Goal: Transaction & Acquisition: Book appointment/travel/reservation

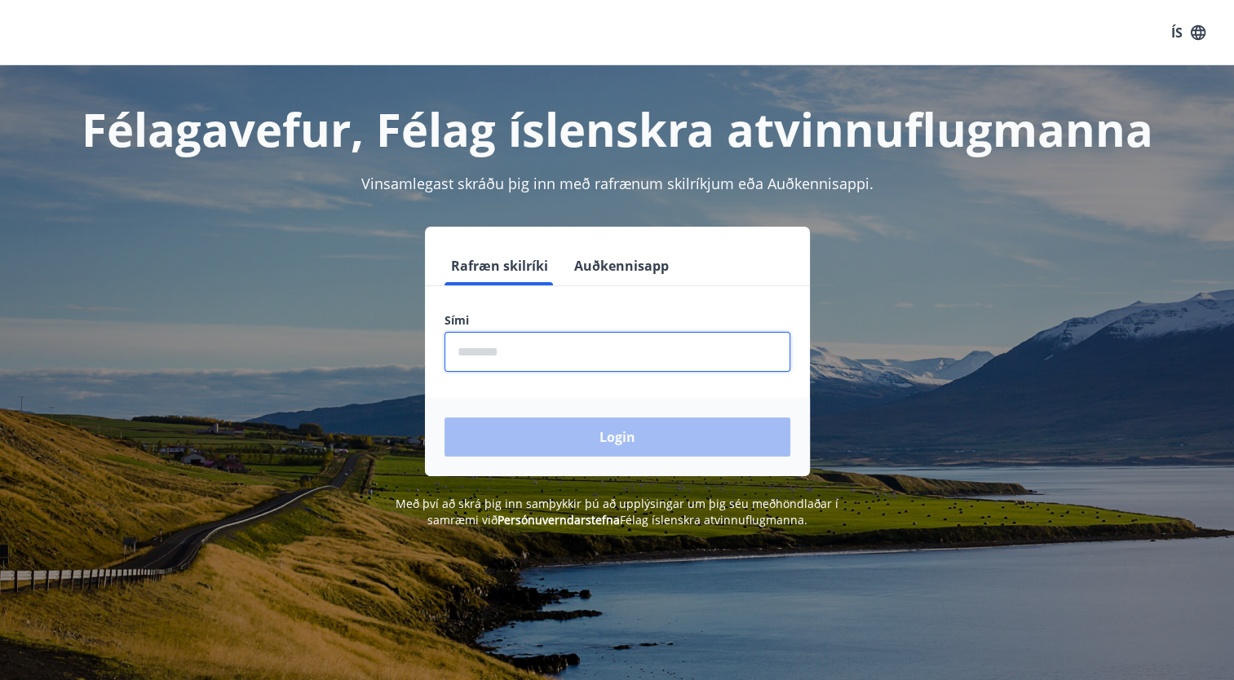
click at [572, 360] on input "phone" at bounding box center [617, 352] width 346 height 40
type input "********"
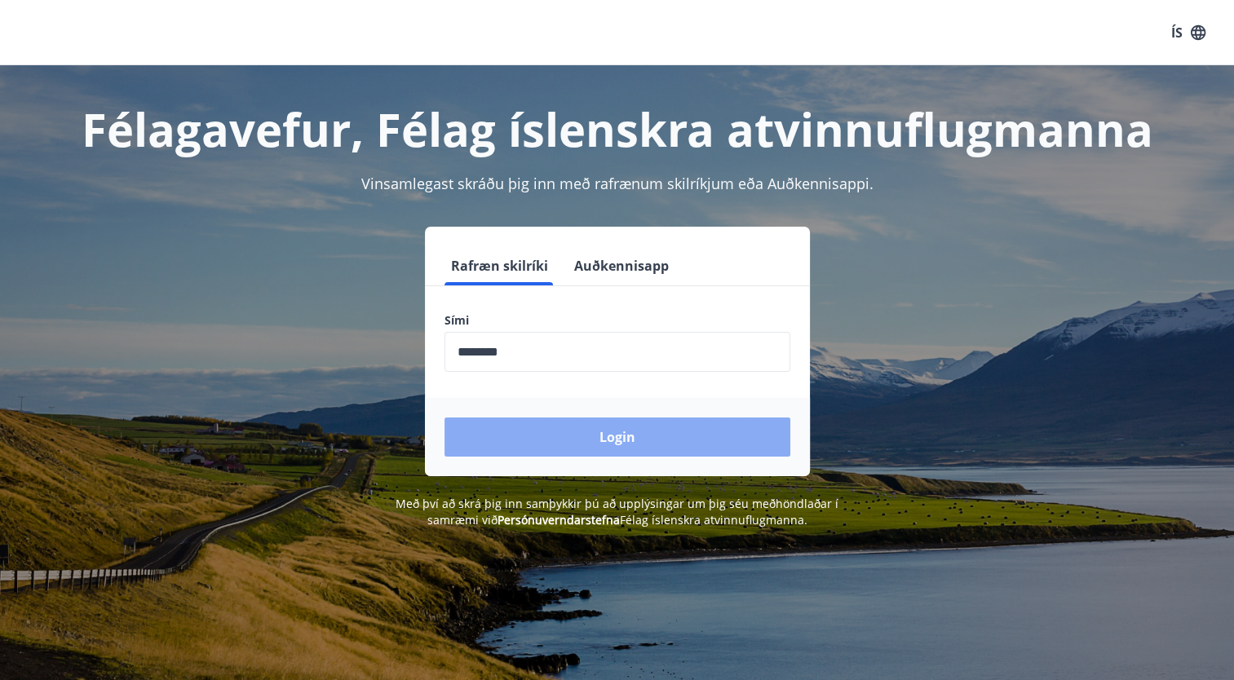
click at [564, 426] on button "Login" at bounding box center [617, 436] width 346 height 39
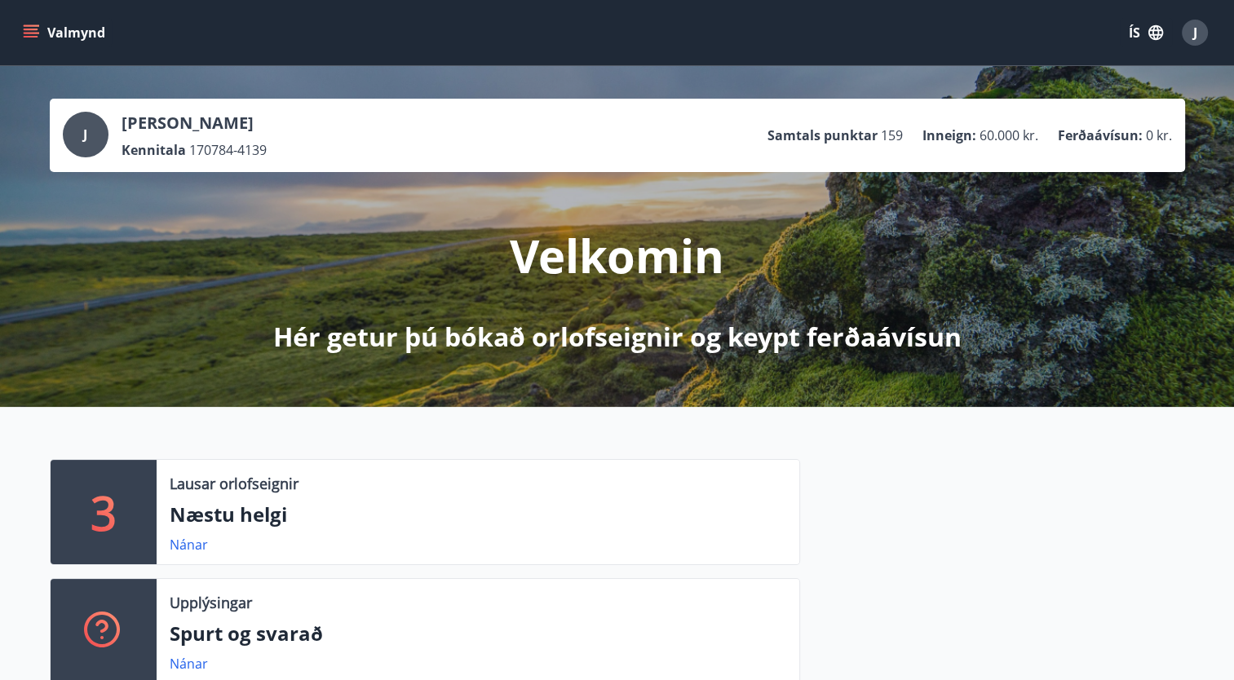
click at [14, 33] on div "Valmynd ÍS J" at bounding box center [617, 32] width 1234 height 65
click at [32, 32] on icon "menu" at bounding box center [33, 33] width 18 height 2
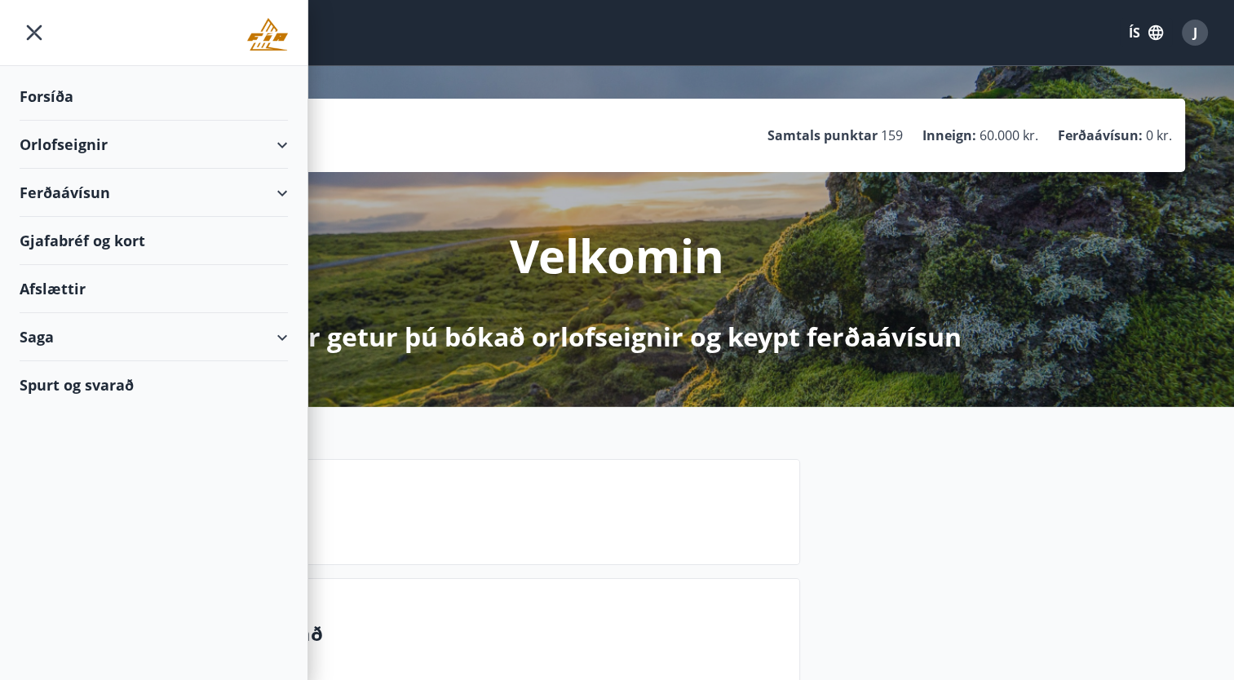
click at [91, 144] on div "Orlofseignir" at bounding box center [154, 145] width 268 height 48
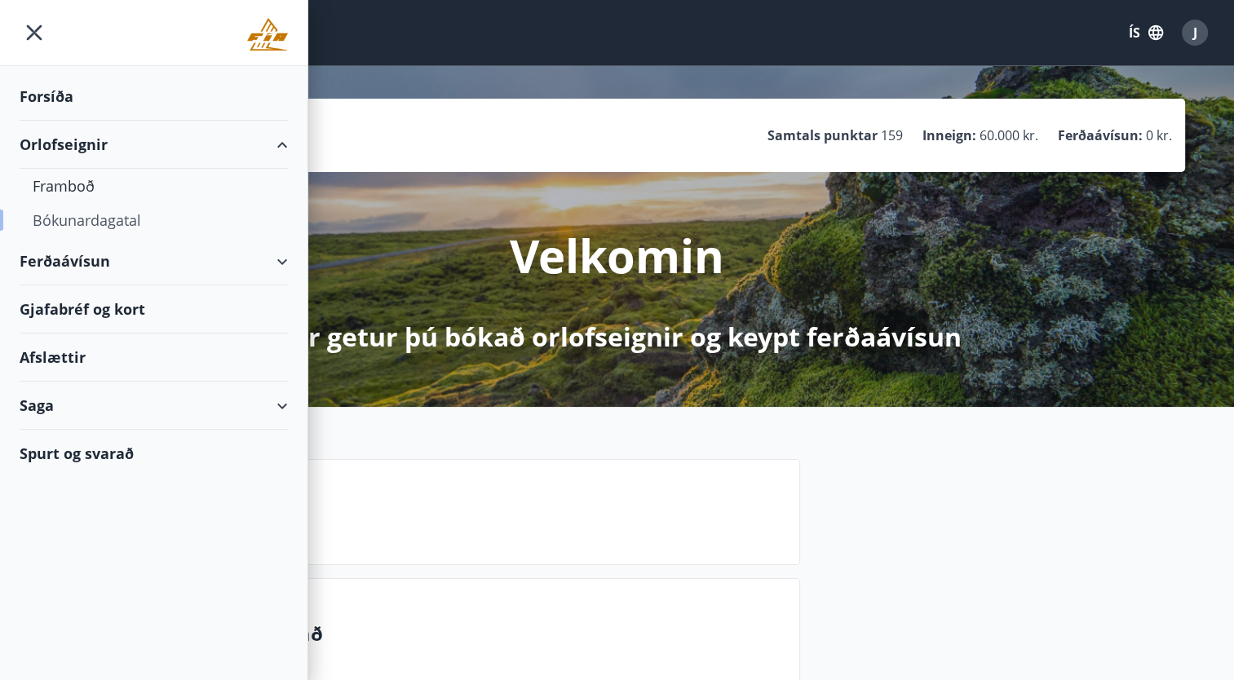
click at [85, 223] on div "Bókunardagatal" at bounding box center [154, 220] width 242 height 34
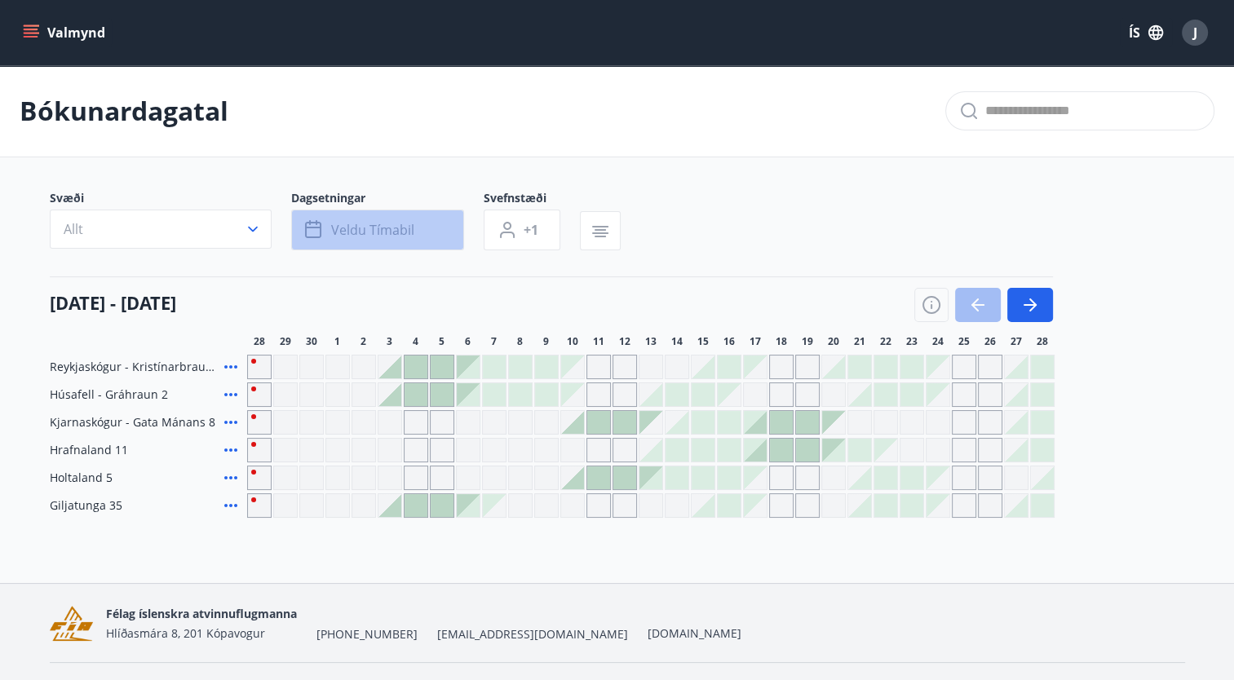
click at [351, 246] on button "Veldu tímabil" at bounding box center [377, 230] width 173 height 41
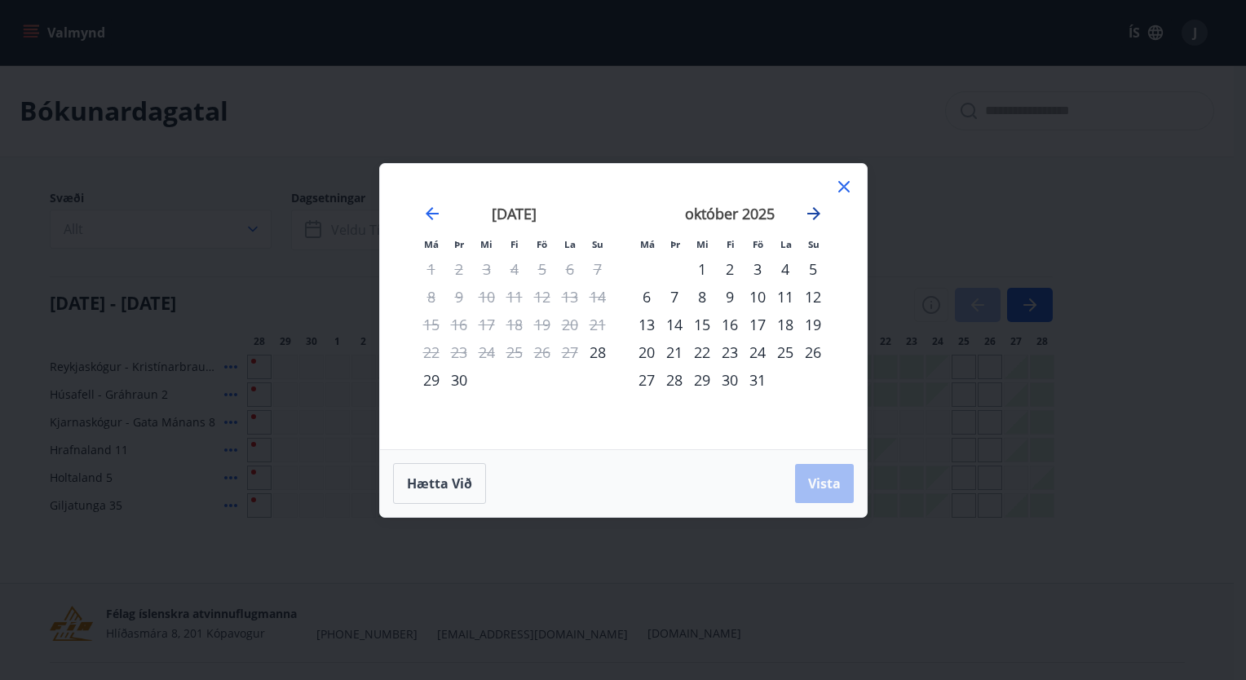
click at [816, 214] on icon "Move forward to switch to the next month." at bounding box center [813, 213] width 13 height 13
click at [734, 211] on strong "nóvember 2025" at bounding box center [729, 214] width 107 height 20
click at [785, 274] on div "1" at bounding box center [785, 269] width 28 height 28
click at [669, 294] on div "4" at bounding box center [674, 297] width 28 height 28
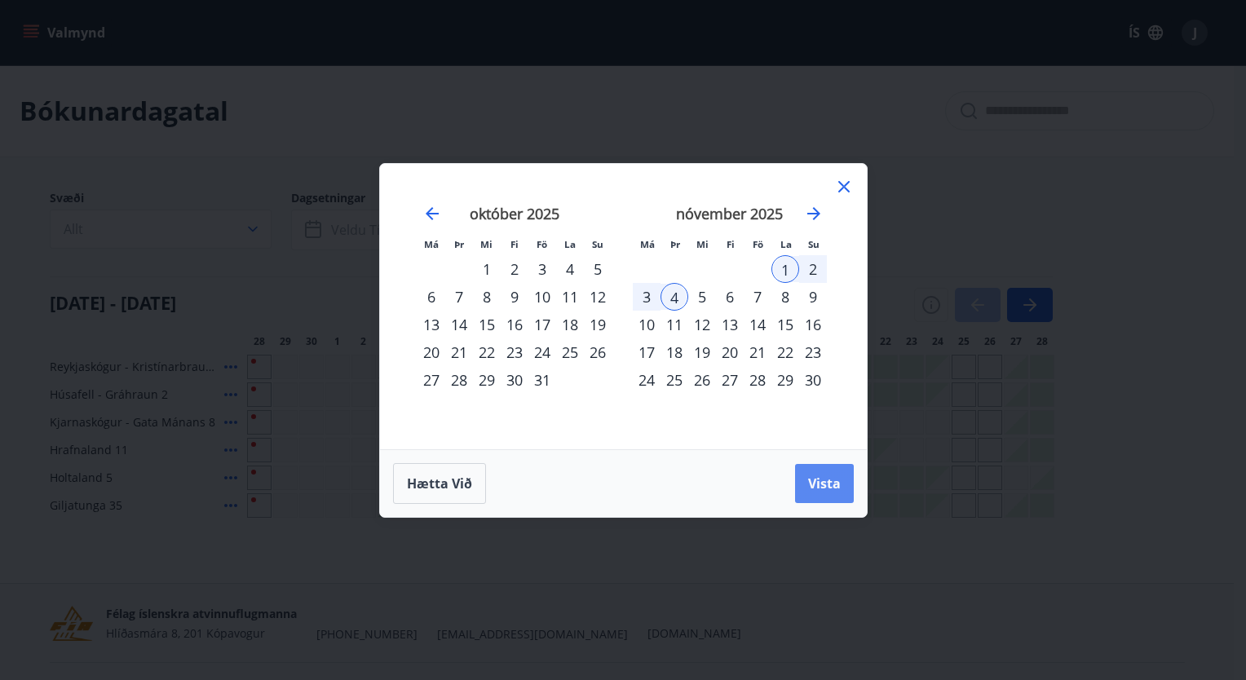
click at [815, 475] on span "Vista" at bounding box center [824, 484] width 33 height 18
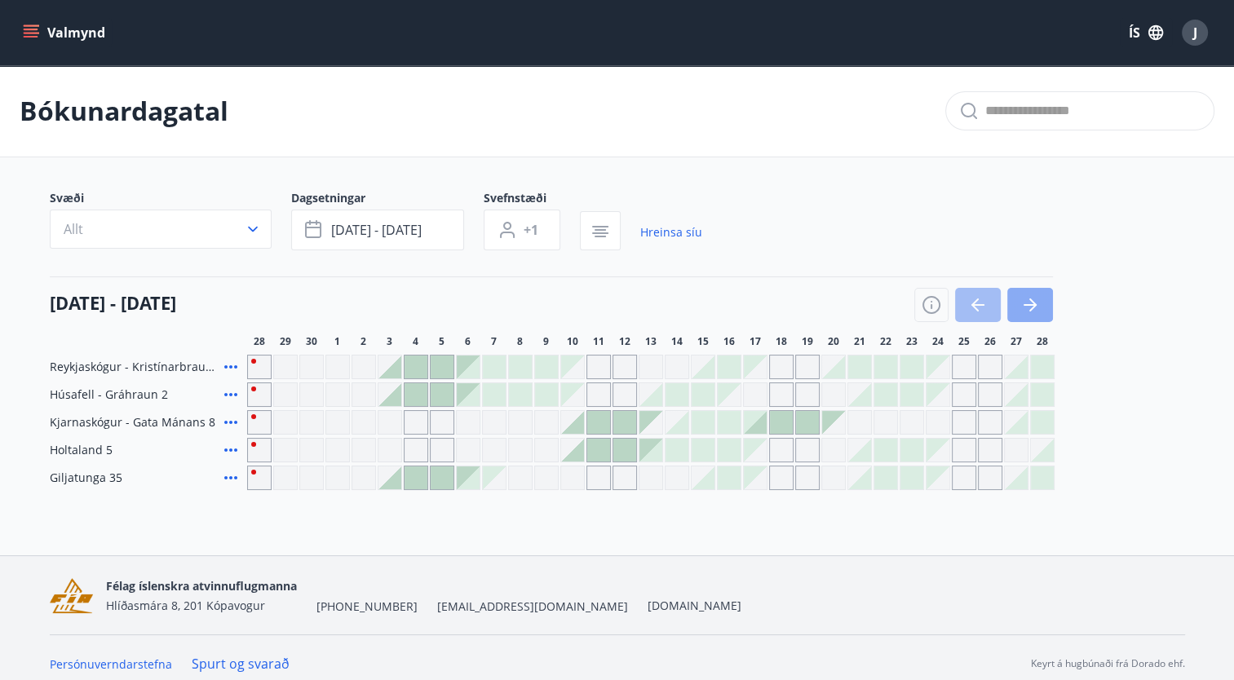
click at [1039, 302] on button "button" at bounding box center [1030, 305] width 46 height 34
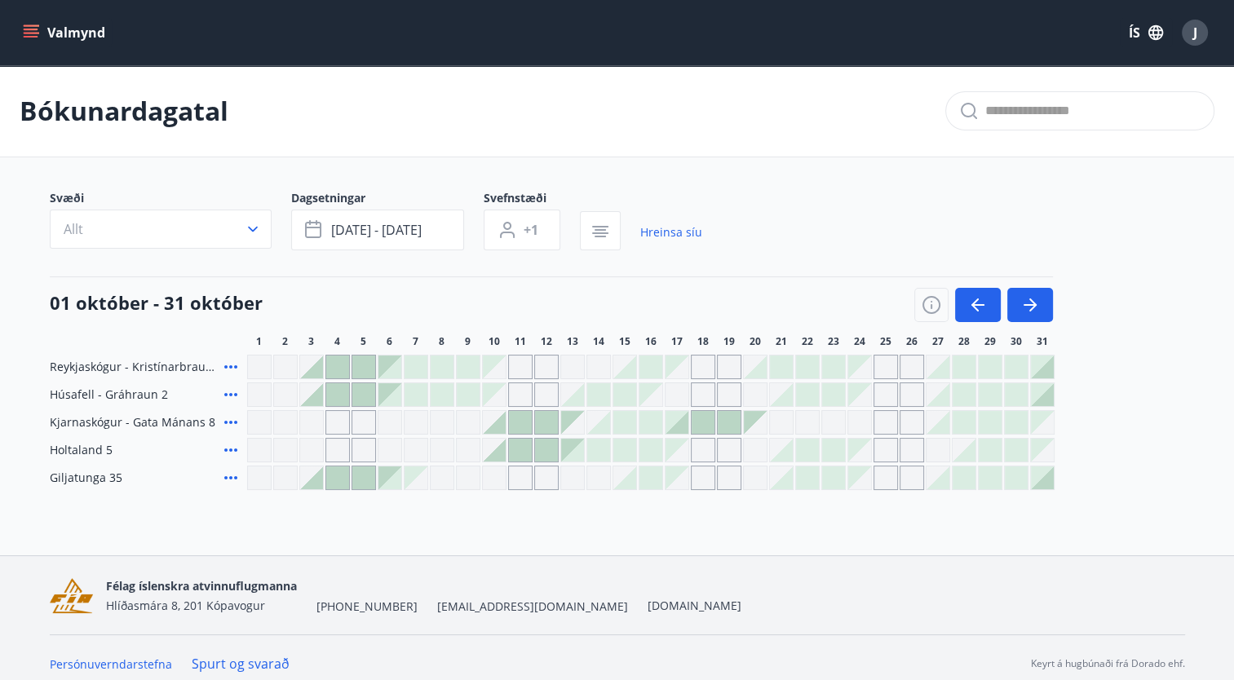
click at [1080, 247] on div "Svæði Allt Dagsetningar nóv 01 - nóv 04 Svefnstæði +1 Hreinsa síu" at bounding box center [617, 223] width 1135 height 67
click at [1028, 294] on button "button" at bounding box center [1030, 305] width 46 height 34
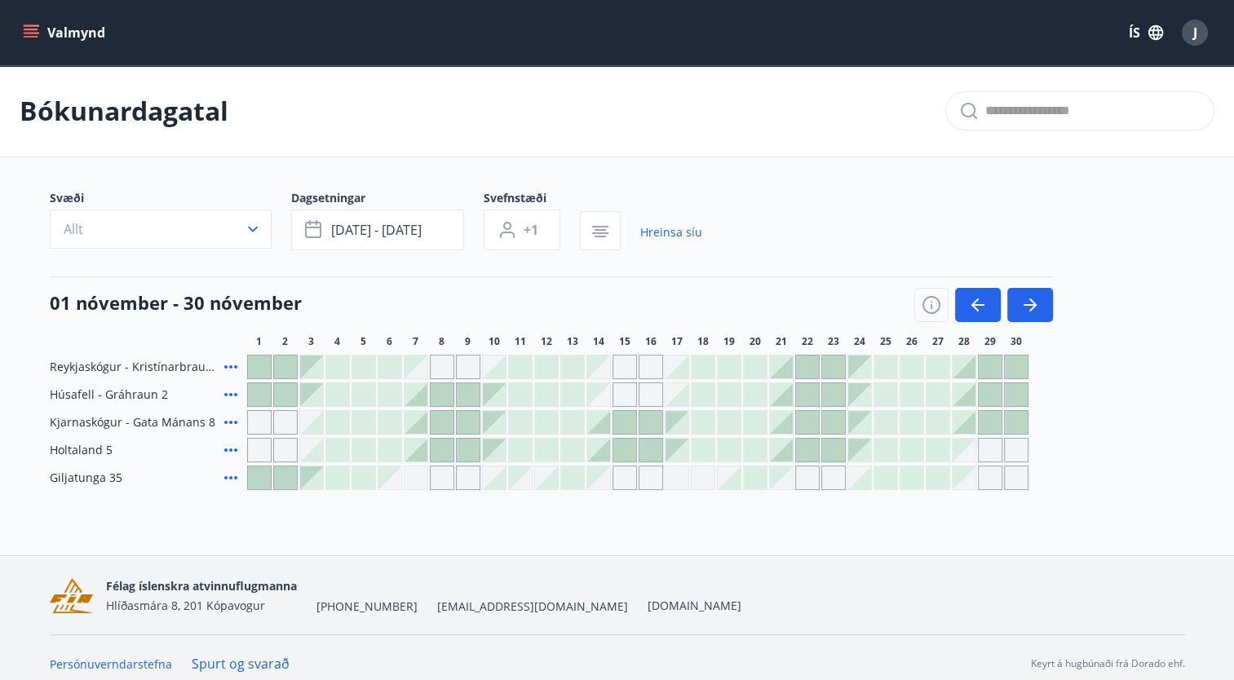
click at [261, 395] on div at bounding box center [259, 394] width 23 height 23
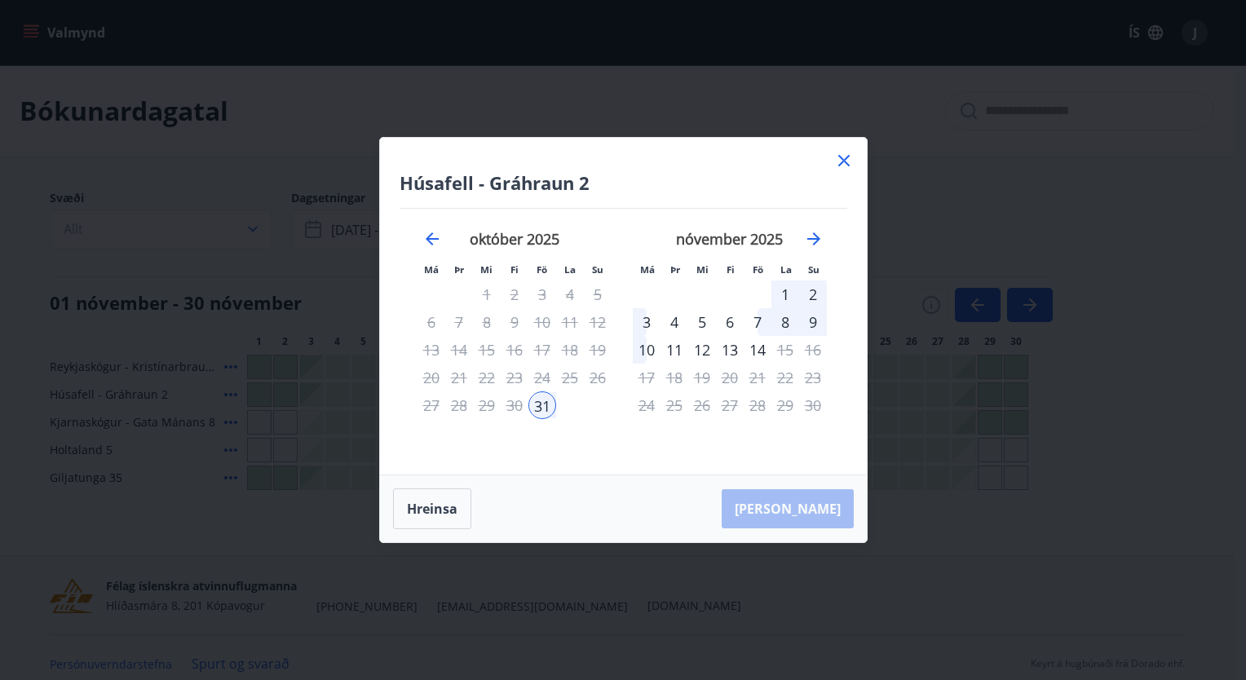
click at [784, 295] on div "1" at bounding box center [785, 294] width 28 height 28
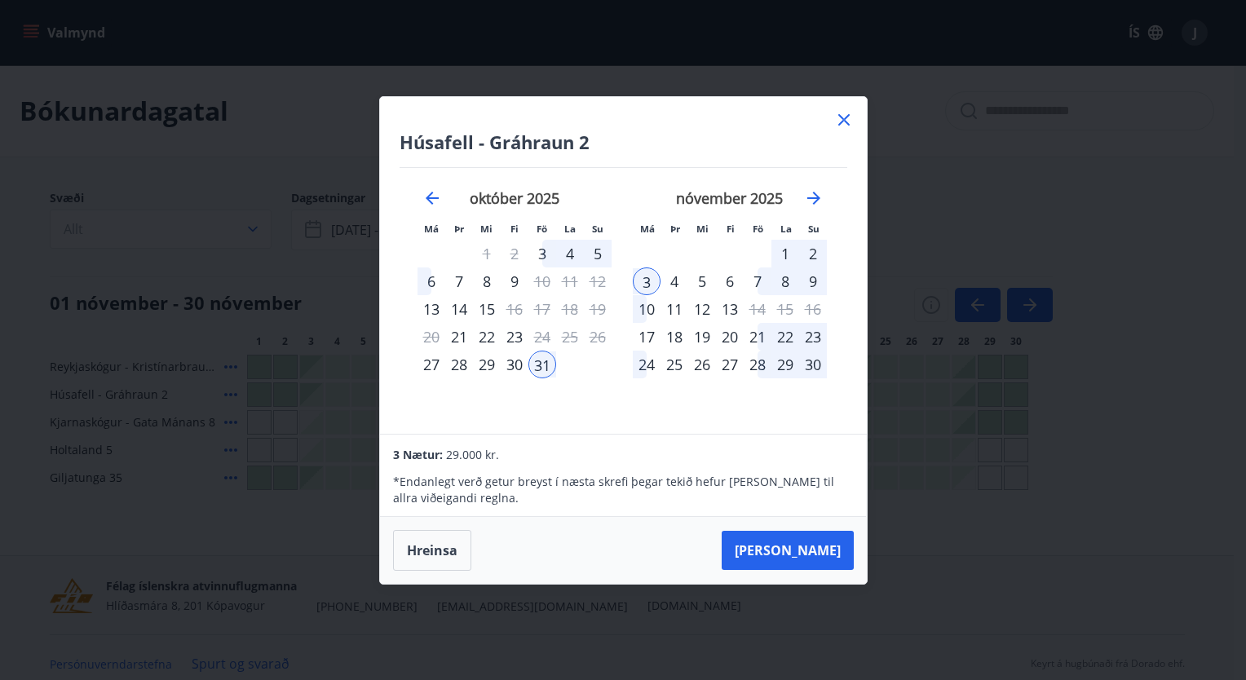
click at [782, 249] on div "1" at bounding box center [785, 254] width 28 height 28
click at [779, 279] on div "8" at bounding box center [785, 281] width 28 height 28
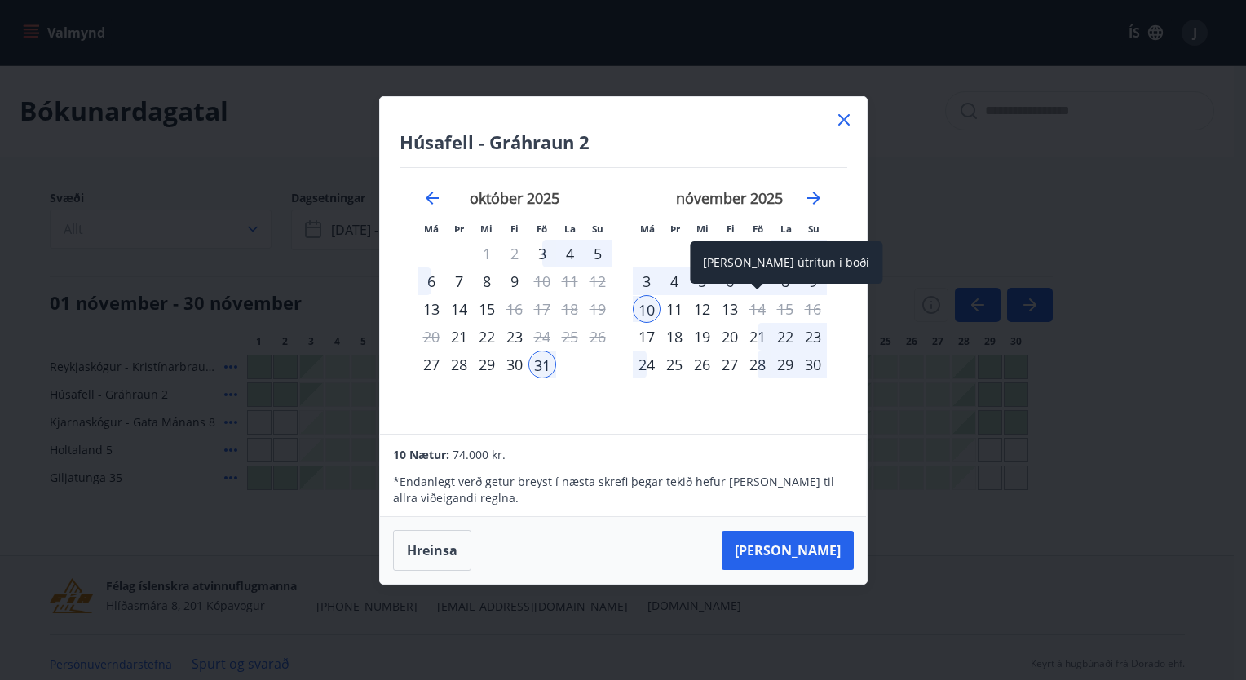
click at [757, 302] on div "14" at bounding box center [758, 309] width 28 height 28
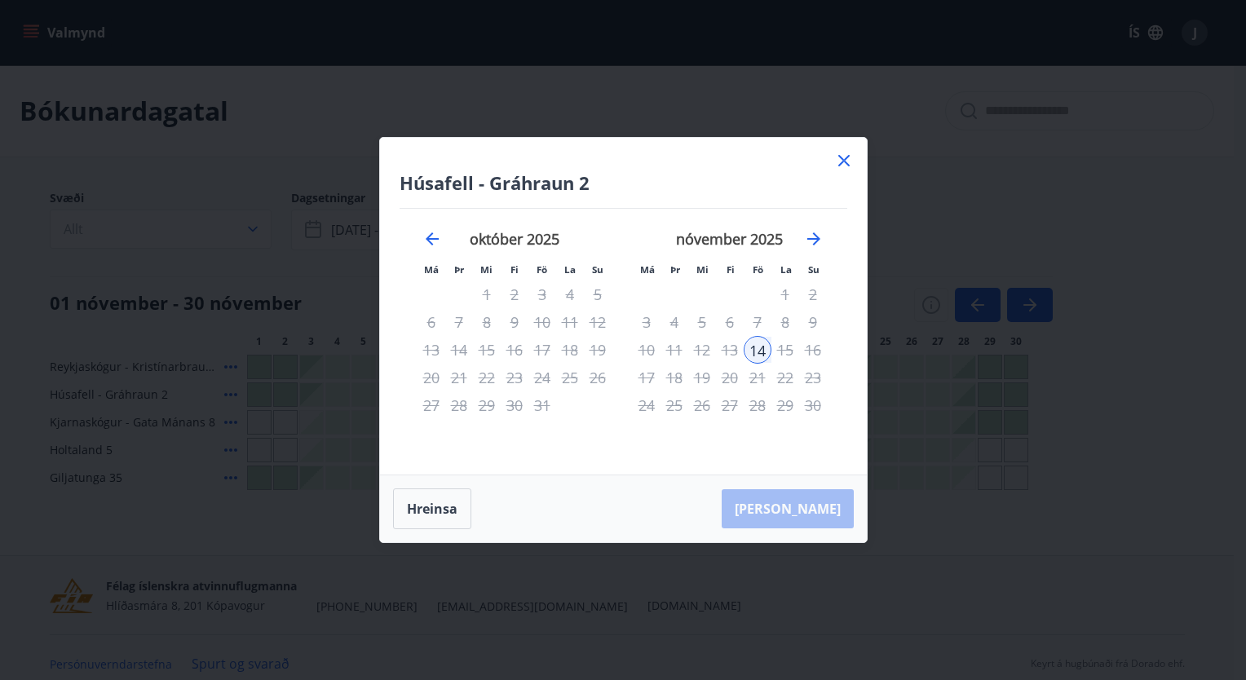
click at [703, 360] on div "12" at bounding box center [702, 350] width 28 height 28
click at [844, 155] on icon at bounding box center [844, 161] width 20 height 20
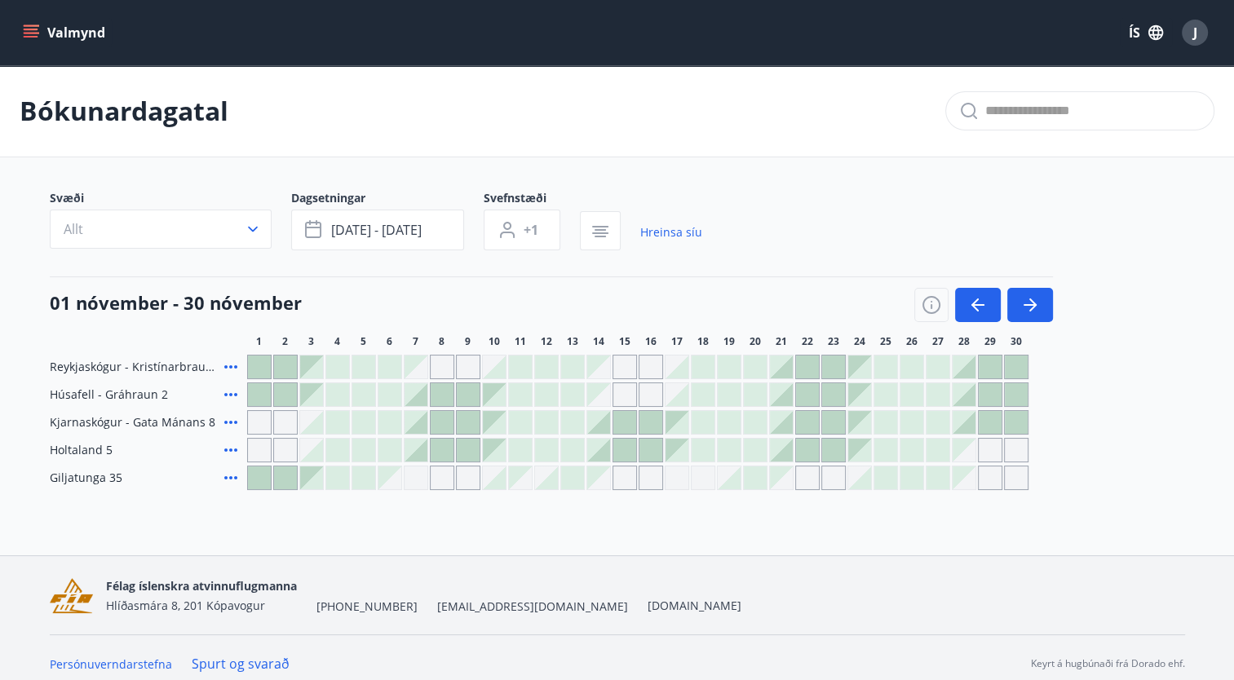
click at [293, 392] on div at bounding box center [285, 394] width 23 height 23
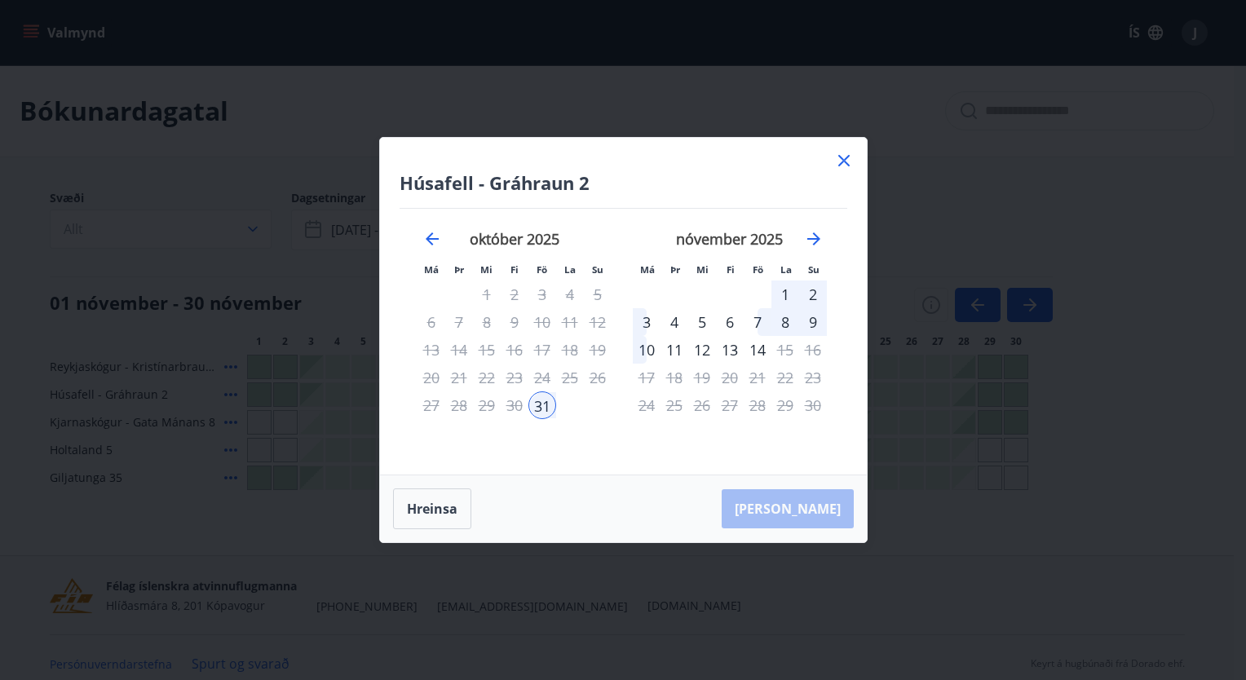
click at [840, 161] on icon at bounding box center [844, 161] width 20 height 20
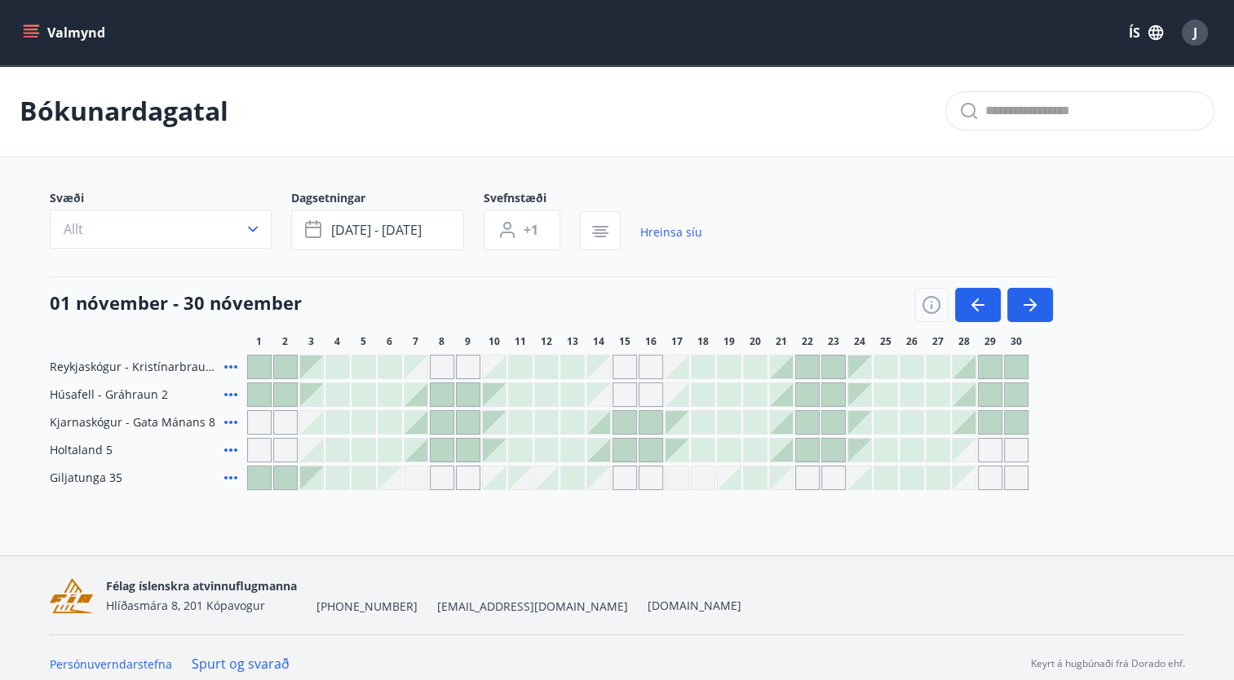
click at [308, 391] on div at bounding box center [311, 394] width 23 height 23
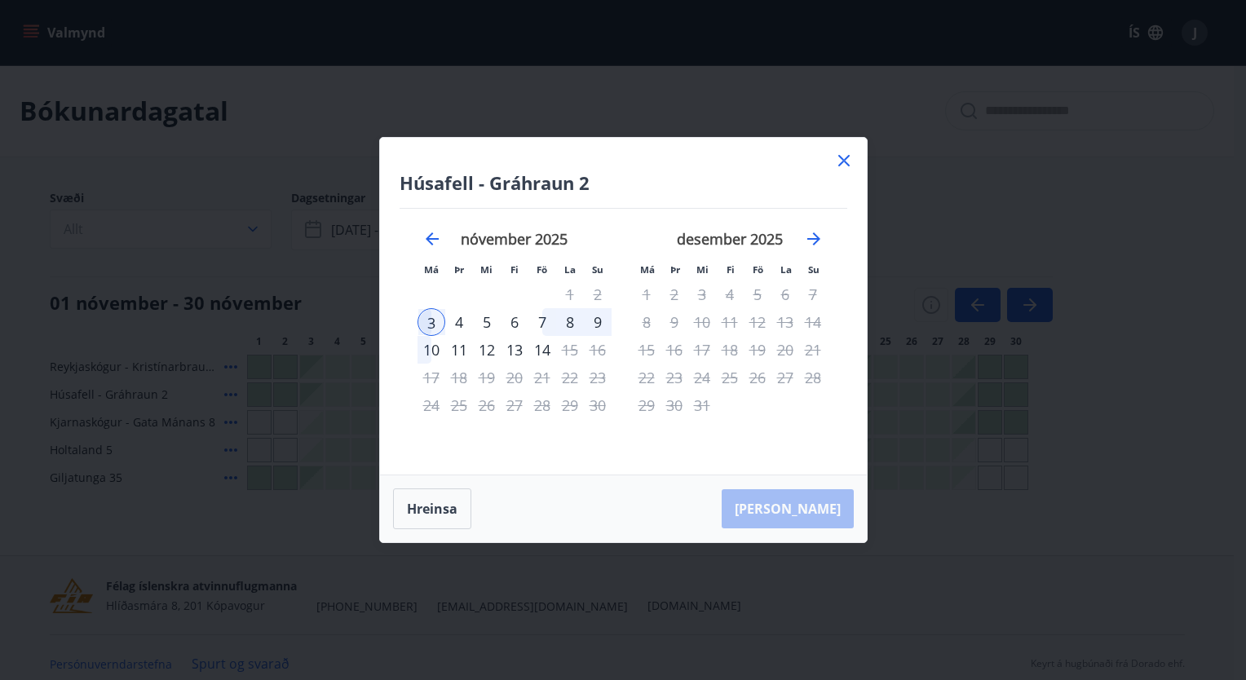
click at [457, 316] on div "4" at bounding box center [459, 322] width 28 height 28
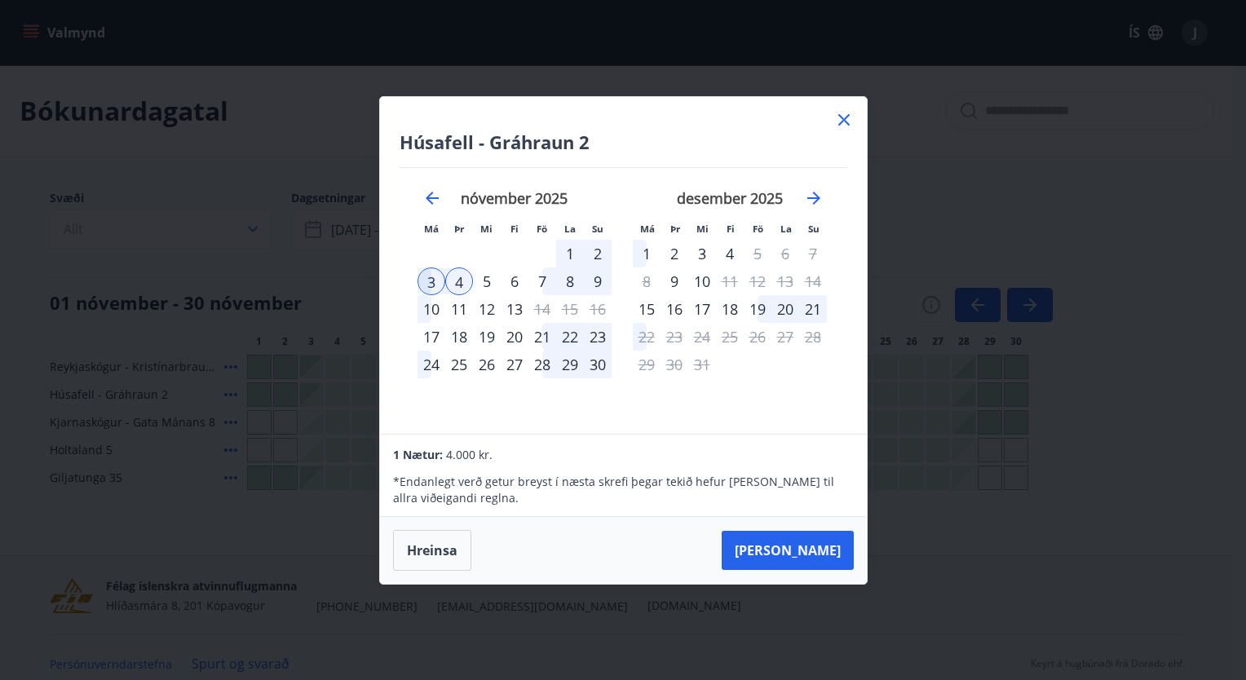
click at [514, 280] on div "6" at bounding box center [515, 281] width 28 height 28
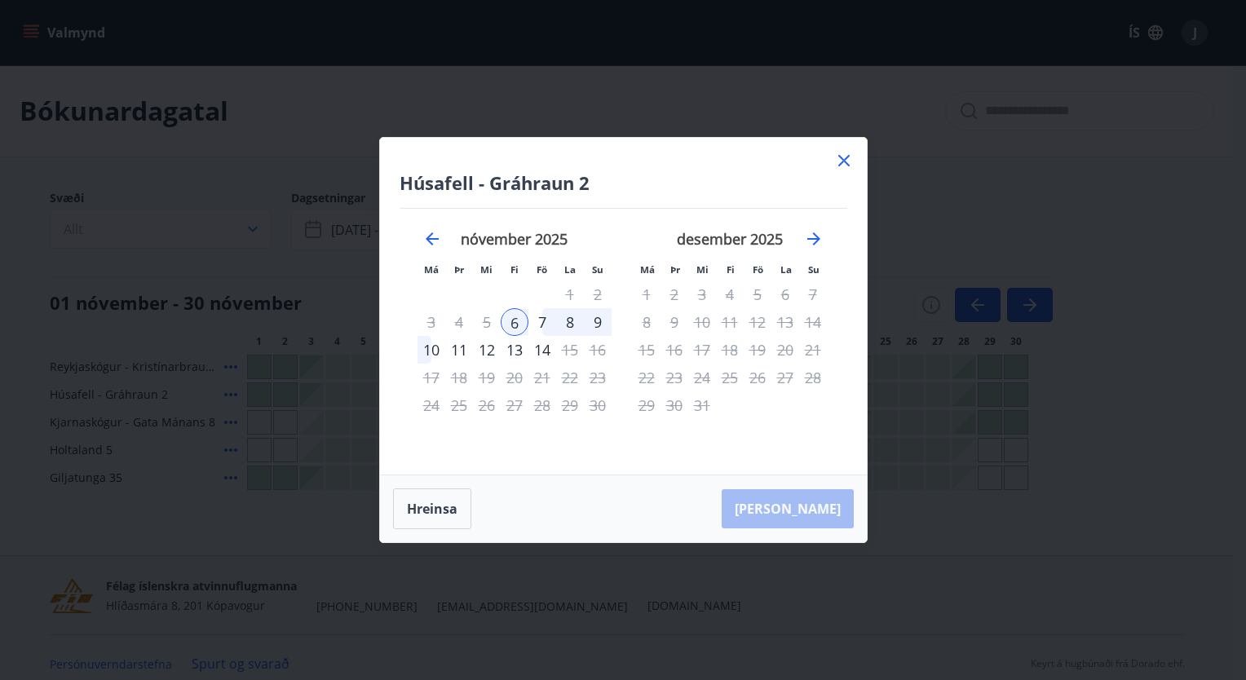
click at [515, 308] on tbody "1 2 3 4 5 6 7 8 9 10 11 12 13 14 15 16 17 18 19 20 21 22 23 24 25 26 27 28 29 30" at bounding box center [514, 349] width 194 height 139
click at [509, 340] on div "13" at bounding box center [515, 350] width 28 height 28
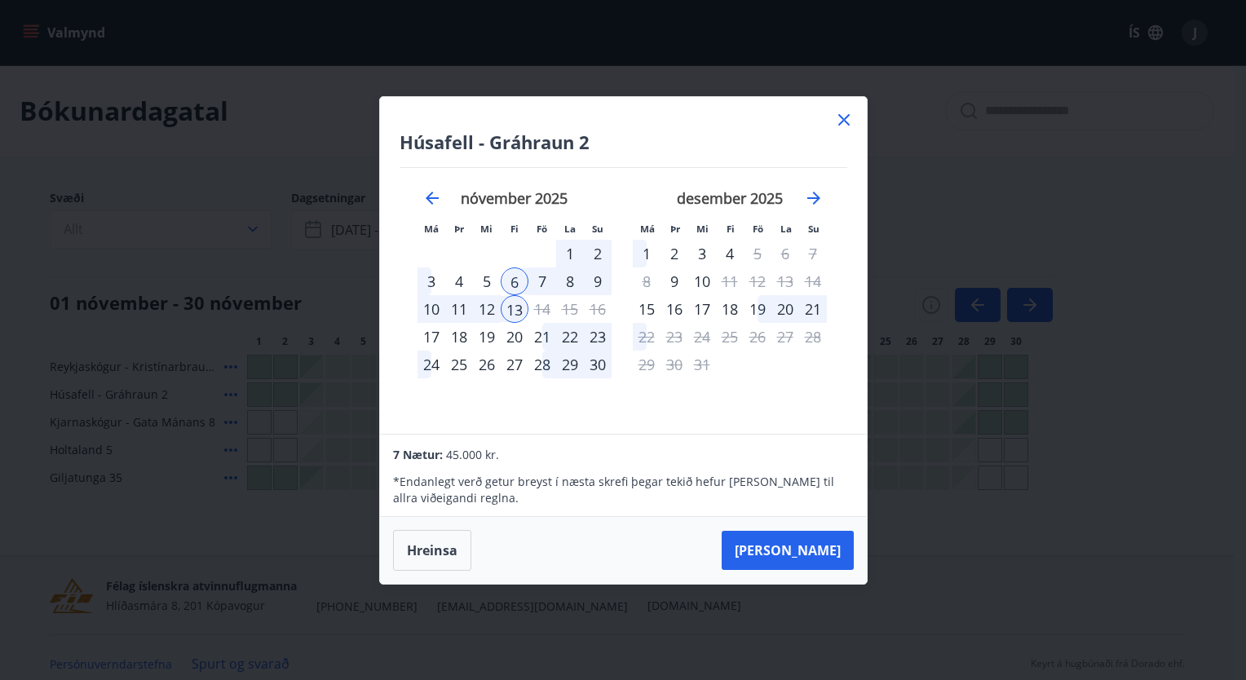
click at [845, 116] on icon at bounding box center [844, 120] width 20 height 20
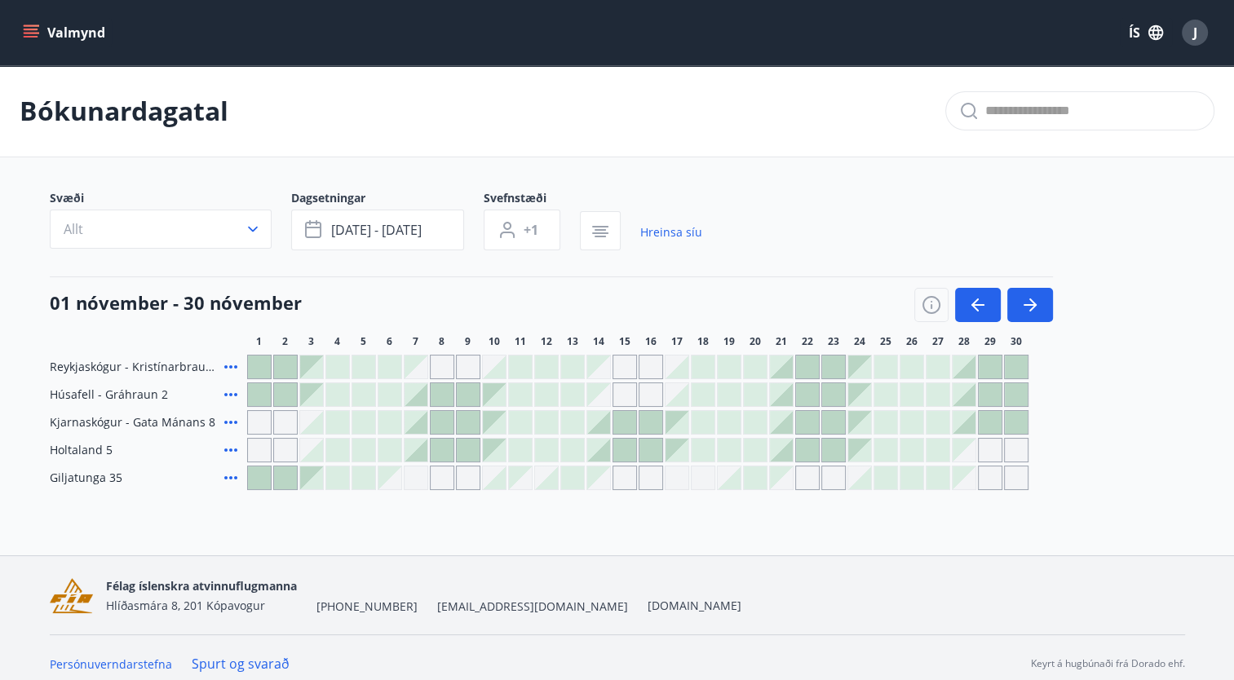
click at [232, 483] on icon at bounding box center [231, 478] width 20 height 20
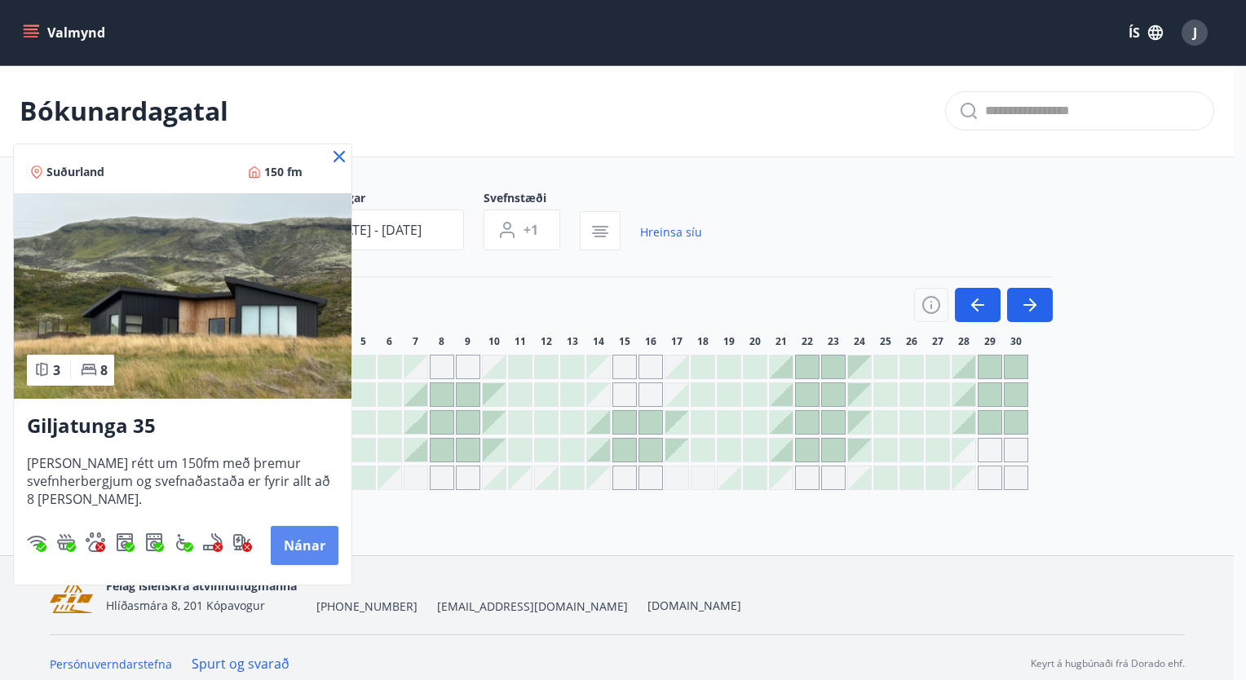
click at [316, 542] on button "Nánar" at bounding box center [305, 545] width 68 height 39
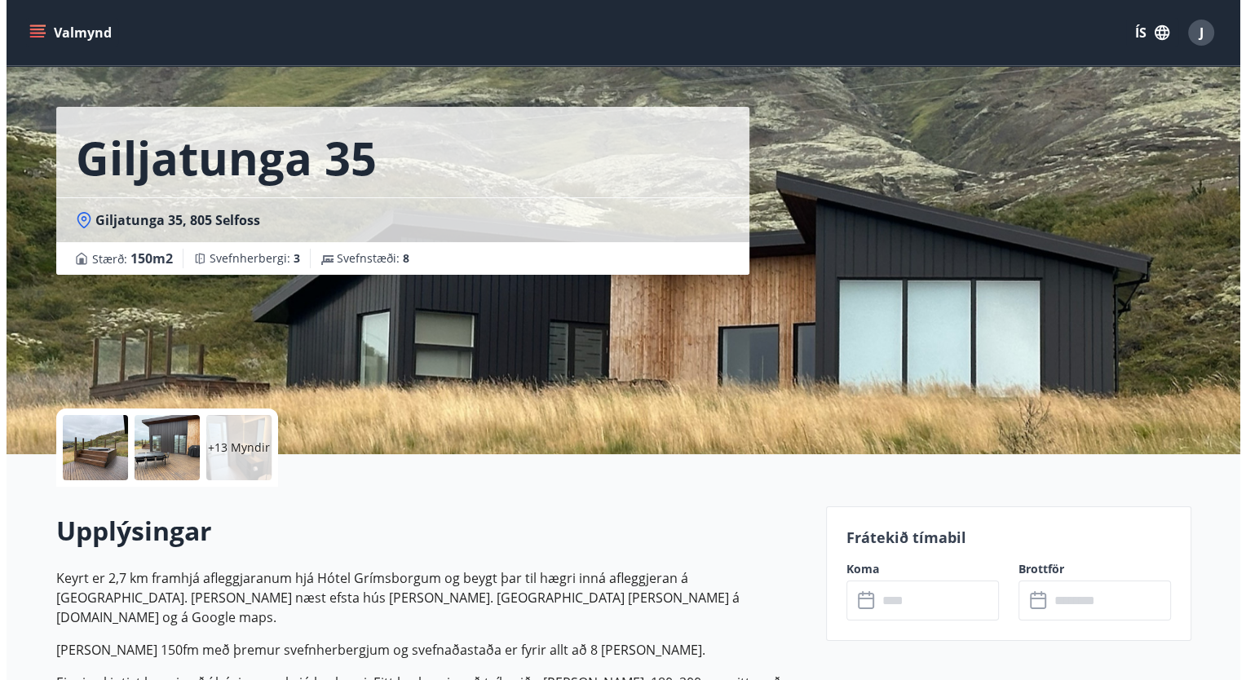
scroll to position [33, 0]
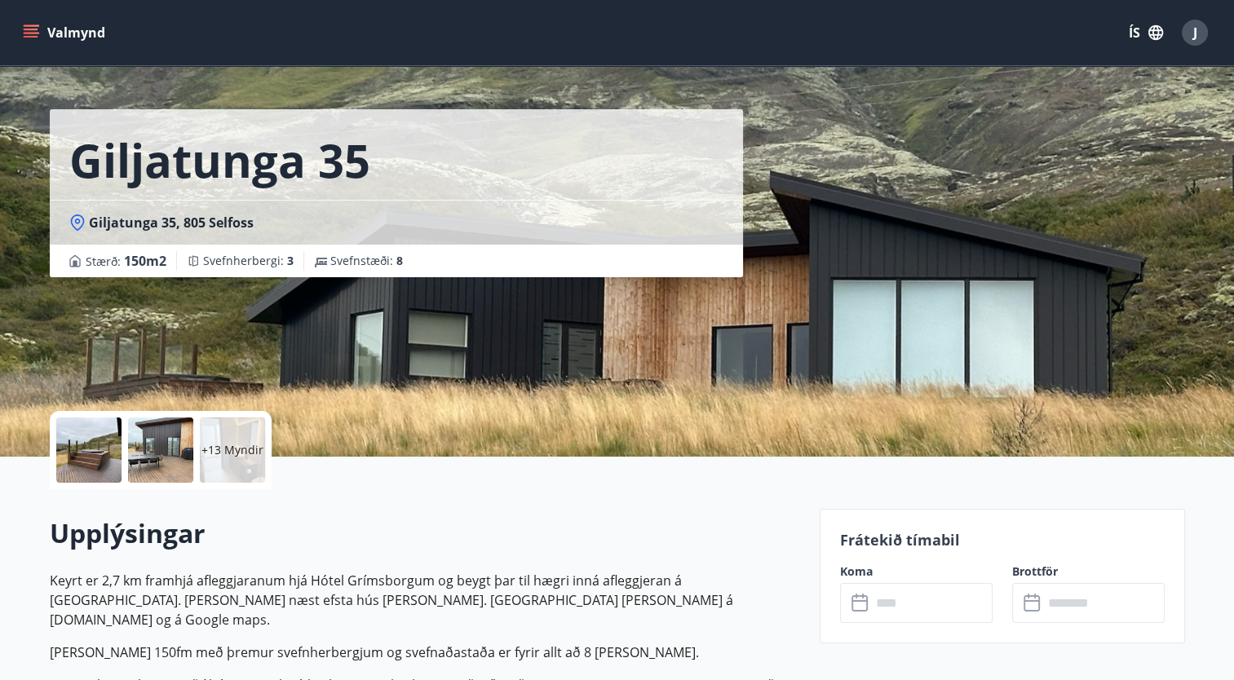
click at [225, 465] on div "+13 Myndir" at bounding box center [232, 449] width 65 height 65
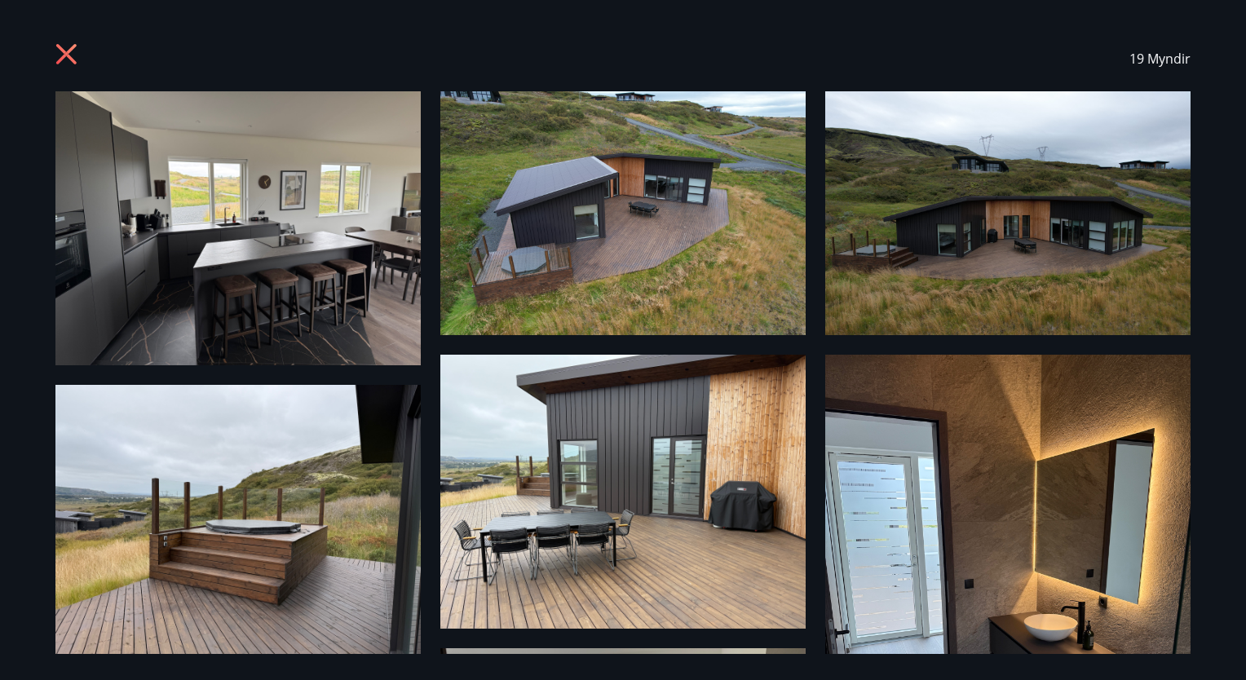
click at [995, 239] on img at bounding box center [1007, 213] width 365 height 244
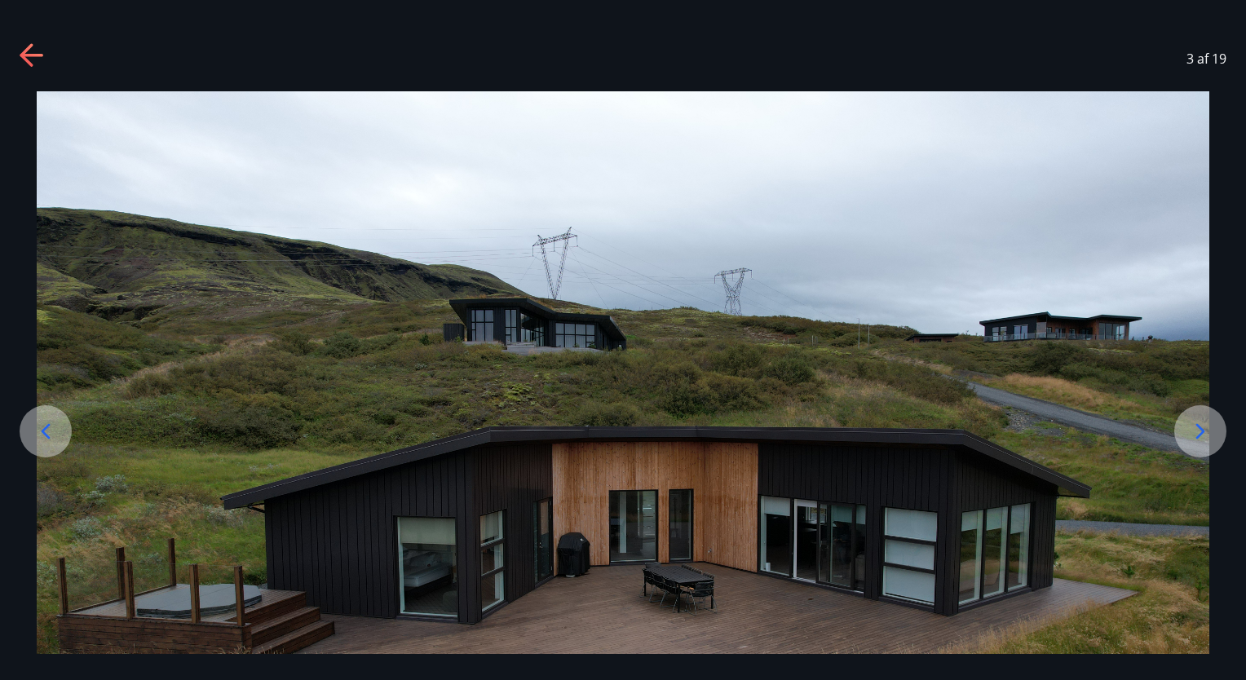
click at [1181, 430] on div at bounding box center [1200, 431] width 52 height 52
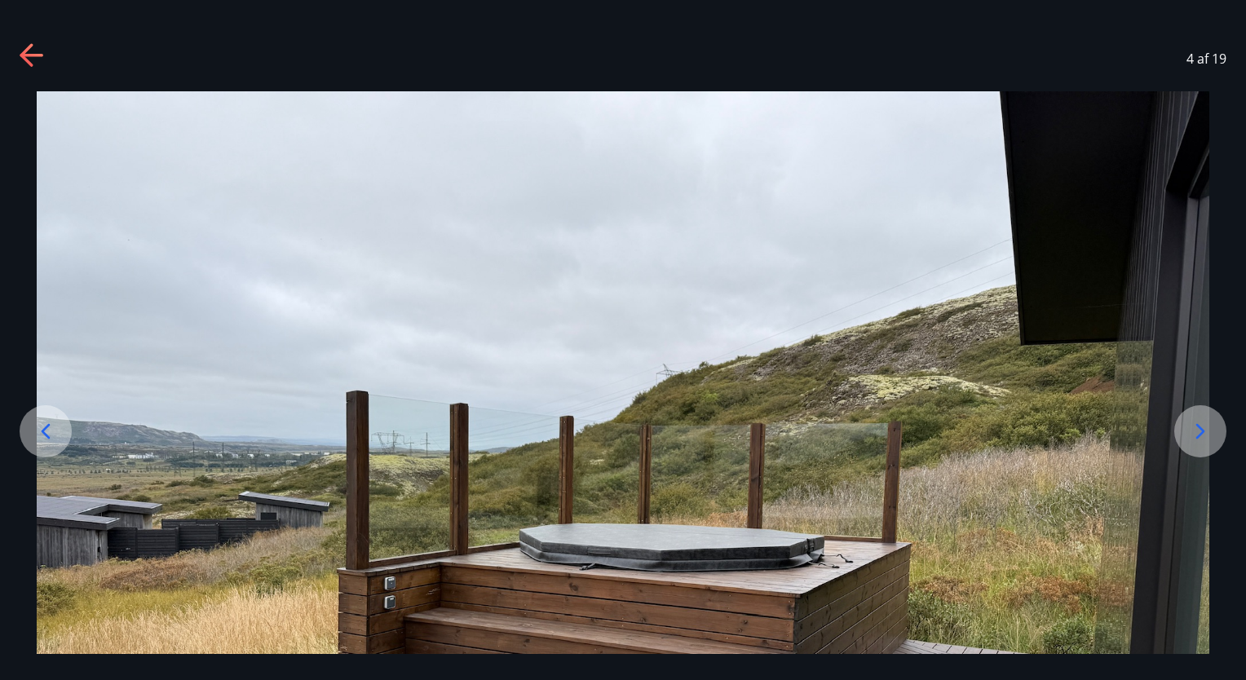
click at [1181, 430] on div at bounding box center [1200, 431] width 52 height 52
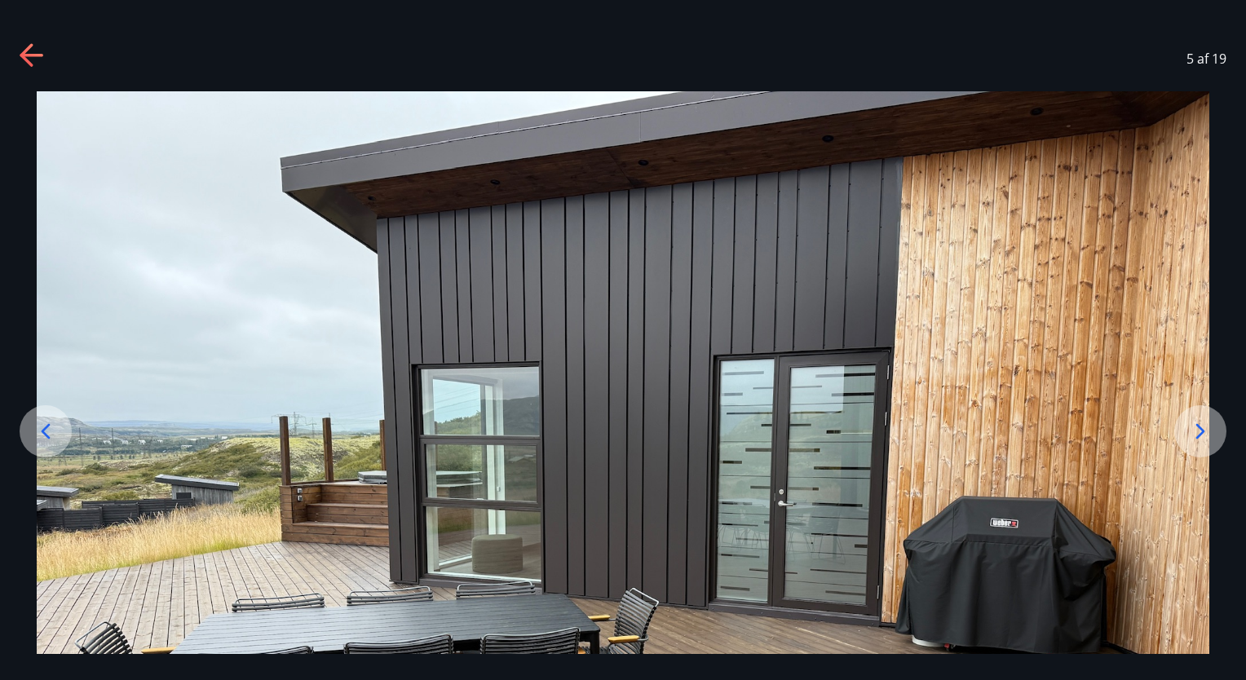
click at [1181, 430] on div at bounding box center [1200, 431] width 52 height 52
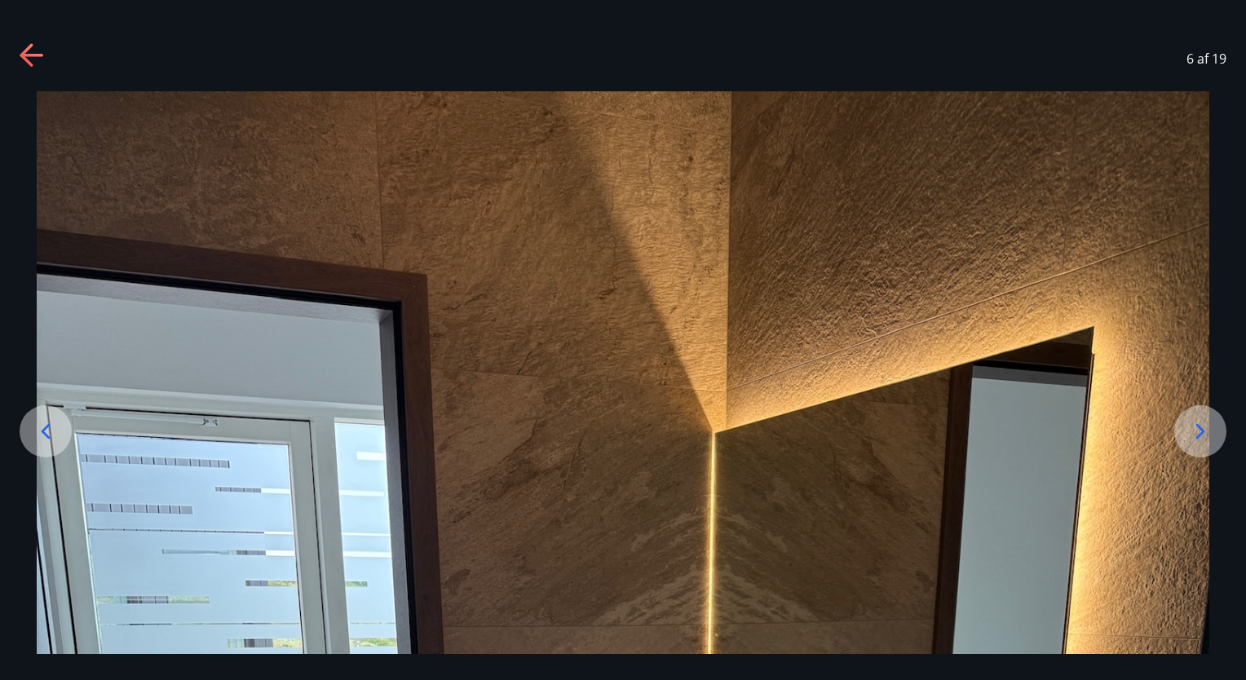
click at [1181, 430] on div at bounding box center [1200, 431] width 52 height 52
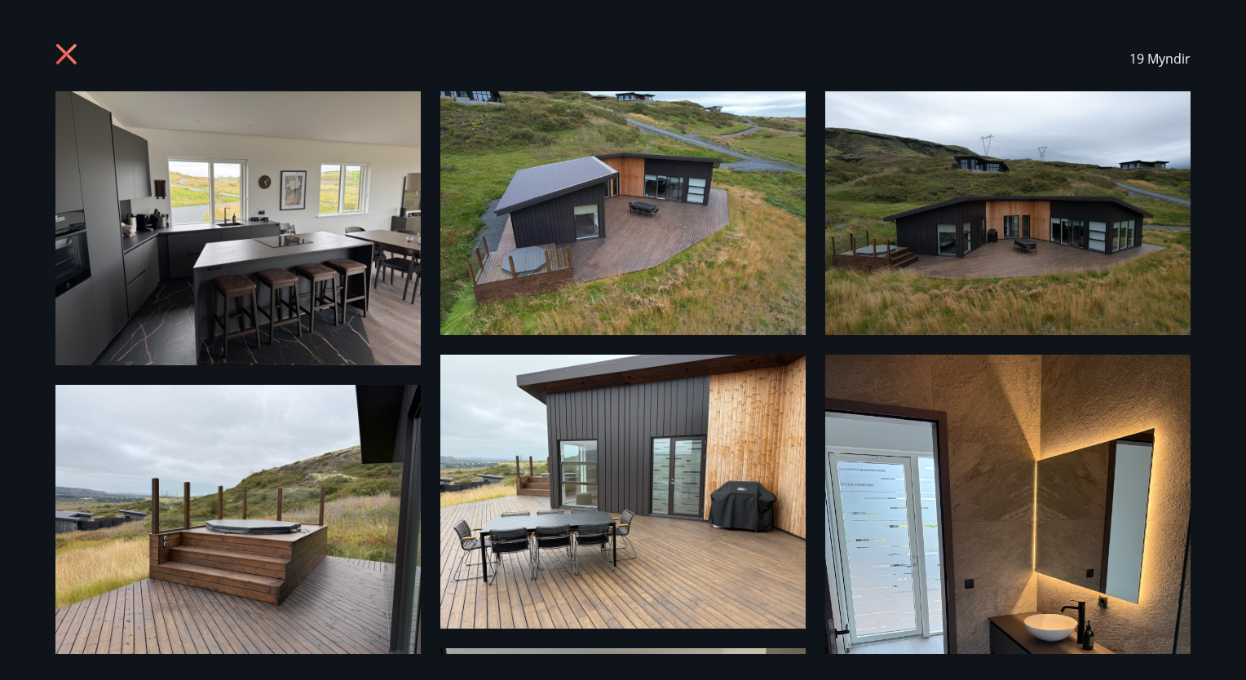
click at [1053, 196] on img at bounding box center [1007, 213] width 365 height 244
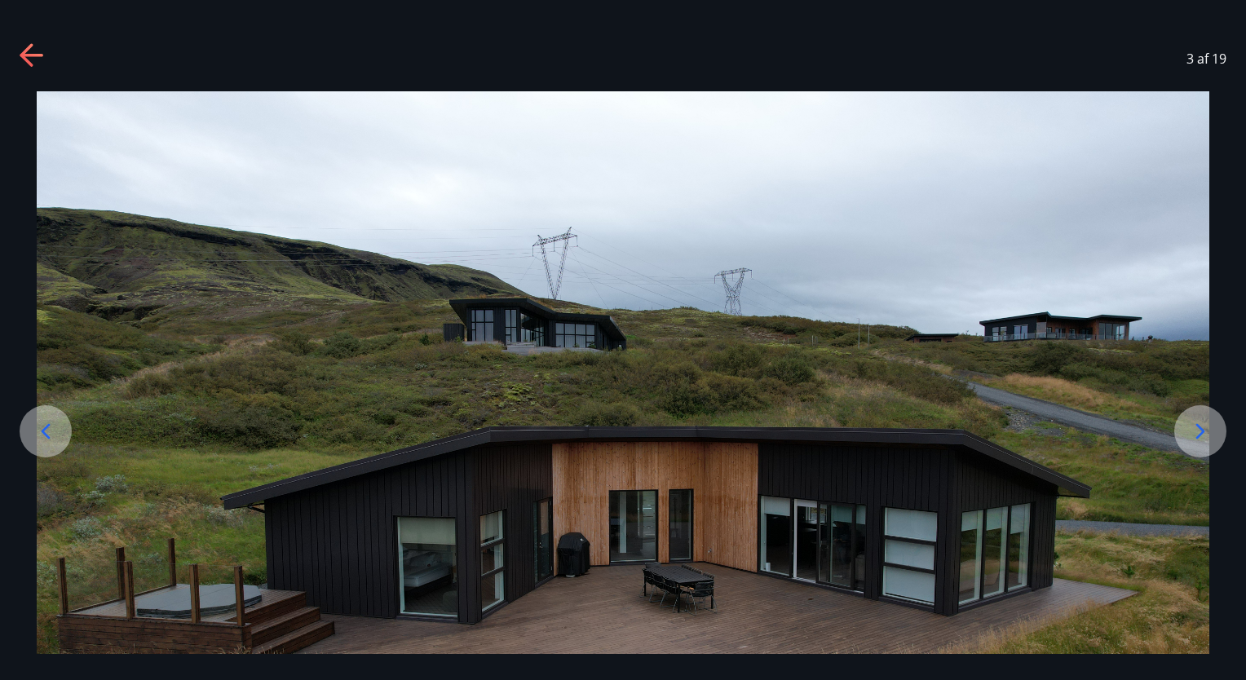
click at [1239, 239] on div at bounding box center [623, 482] width 1246 height 782
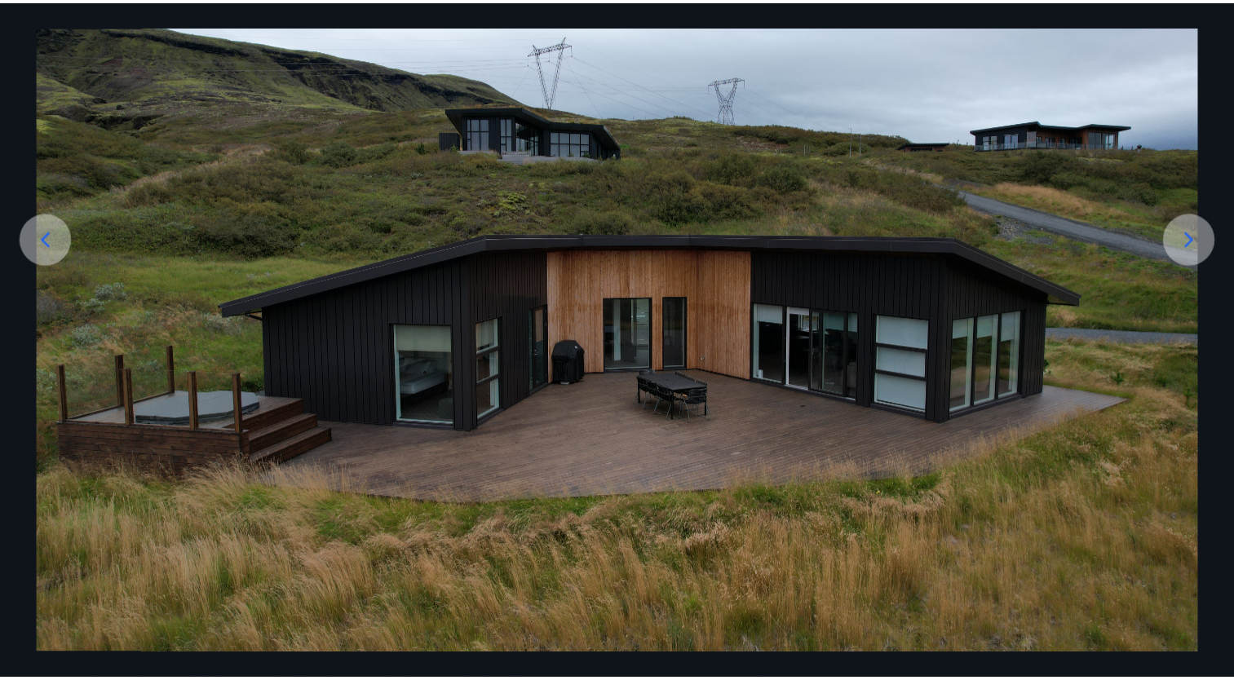
scroll to position [196, 0]
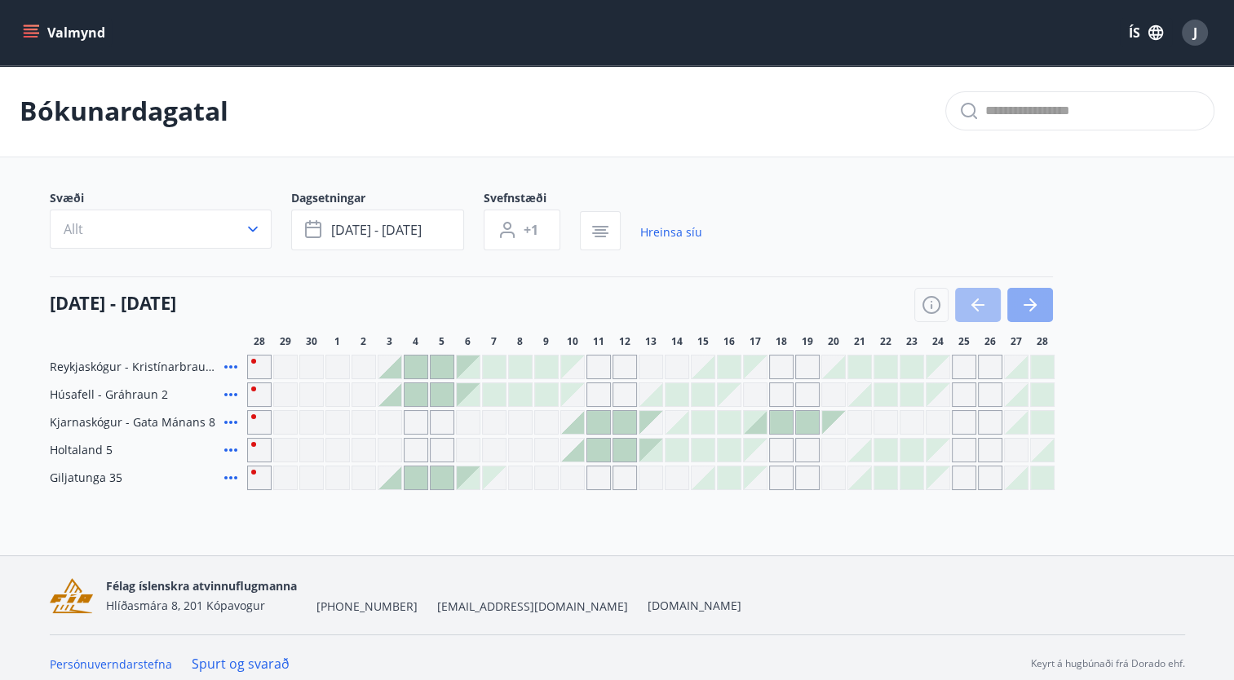
click at [1025, 295] on icon "button" at bounding box center [1030, 305] width 20 height 20
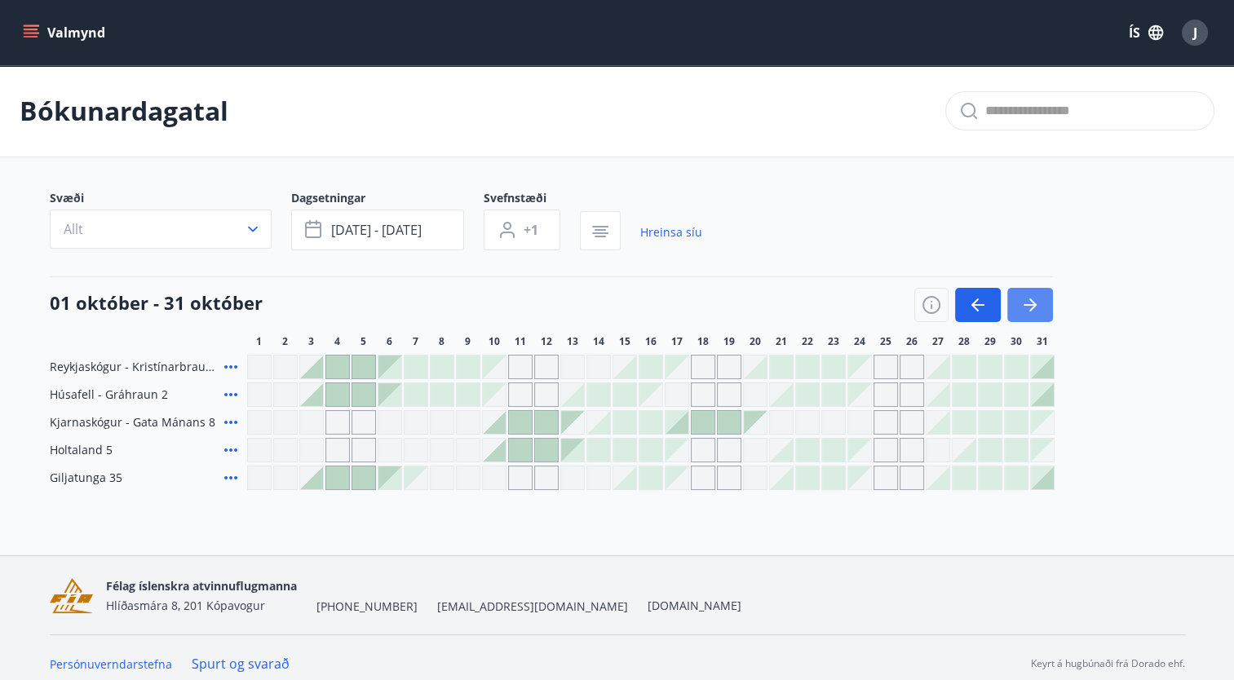
click at [1025, 295] on icon "button" at bounding box center [1030, 305] width 20 height 20
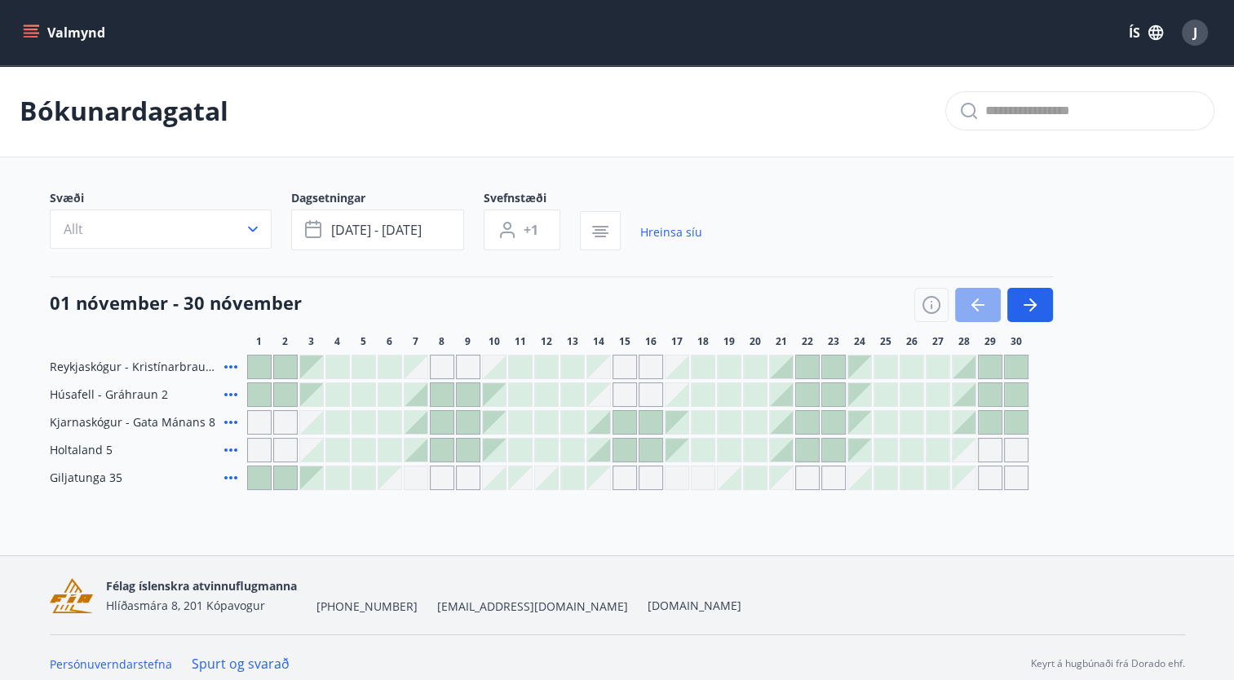
click at [994, 298] on button "button" at bounding box center [978, 305] width 46 height 34
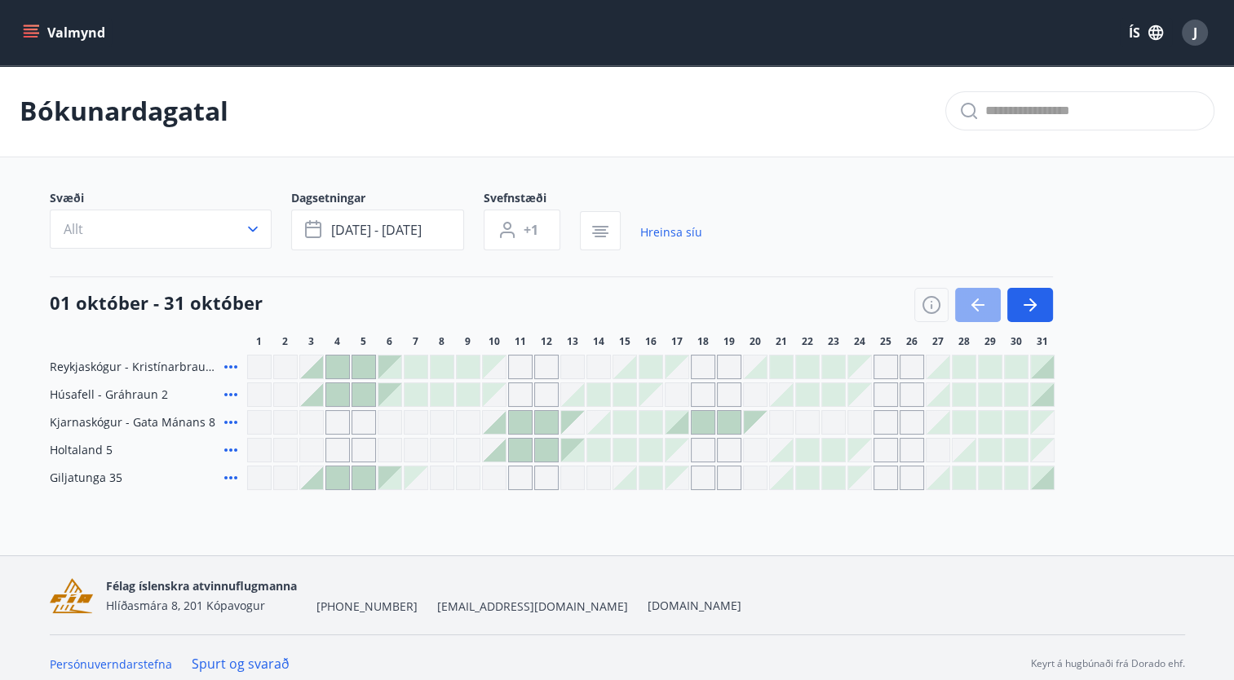
click at [994, 298] on button "button" at bounding box center [978, 305] width 46 height 34
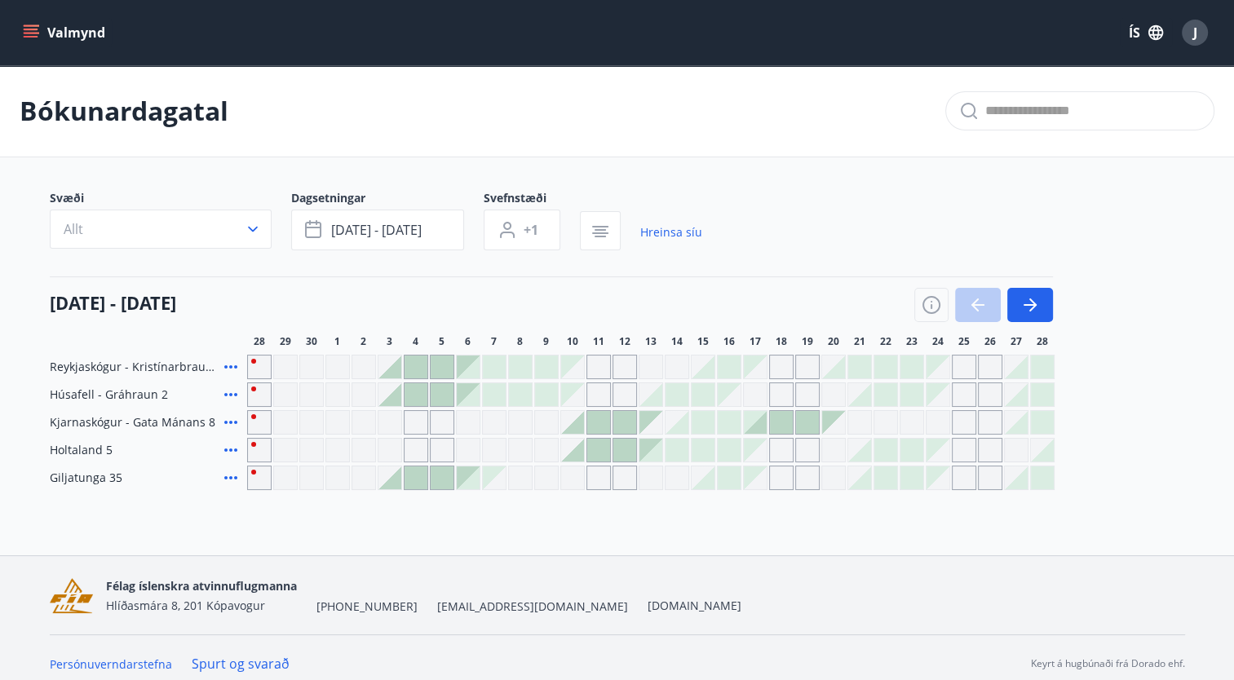
click at [994, 298] on div at bounding box center [983, 305] width 139 height 34
click at [394, 481] on div at bounding box center [389, 477] width 23 height 23
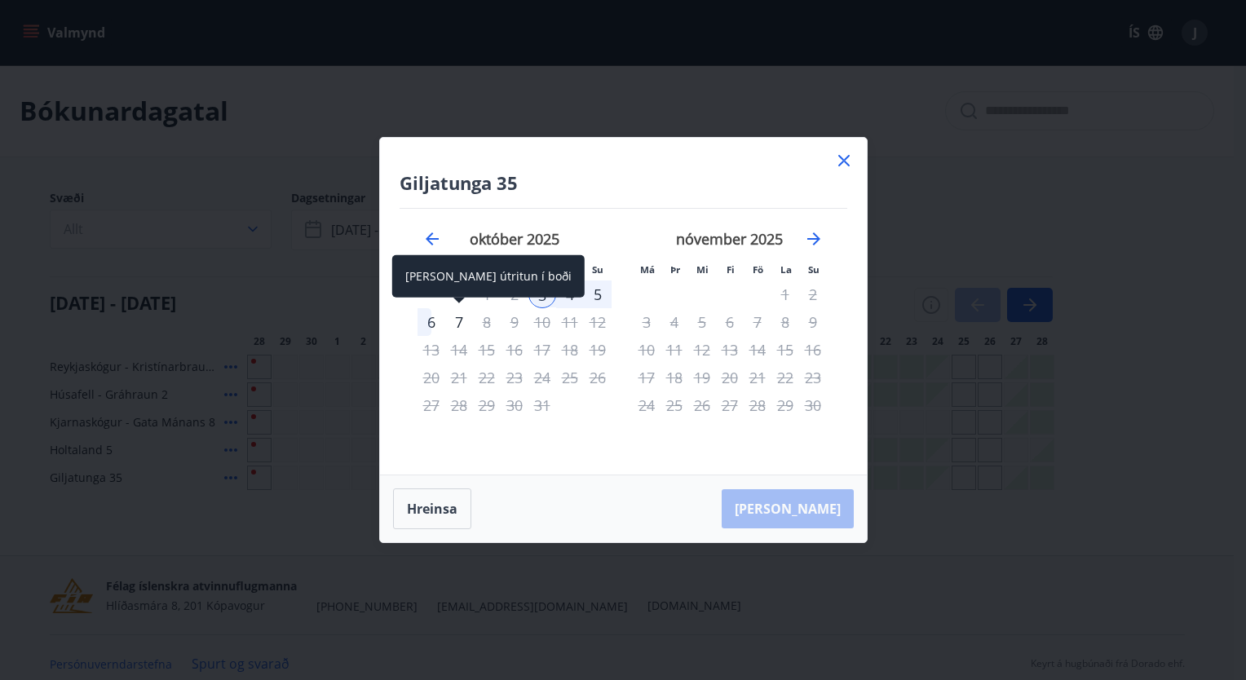
click at [460, 329] on div "7" at bounding box center [459, 322] width 28 height 28
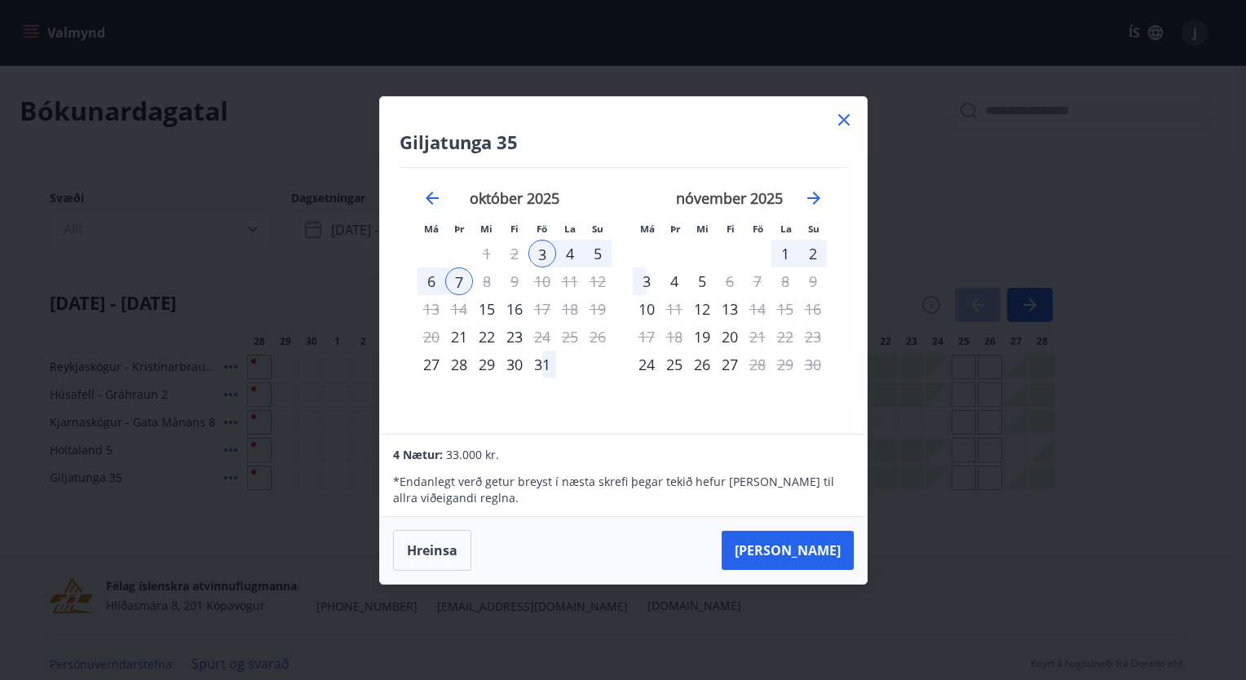
click at [840, 119] on icon at bounding box center [844, 120] width 20 height 20
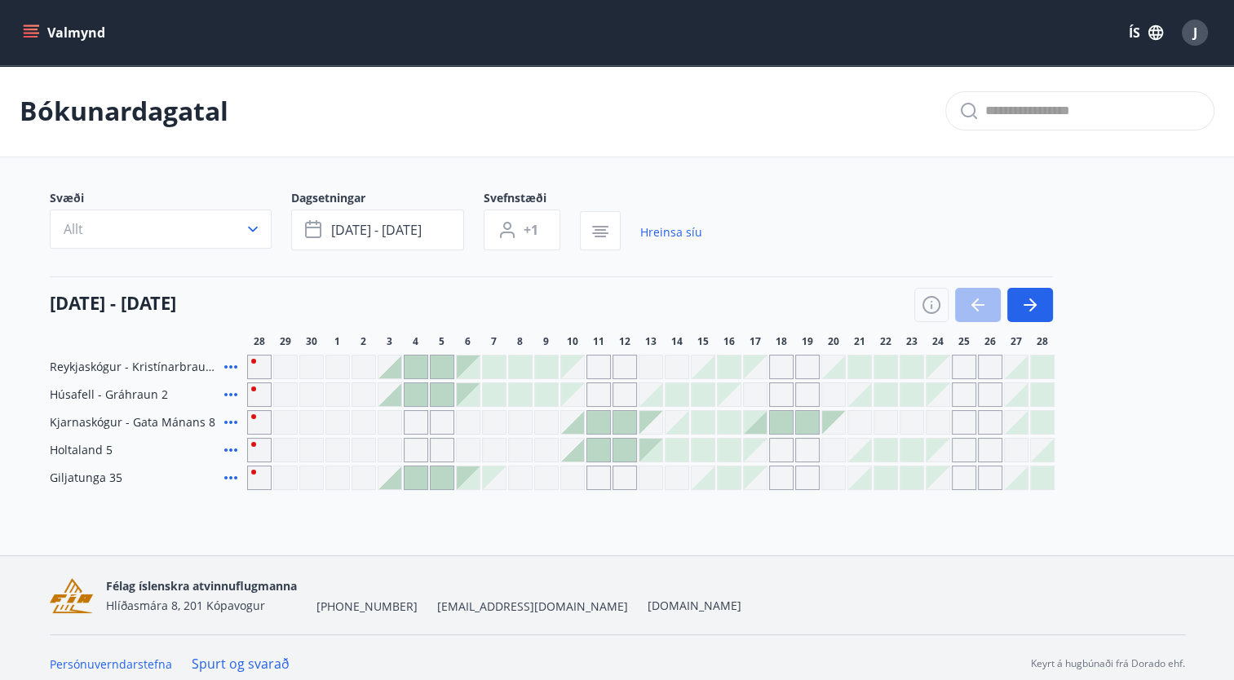
click at [32, 39] on icon "menu" at bounding box center [31, 32] width 16 height 16
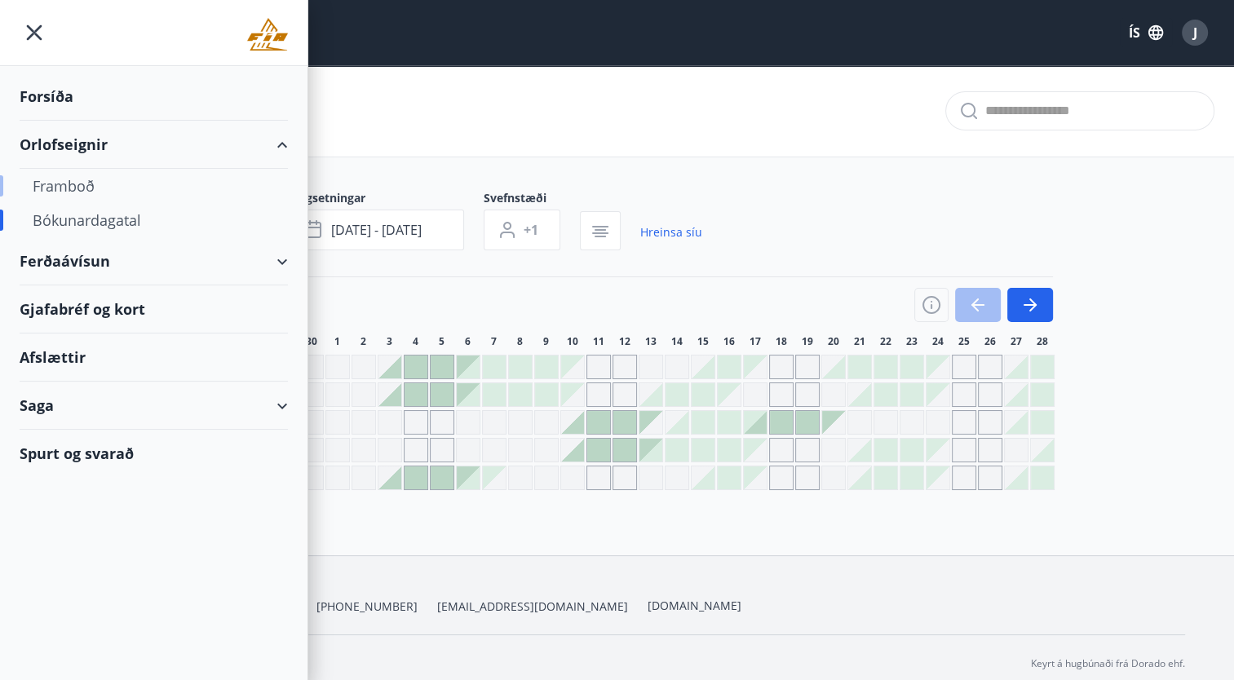
click at [65, 187] on div "Framboð" at bounding box center [154, 186] width 242 height 34
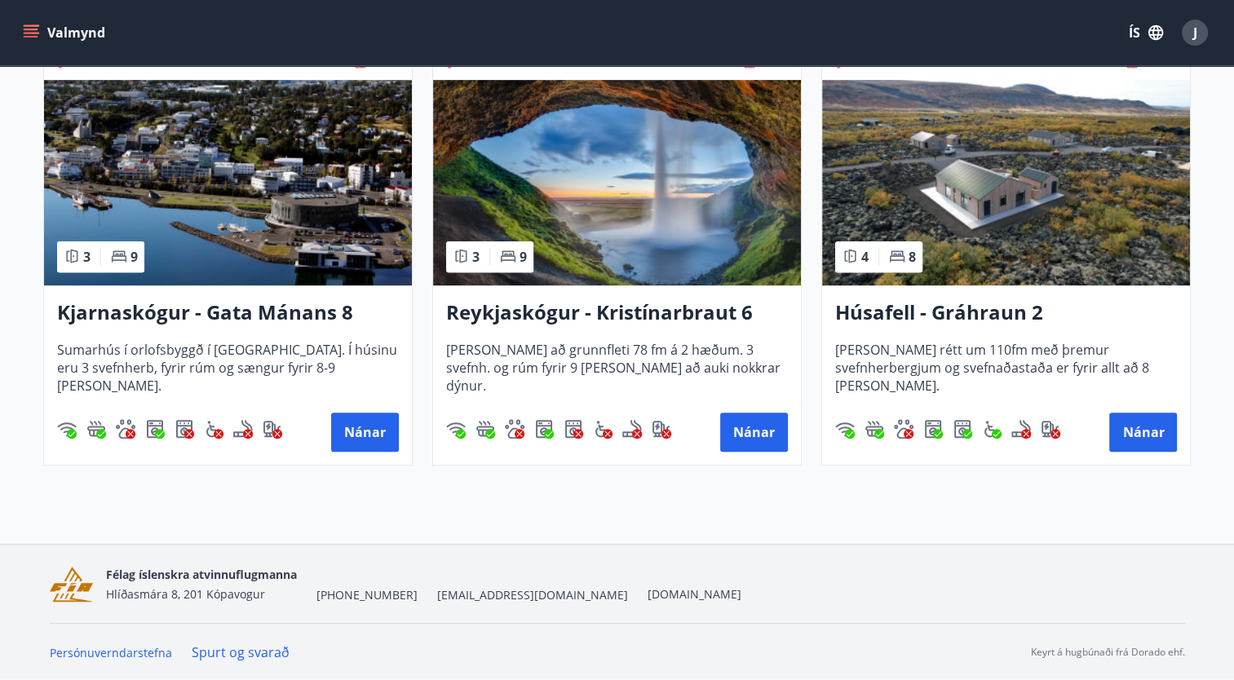
scroll to position [178, 0]
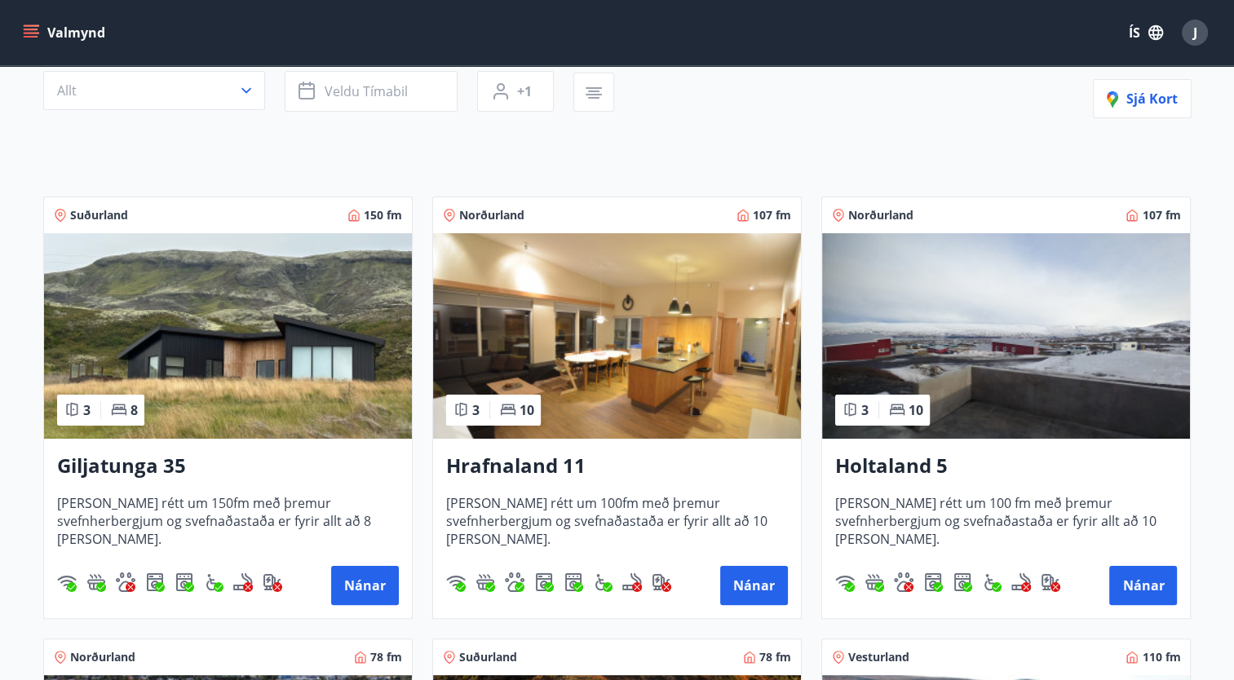
click at [654, 397] on img at bounding box center [617, 335] width 368 height 205
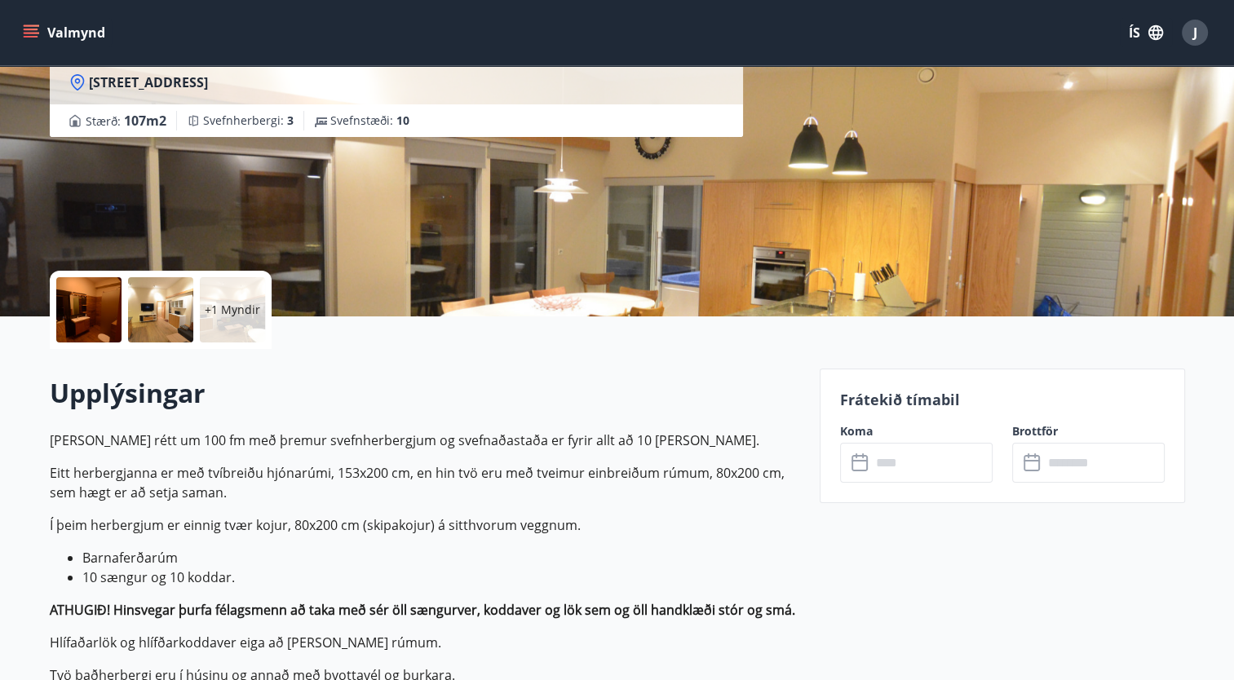
scroll to position [228, 0]
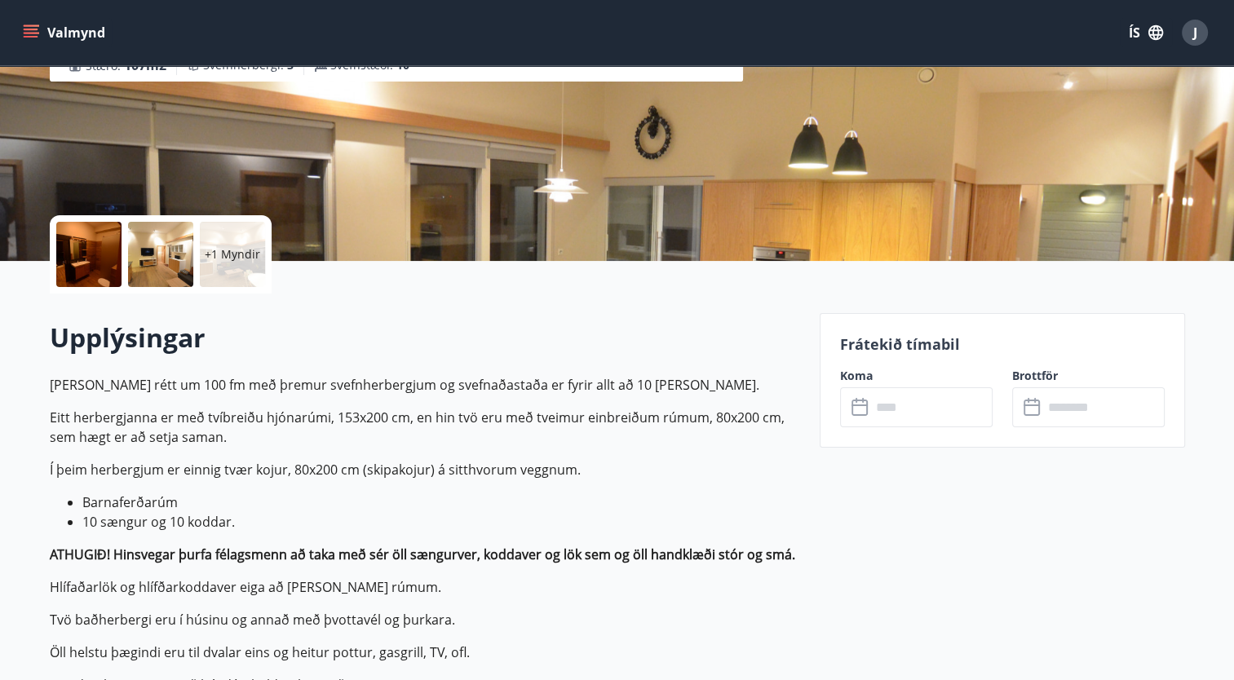
click at [897, 406] on input "text" at bounding box center [931, 407] width 121 height 40
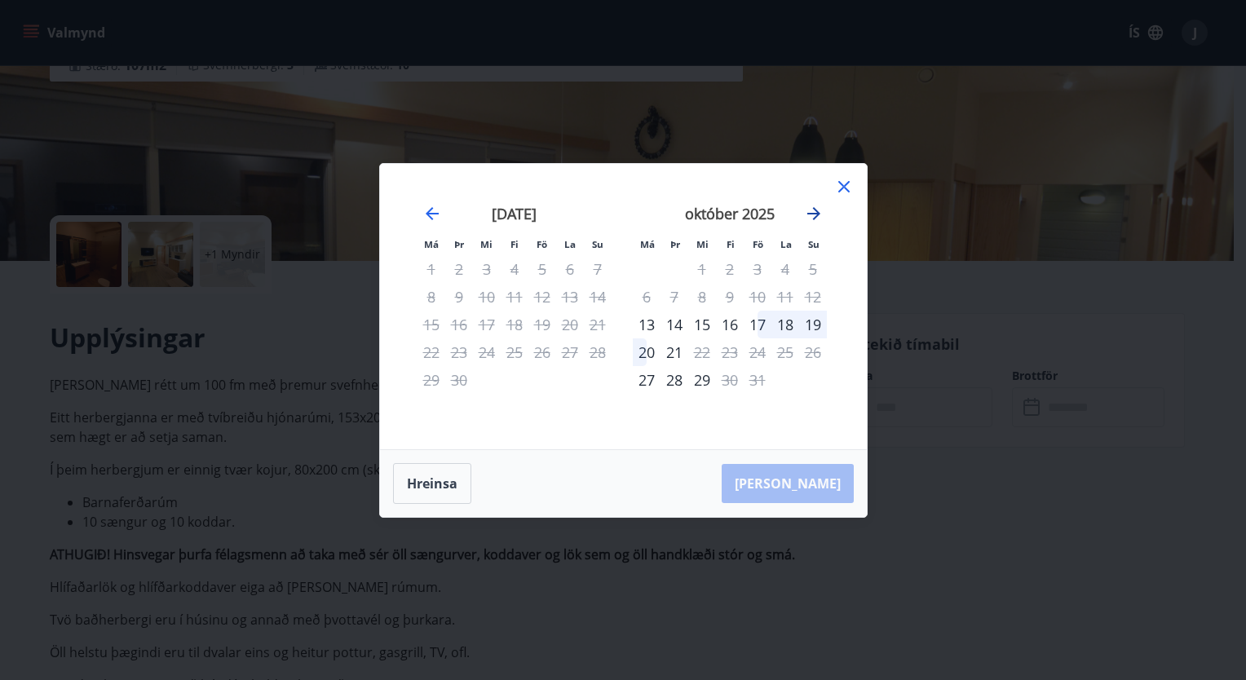
click at [818, 204] on icon "Move forward to switch to the next month." at bounding box center [814, 214] width 20 height 20
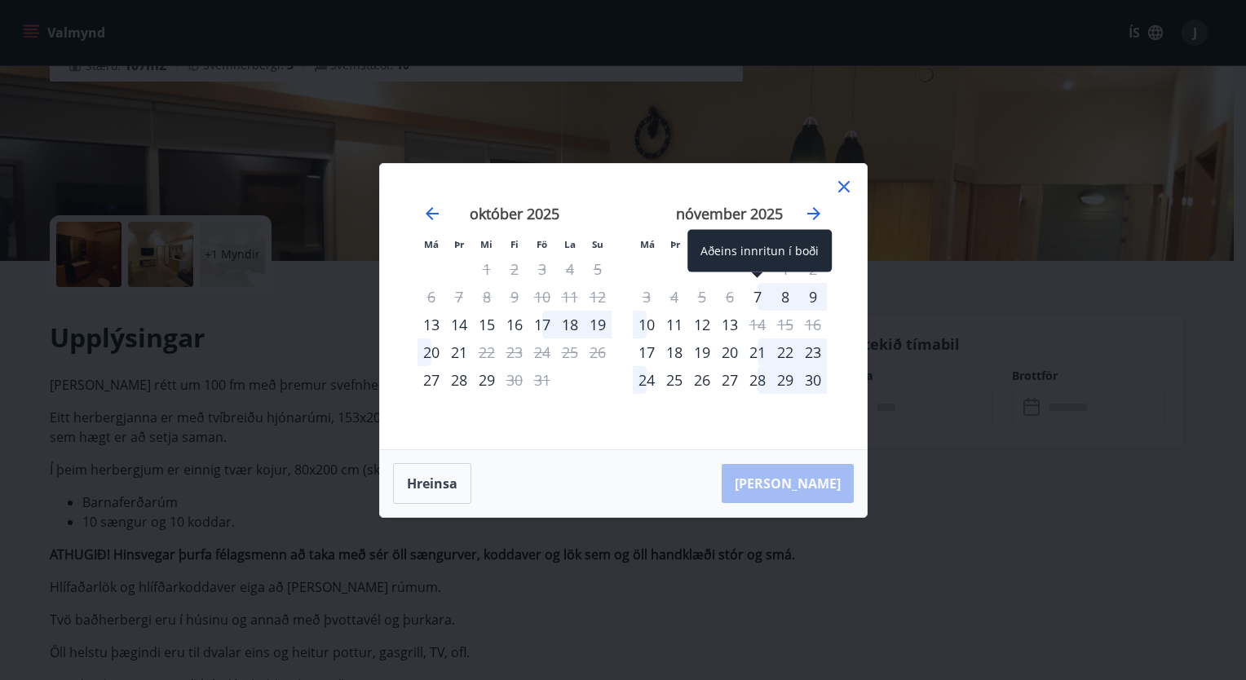
click at [757, 300] on div "7" at bounding box center [758, 297] width 28 height 28
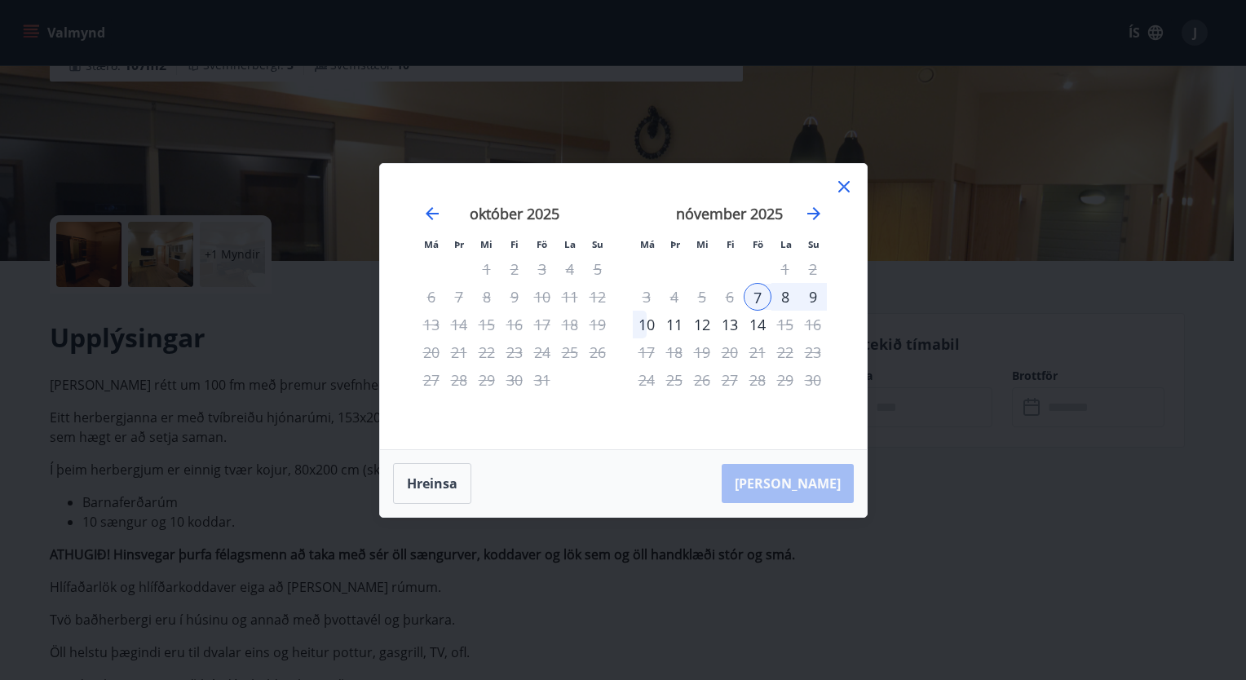
click at [814, 295] on div "9" at bounding box center [813, 297] width 28 height 28
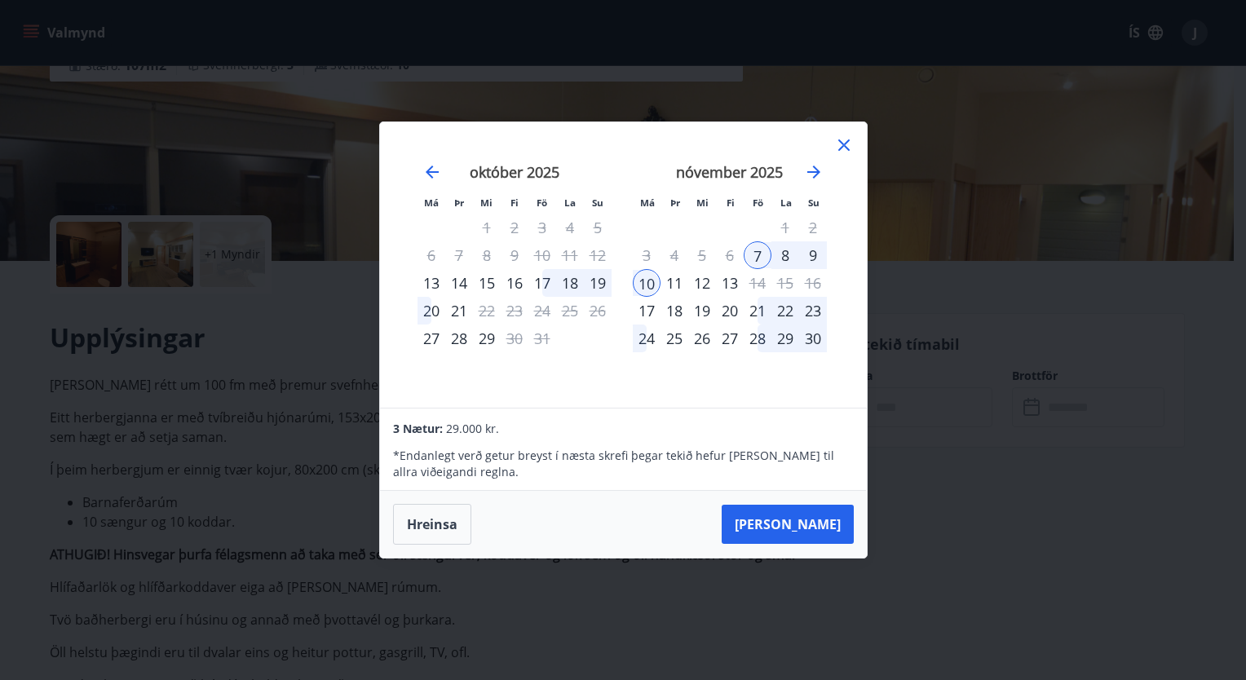
click at [842, 140] on icon at bounding box center [844, 145] width 20 height 20
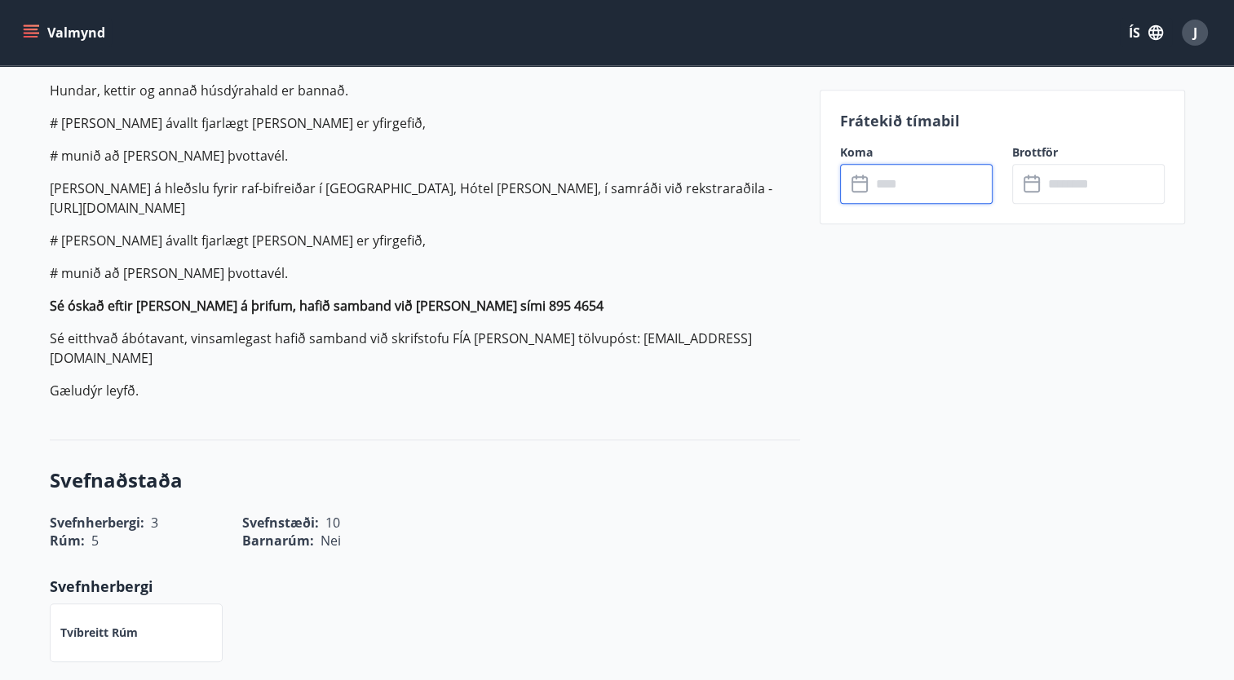
scroll to position [0, 0]
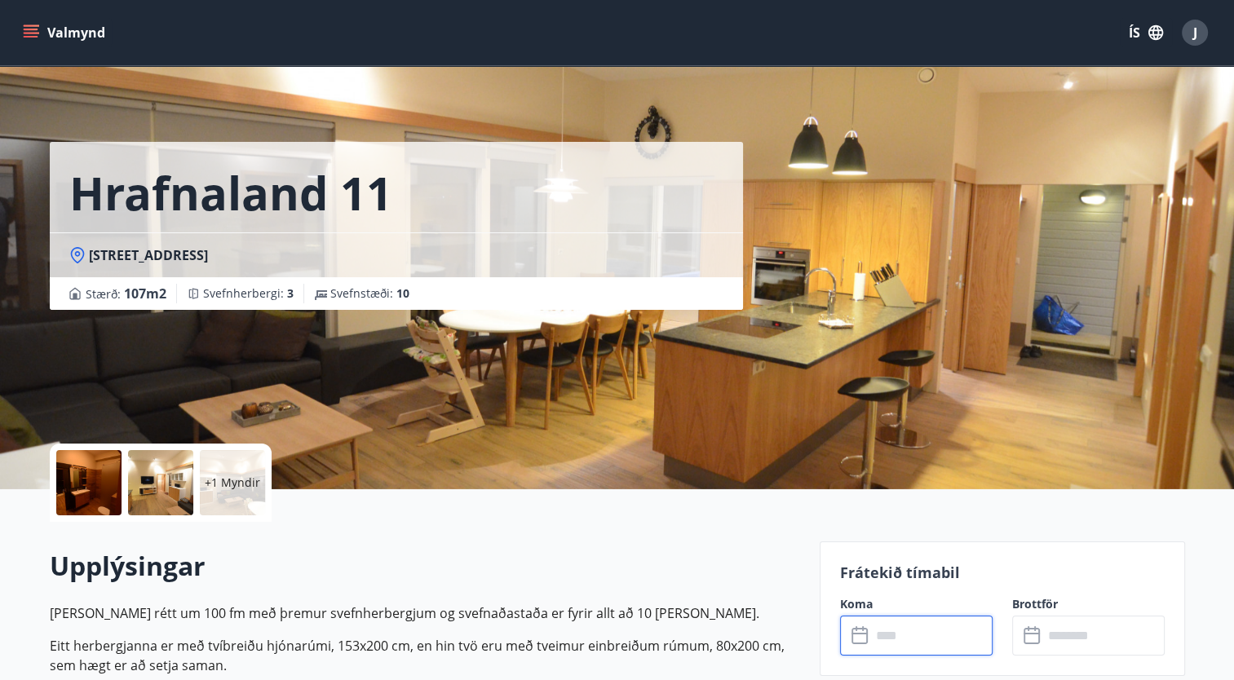
click at [41, 32] on button "Valmynd" at bounding box center [66, 32] width 92 height 29
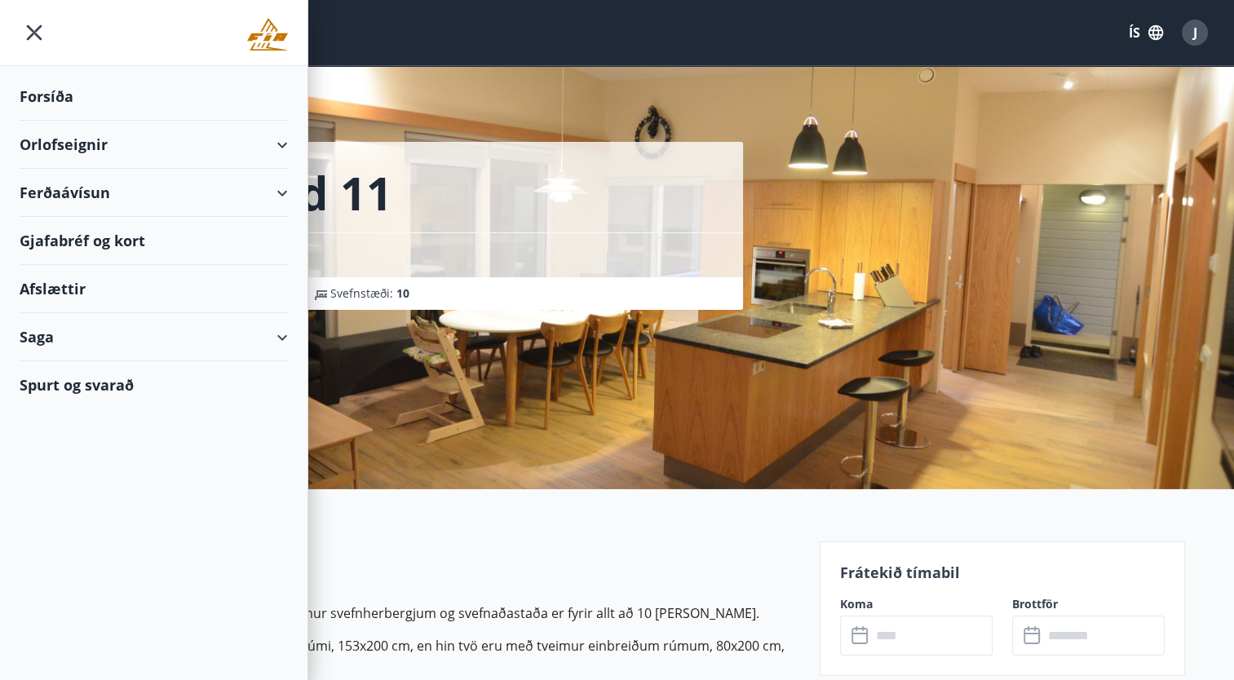
click at [96, 390] on div "Spurt og svarað" at bounding box center [154, 384] width 268 height 47
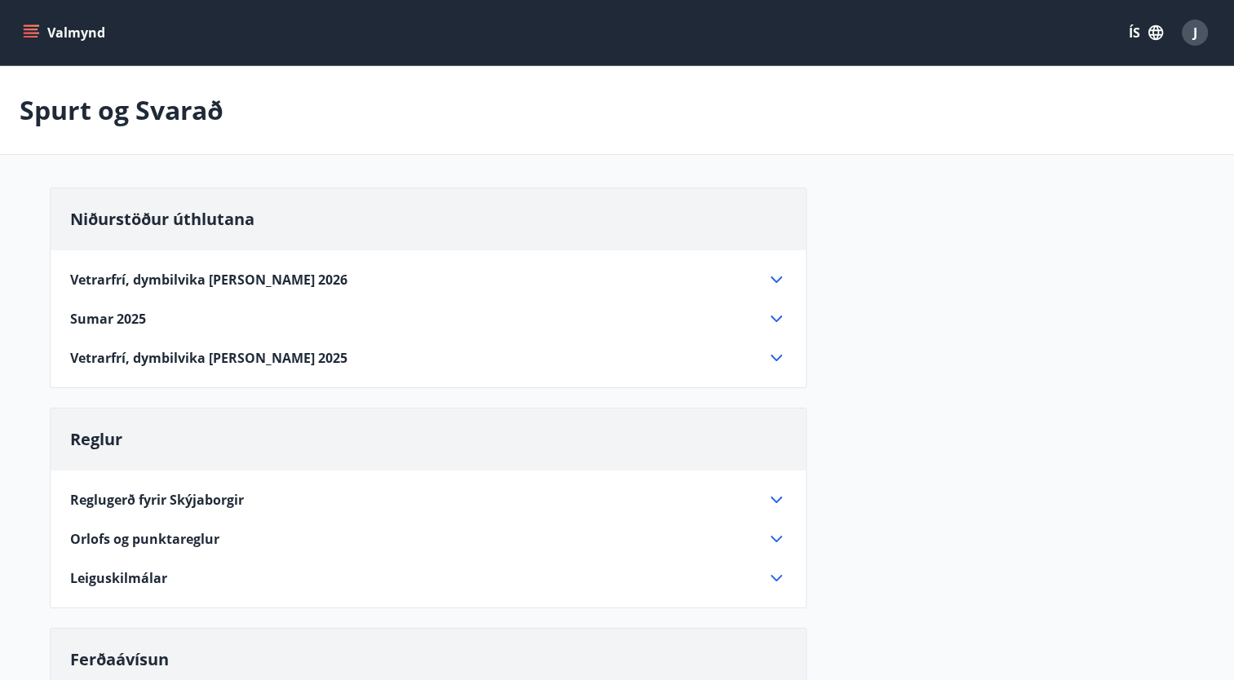
click at [238, 280] on span "Vetrarfrí, dymbilvika og páskar 2026" at bounding box center [208, 280] width 277 height 18
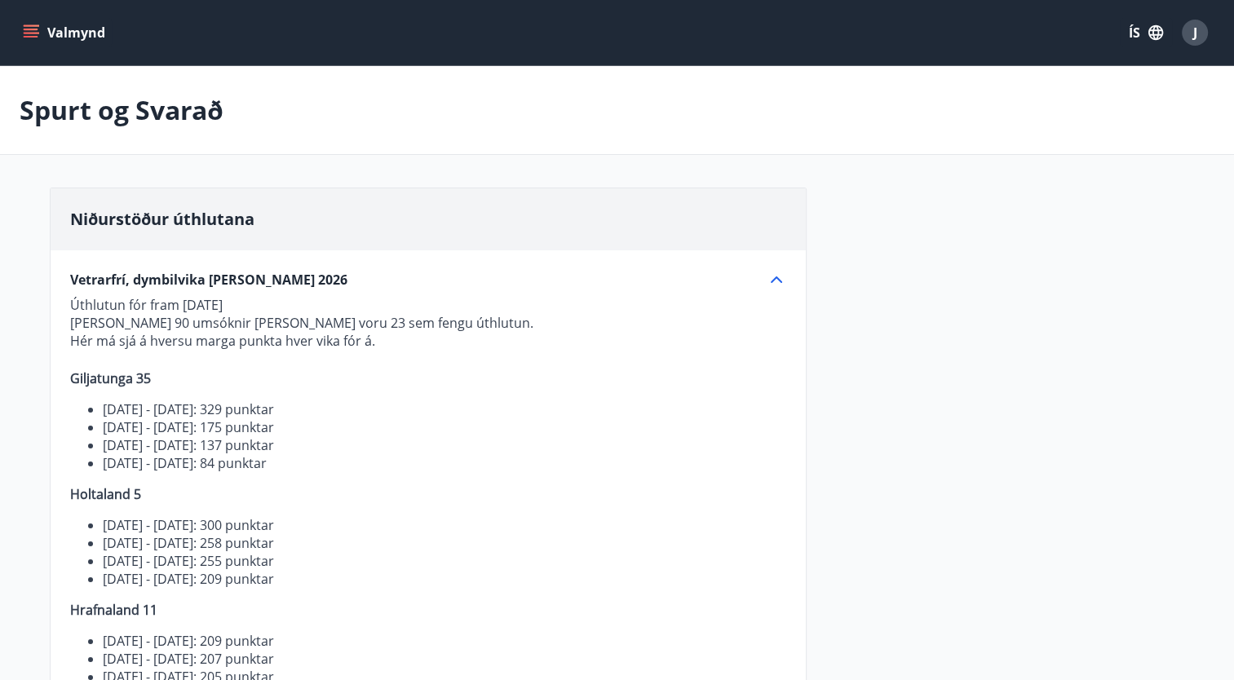
click at [287, 339] on p "Hér má sjá á hversu marga punkta hver vika fór á." at bounding box center [428, 341] width 716 height 18
click at [300, 271] on span "Vetrarfrí, dymbilvika og páskar 2026" at bounding box center [208, 280] width 277 height 18
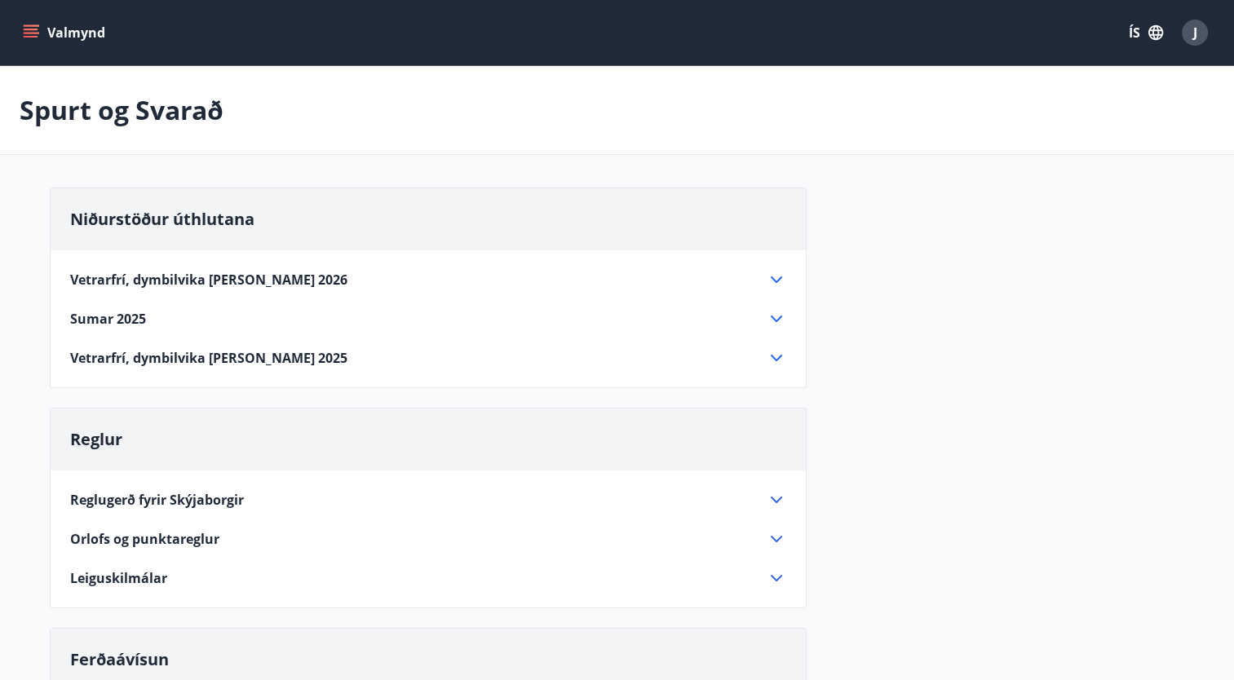
click at [137, 323] on span "Sumar 2025" at bounding box center [108, 319] width 76 height 18
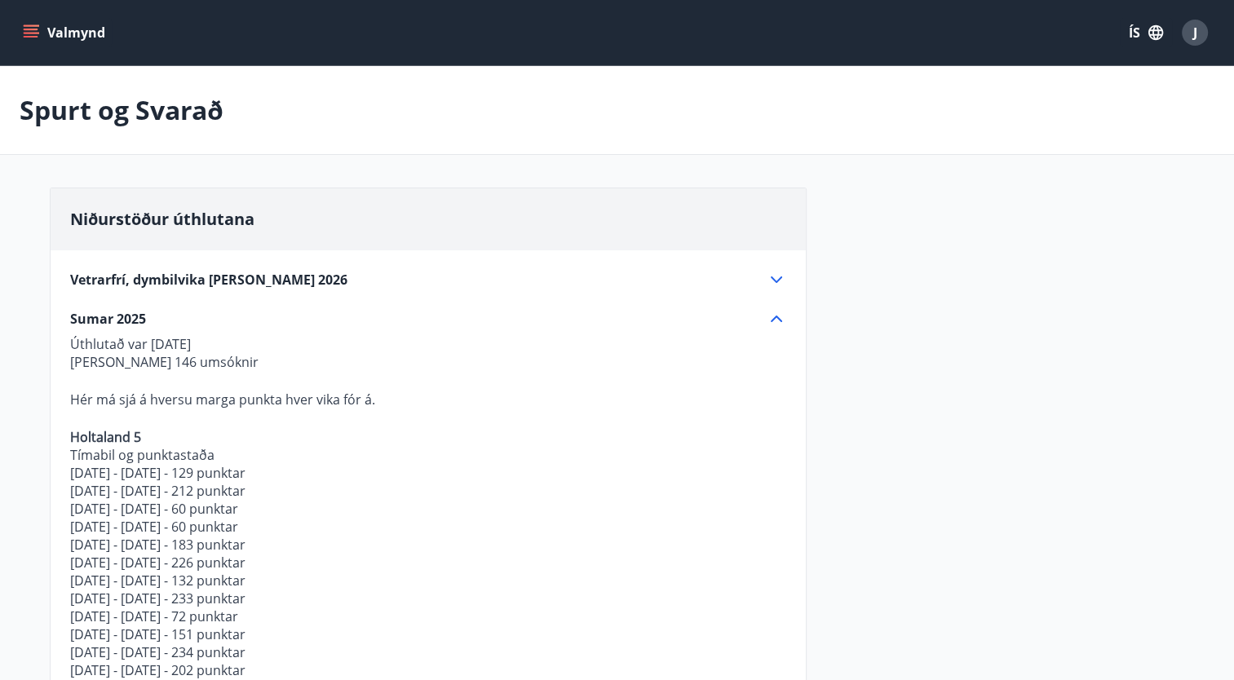
click at [137, 323] on span "Sumar 2025" at bounding box center [108, 319] width 76 height 18
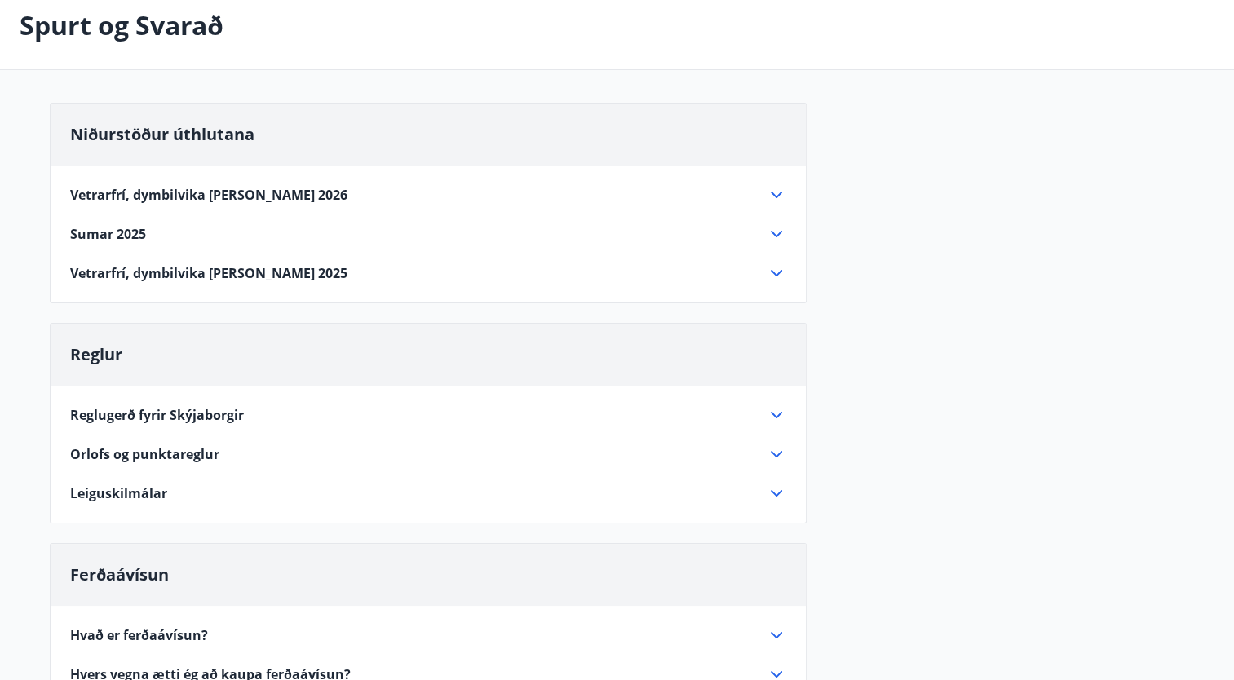
scroll to position [98, 0]
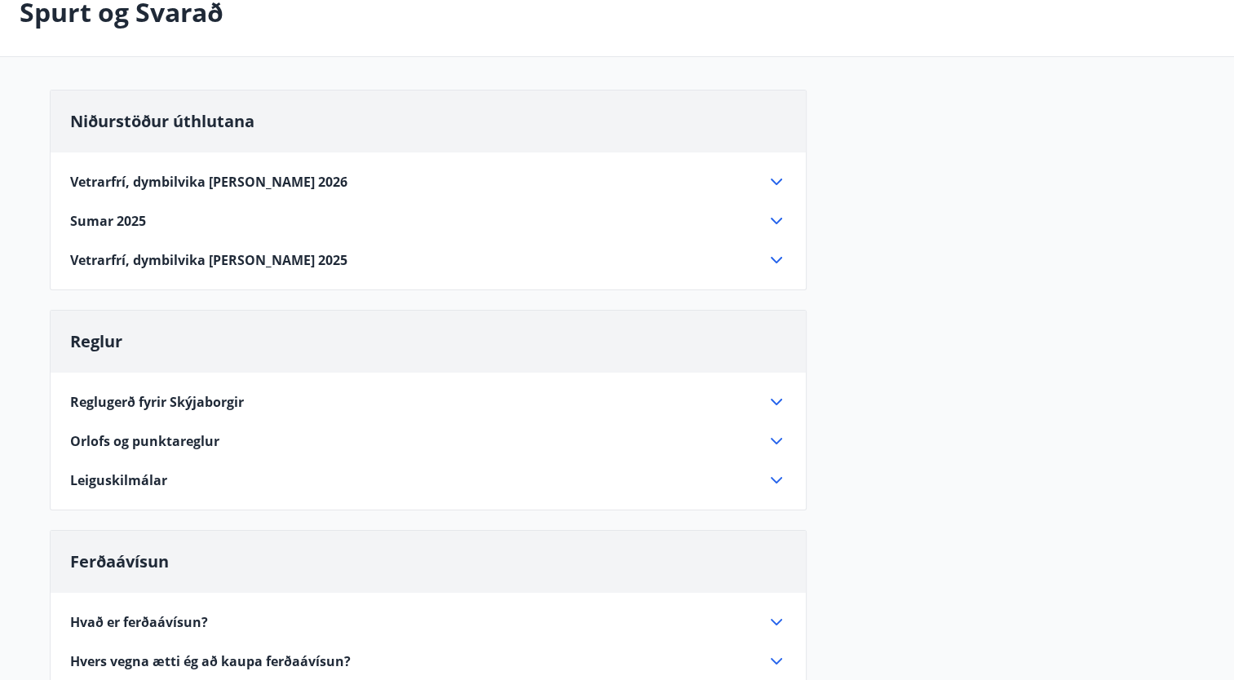
click at [170, 432] on span "Orlofs og punktareglur" at bounding box center [144, 441] width 149 height 18
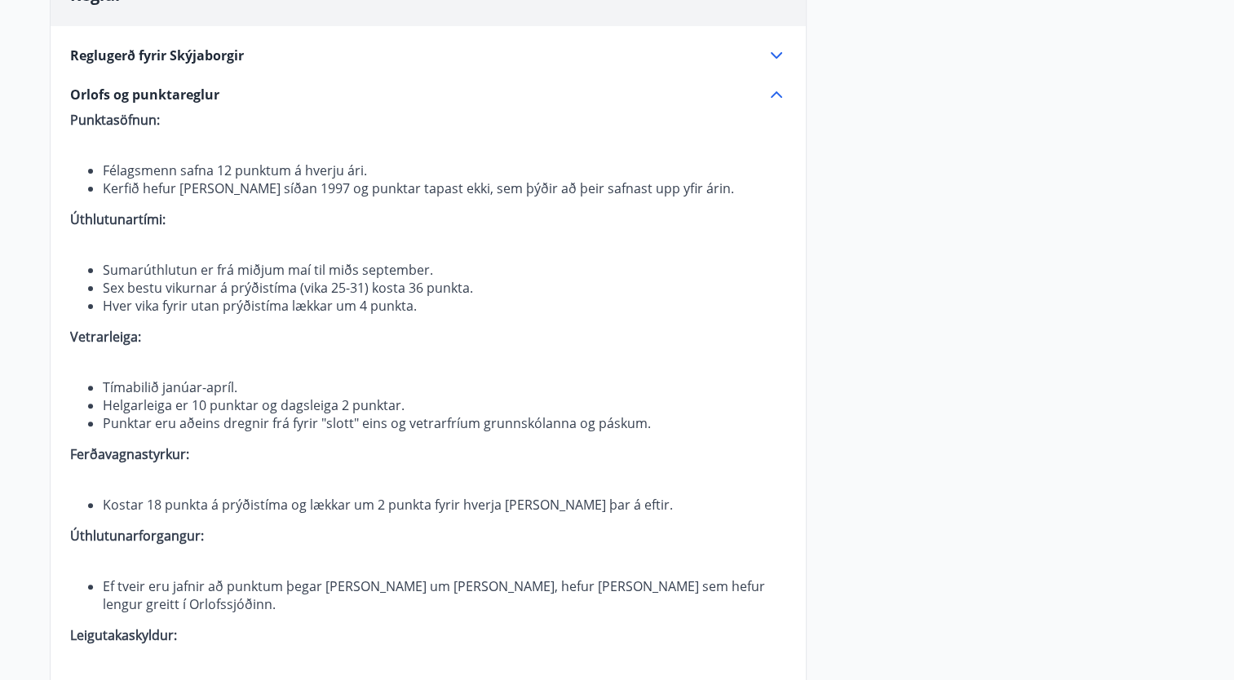
scroll to position [448, 0]
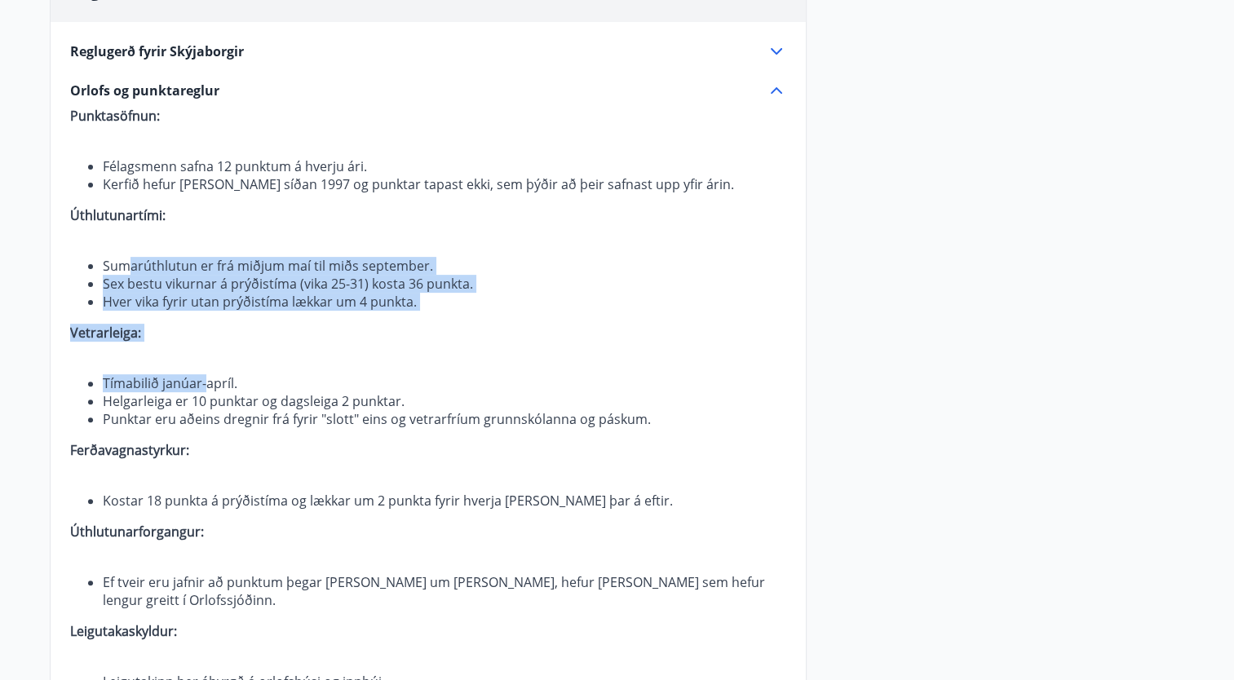
drag, startPoint x: 132, startPoint y: 266, endPoint x: 204, endPoint y: 383, distance: 137.6
click at [204, 383] on p "Punktasöfnun: Félagsmenn safna 12 punktum á hverju ári. Kerfið hefur verið í ga…" at bounding box center [428, 451] width 716 height 688
click at [204, 383] on li "Tímabilið janúar-apríl." at bounding box center [444, 383] width 683 height 18
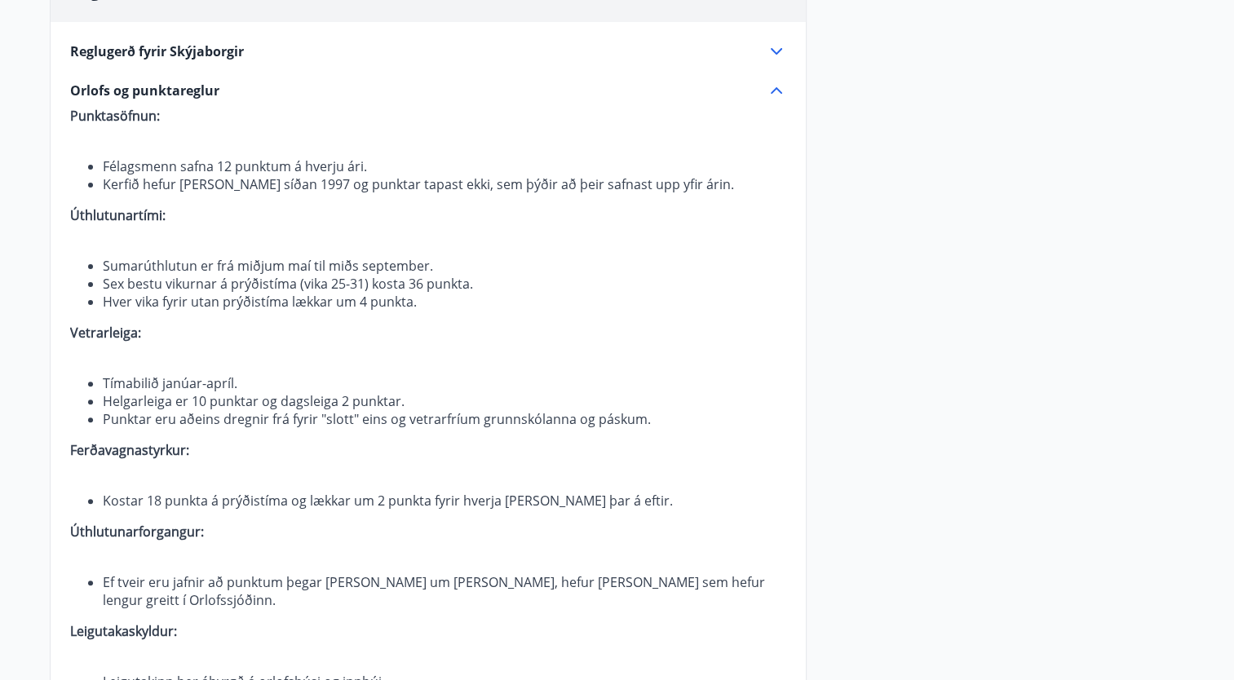
click at [192, 393] on li "Helgarleiga er 10 punktar og dagsleiga 2 punktar." at bounding box center [444, 401] width 683 height 18
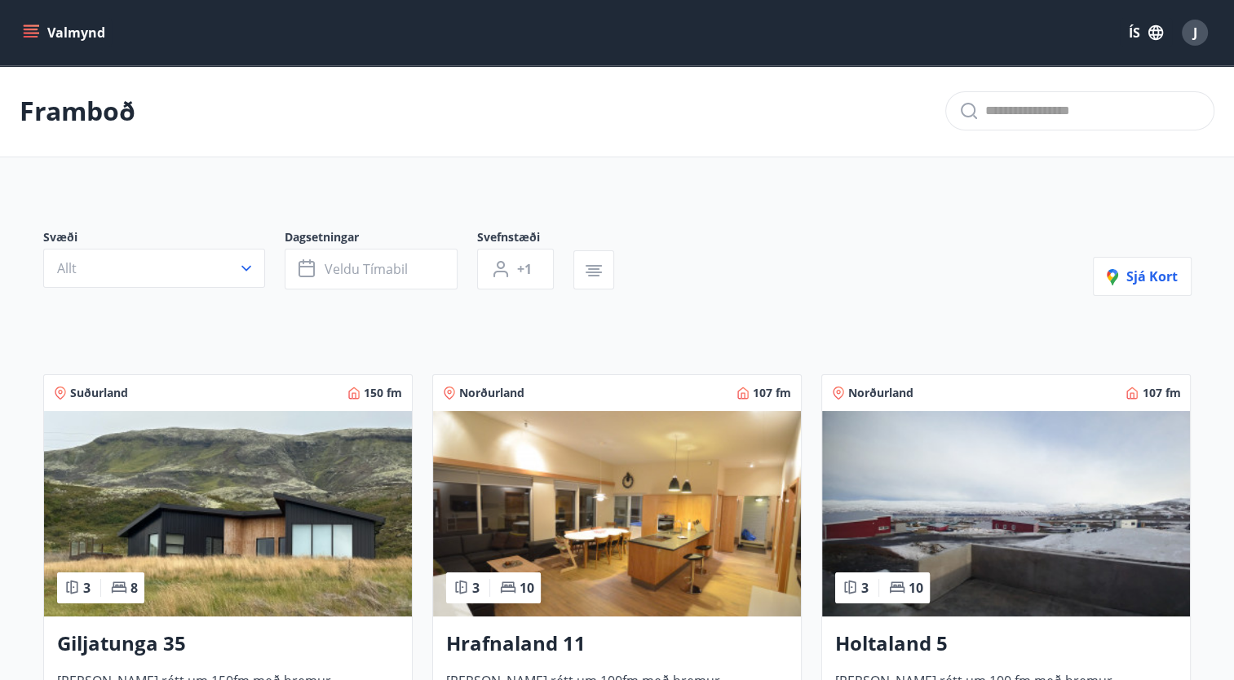
click at [29, 29] on icon "menu" at bounding box center [31, 30] width 15 height 2
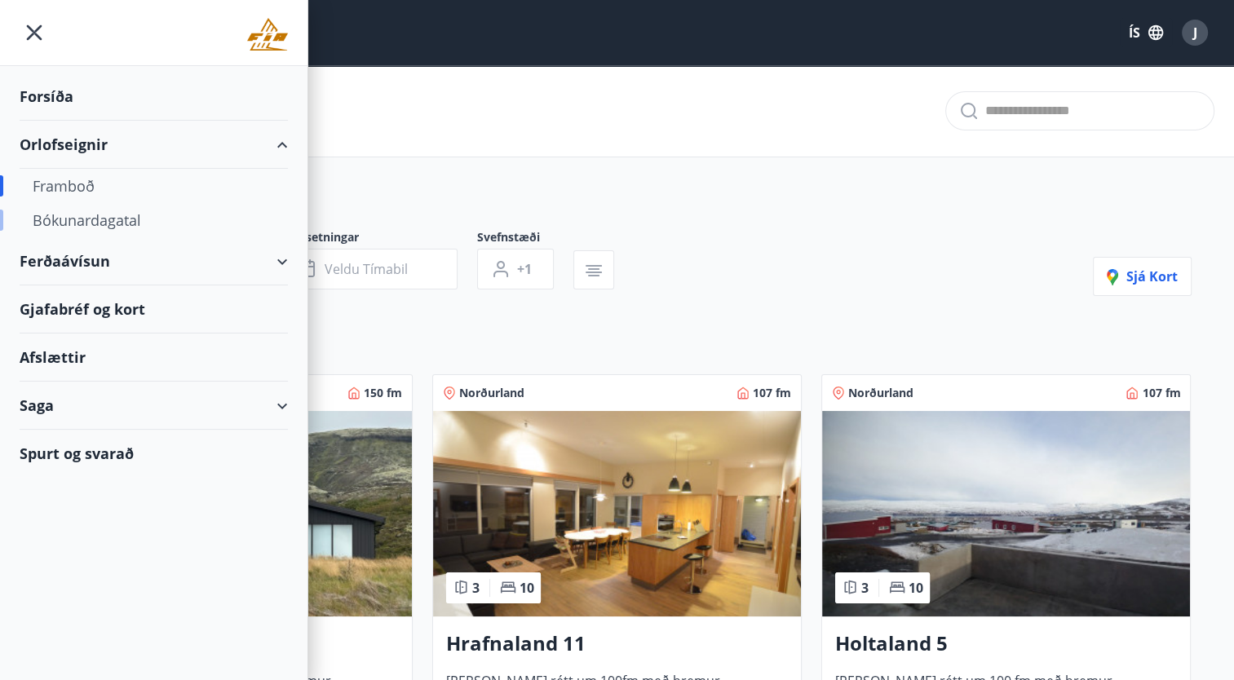
click at [101, 230] on div "Bókunardagatal" at bounding box center [154, 220] width 242 height 34
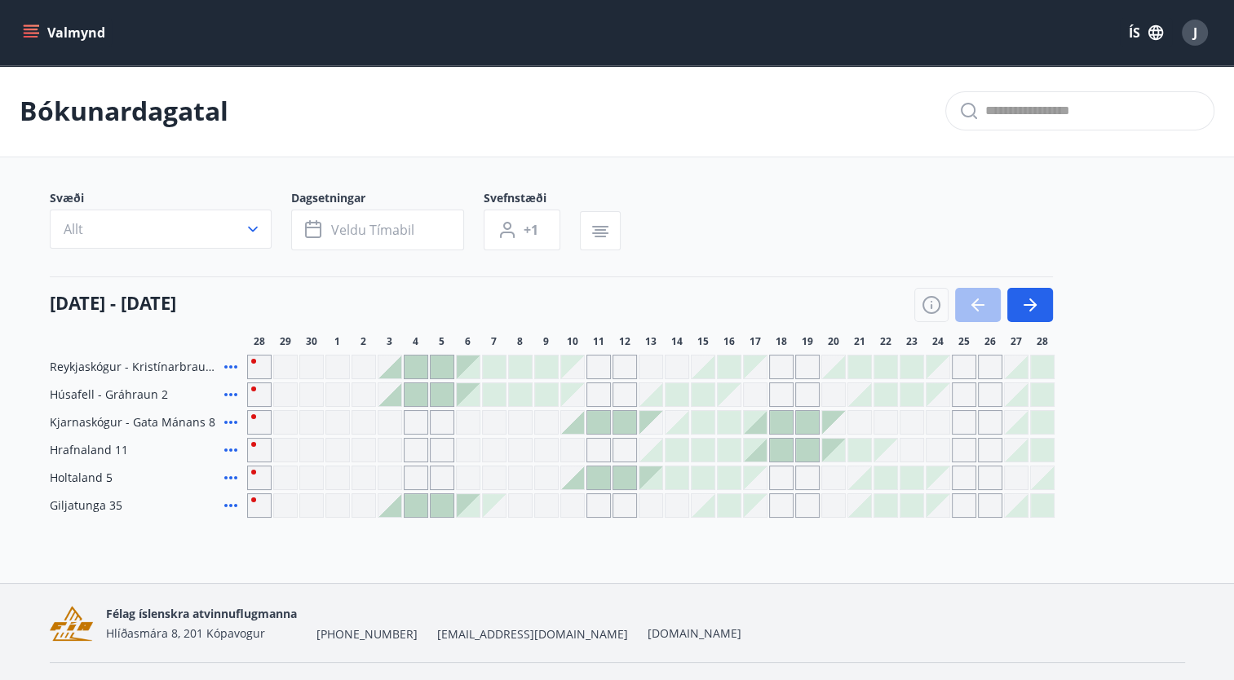
click at [474, 421] on div "Gráir dagar eru ekki bókanlegir" at bounding box center [468, 422] width 24 height 24
click at [536, 424] on div "Gráir dagar eru ekki bókanlegir" at bounding box center [546, 422] width 24 height 24
drag, startPoint x: 669, startPoint y: 395, endPoint x: 698, endPoint y: 457, distance: 68.2
click at [669, 393] on div at bounding box center [676, 394] width 23 height 23
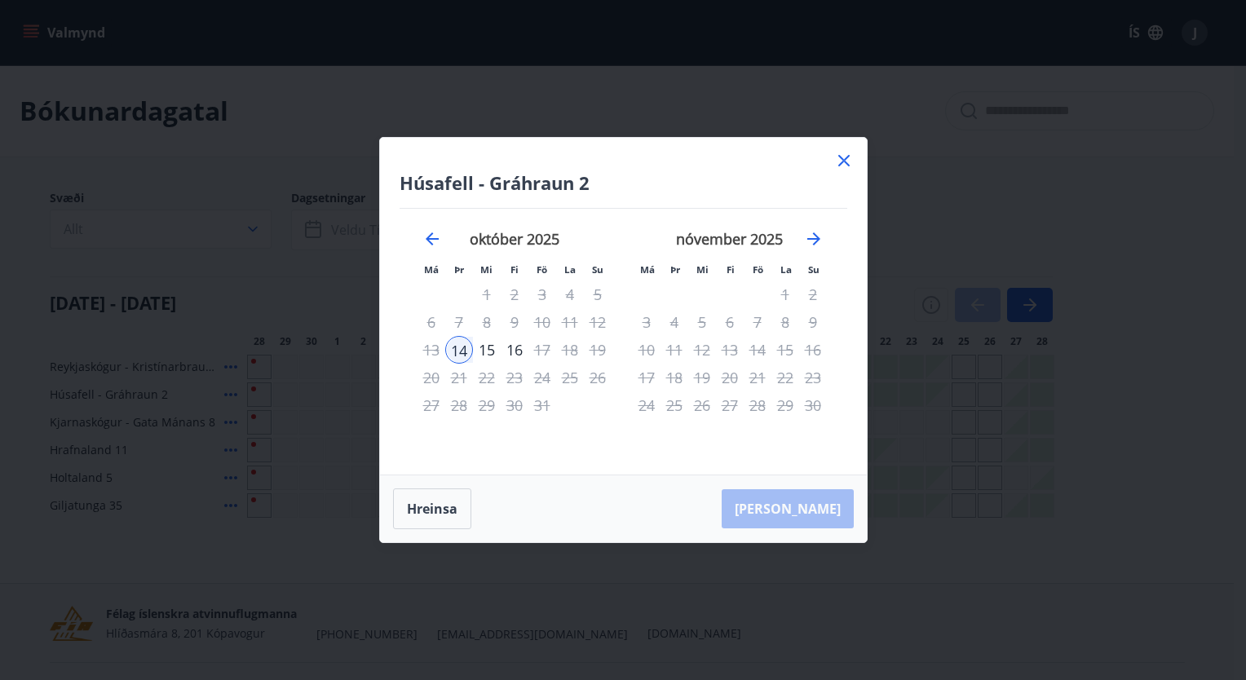
click at [845, 158] on icon at bounding box center [844, 161] width 20 height 20
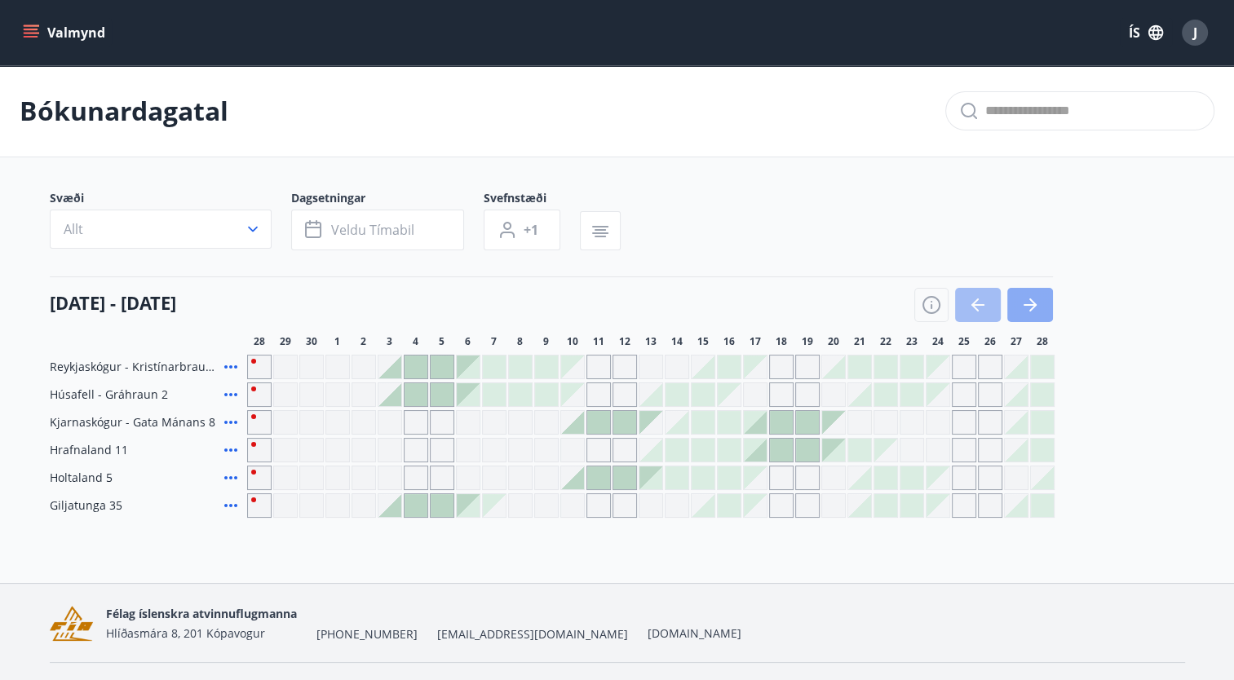
click at [1027, 314] on icon "button" at bounding box center [1030, 305] width 20 height 20
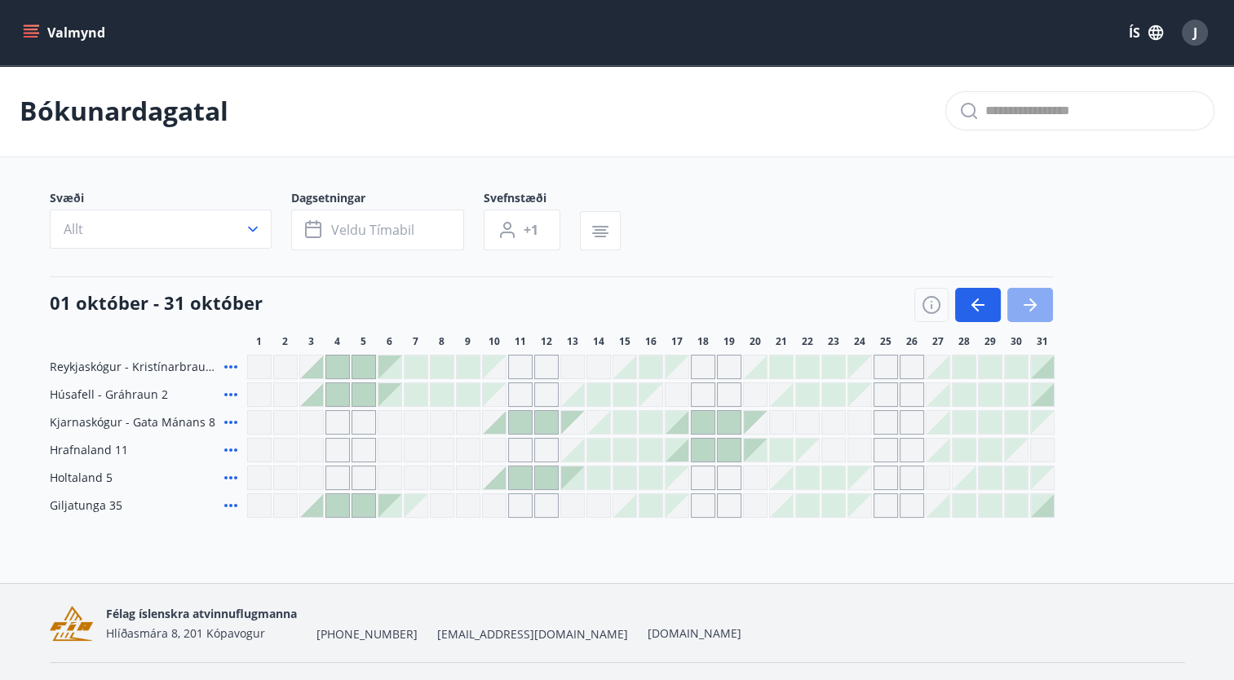
click at [1027, 314] on icon "button" at bounding box center [1030, 305] width 20 height 20
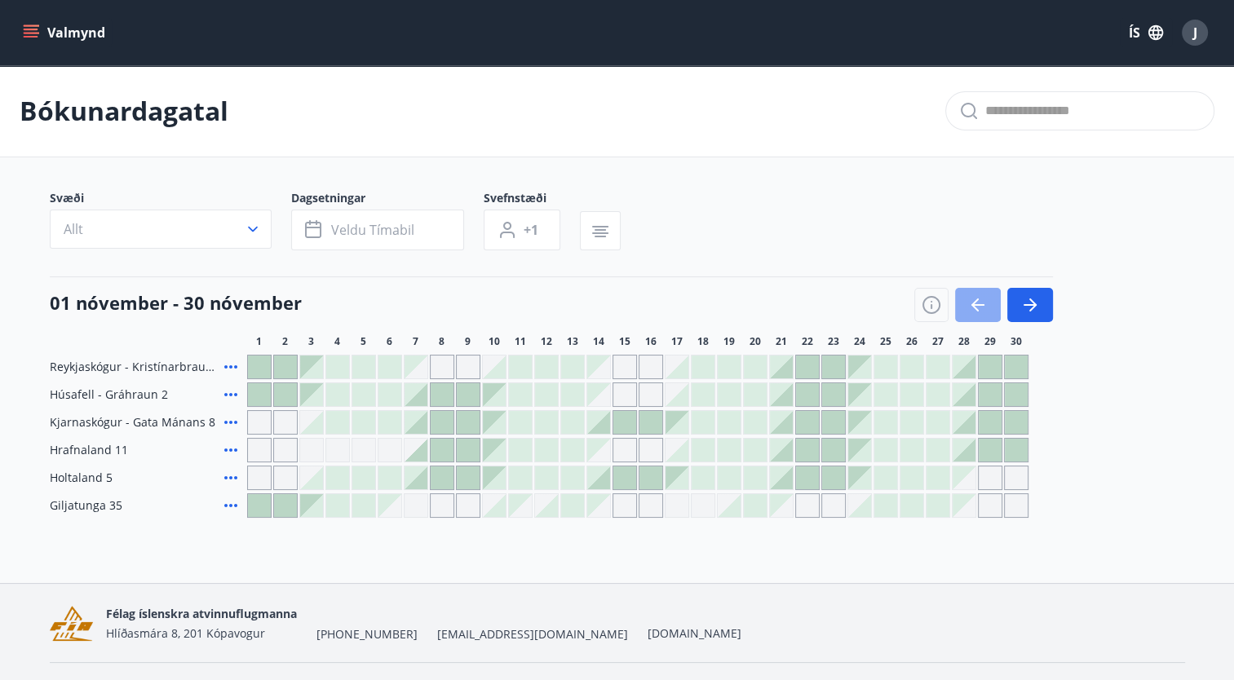
click at [982, 303] on icon "button" at bounding box center [978, 305] width 20 height 20
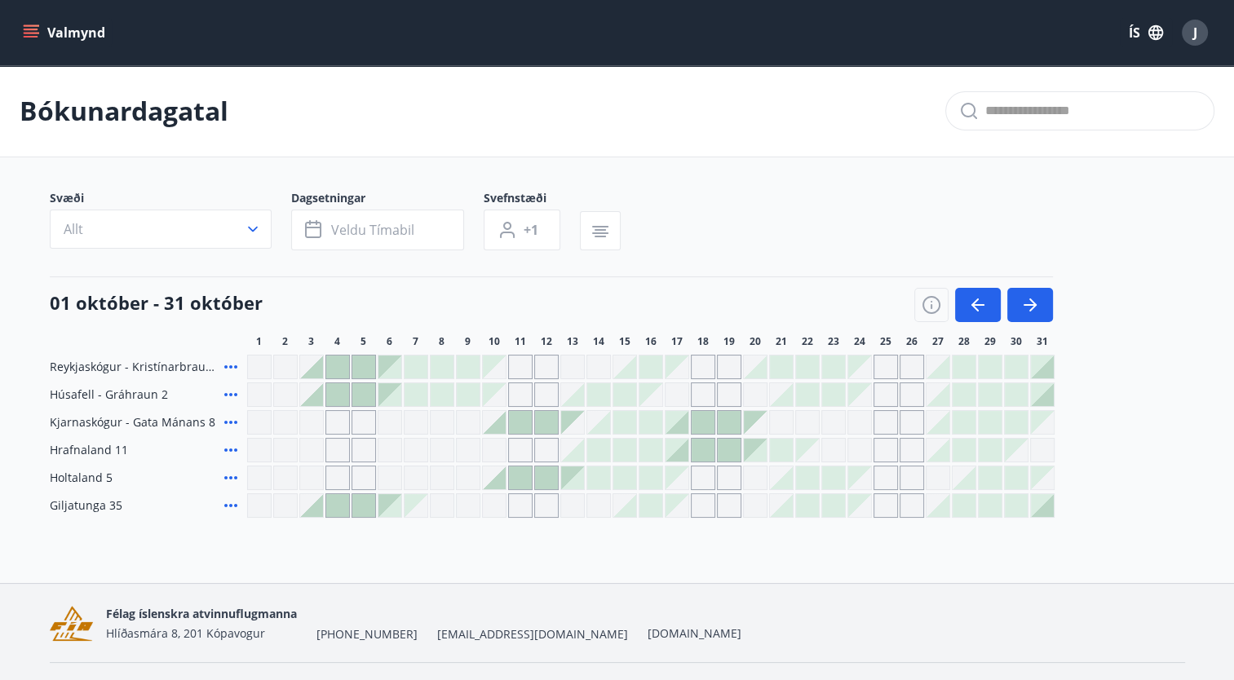
click at [314, 511] on div at bounding box center [311, 505] width 23 height 23
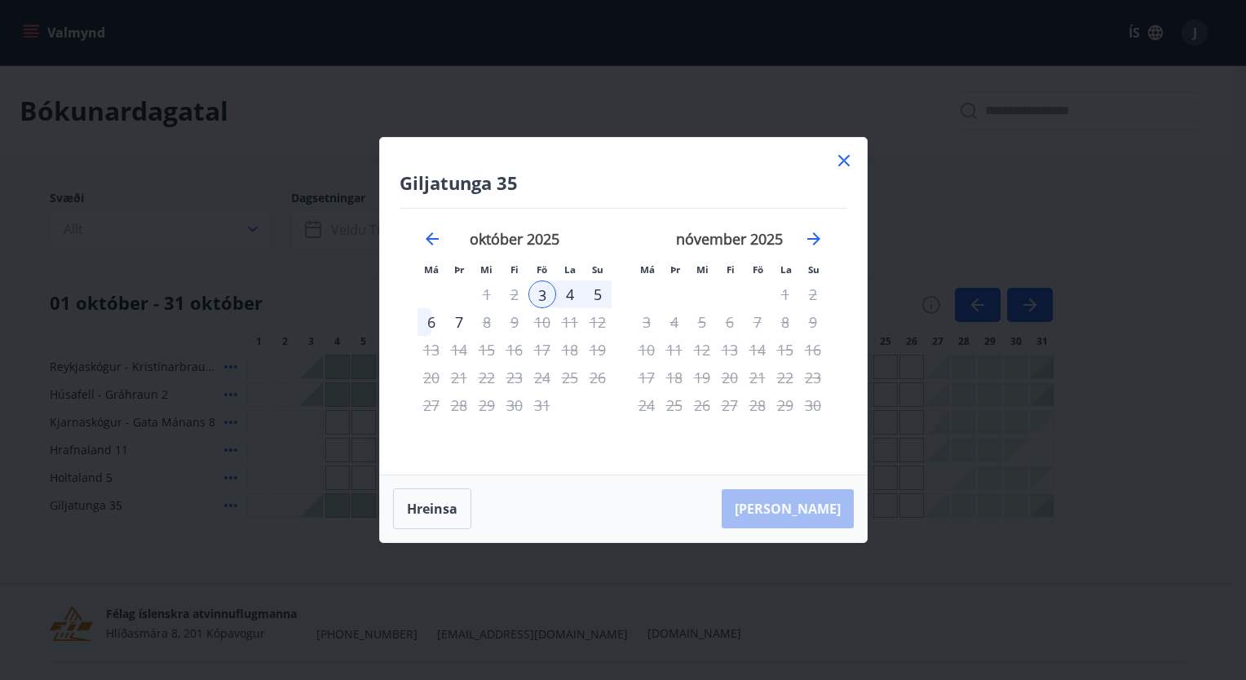
click at [602, 298] on div "5" at bounding box center [598, 294] width 28 height 28
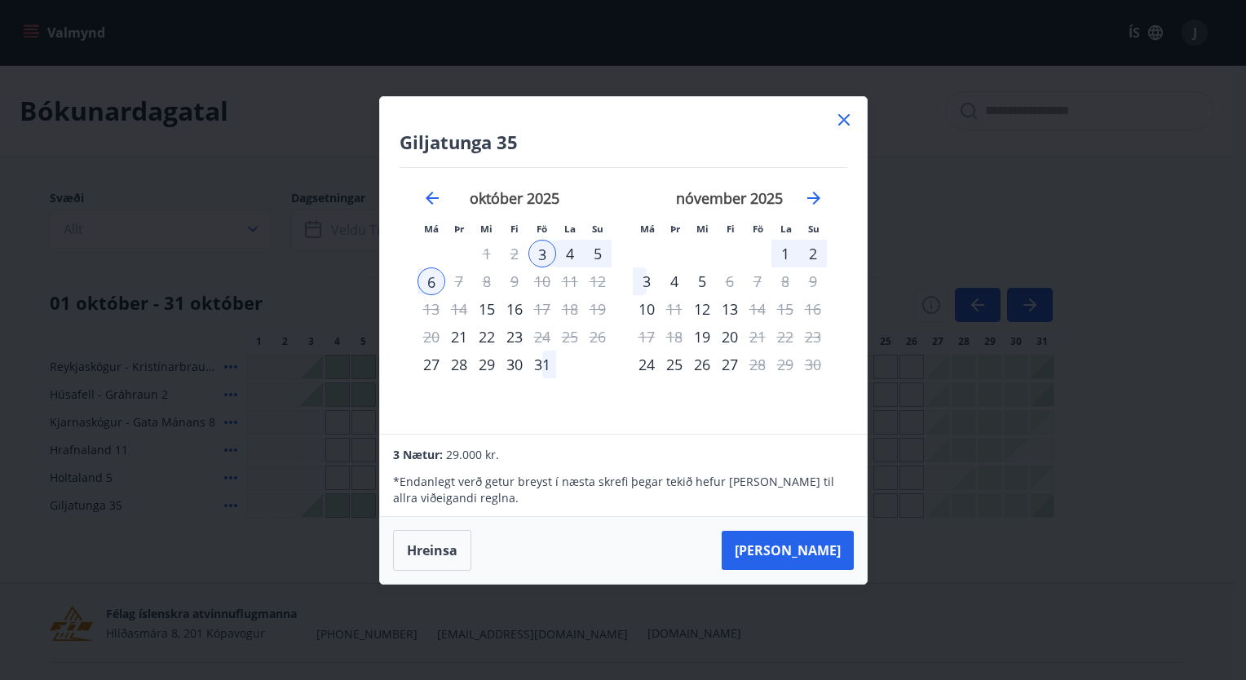
click at [594, 249] on div "5" at bounding box center [598, 254] width 28 height 28
click at [537, 249] on div "3" at bounding box center [542, 254] width 28 height 28
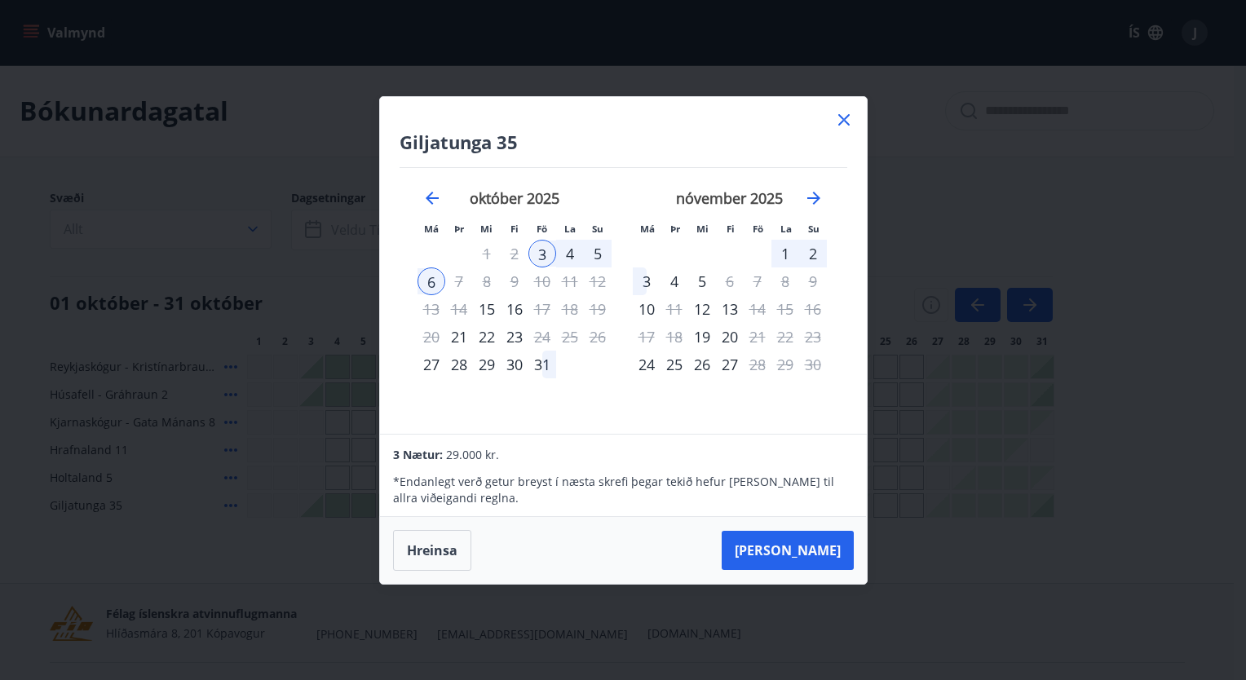
click at [598, 252] on div "5" at bounding box center [598, 254] width 28 height 28
click at [446, 549] on button "Hreinsa" at bounding box center [432, 550] width 78 height 41
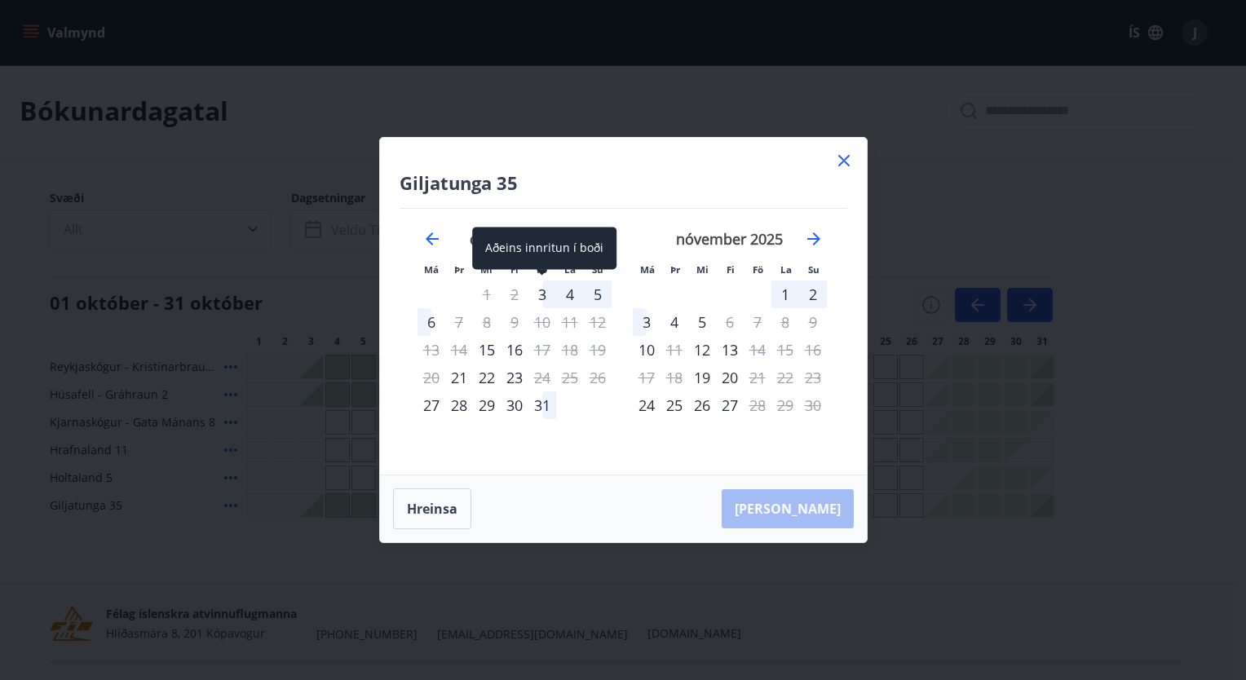
click at [543, 296] on div "3" at bounding box center [542, 294] width 28 height 28
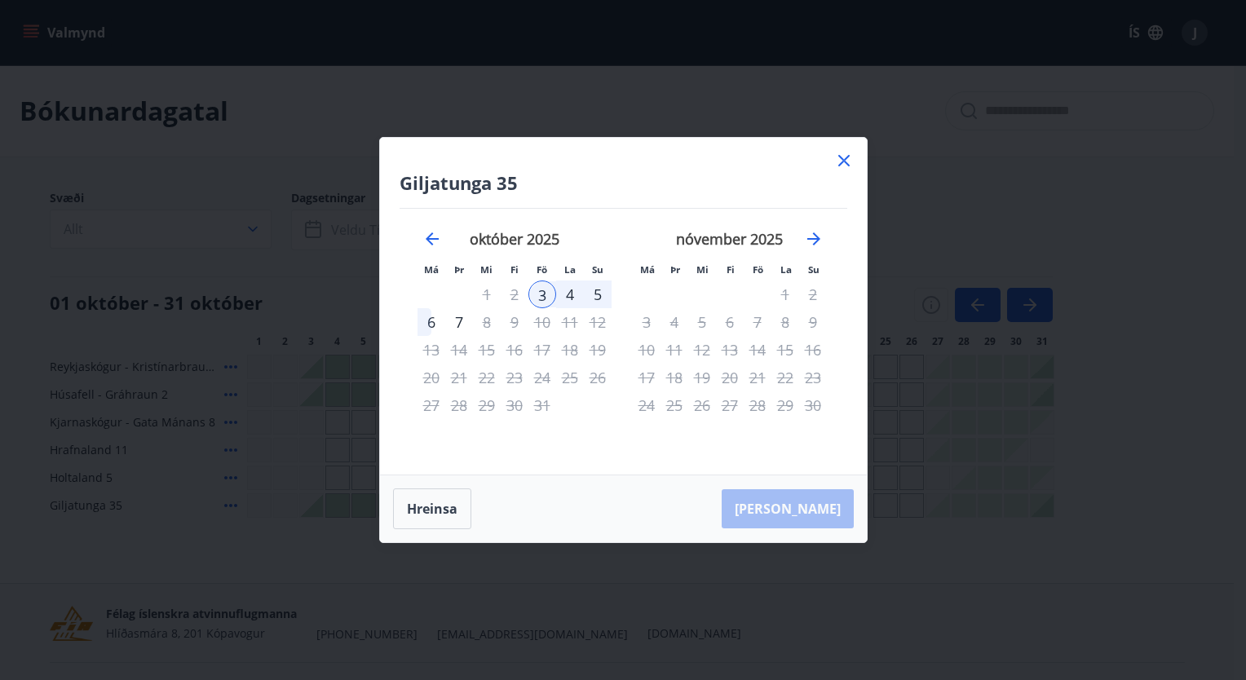
click at [598, 298] on div "5" at bounding box center [598, 294] width 28 height 28
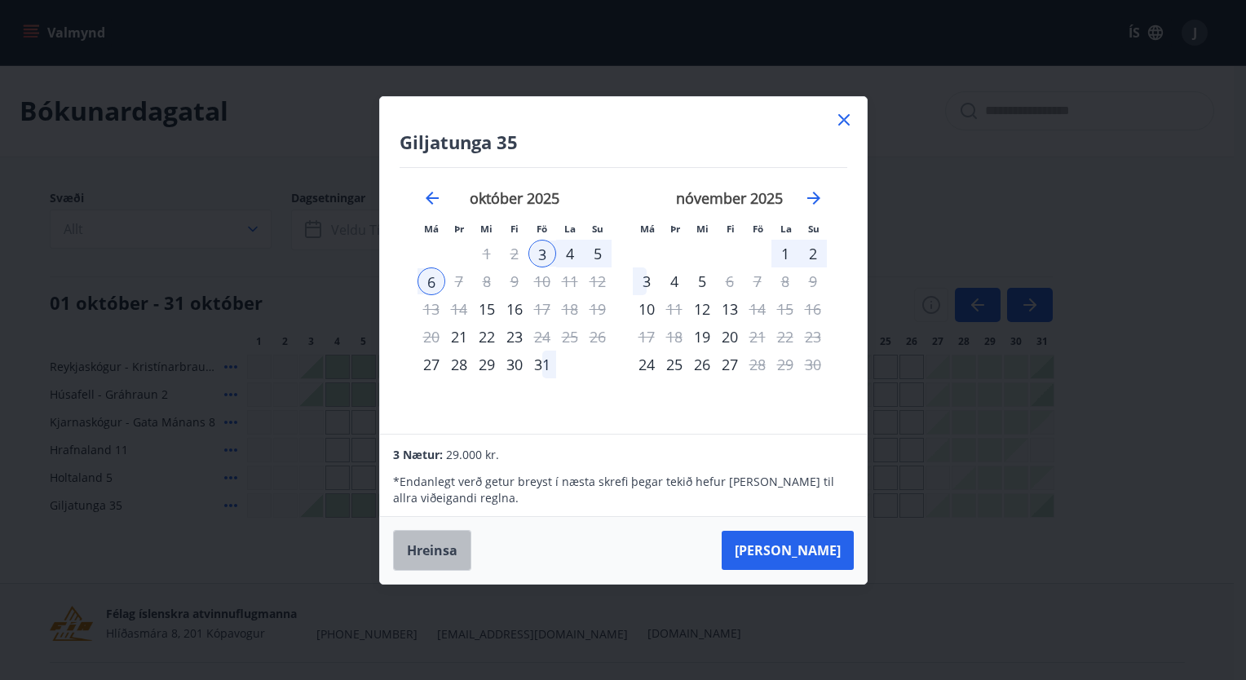
click at [412, 550] on button "Hreinsa" at bounding box center [432, 550] width 78 height 41
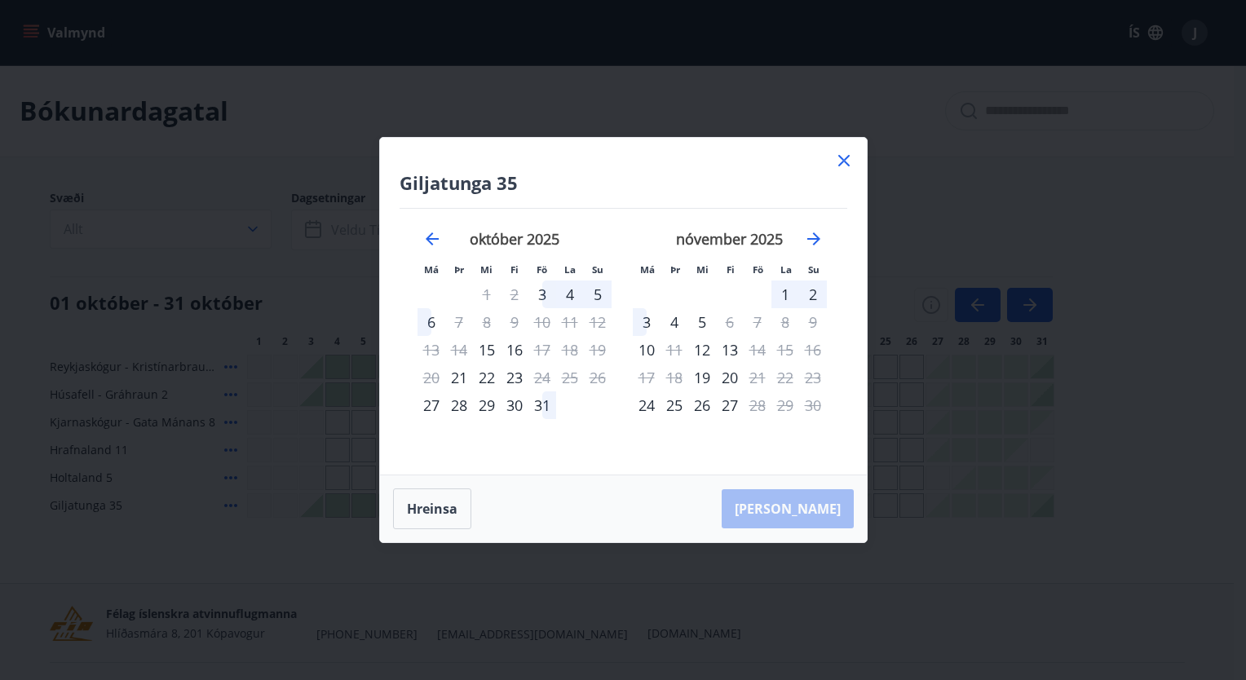
click at [849, 164] on icon at bounding box center [844, 161] width 20 height 20
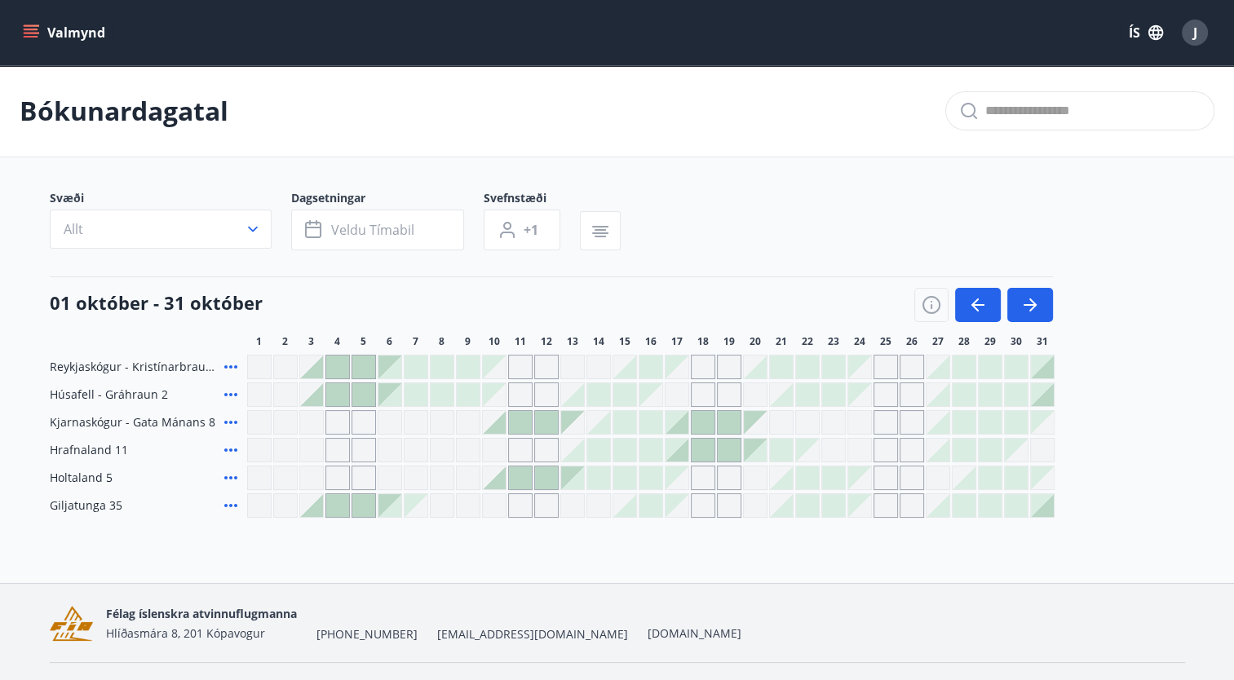
click at [29, 15] on div "Valmynd ÍS J" at bounding box center [617, 32] width 1194 height 39
click at [30, 20] on button "Valmynd" at bounding box center [66, 32] width 92 height 29
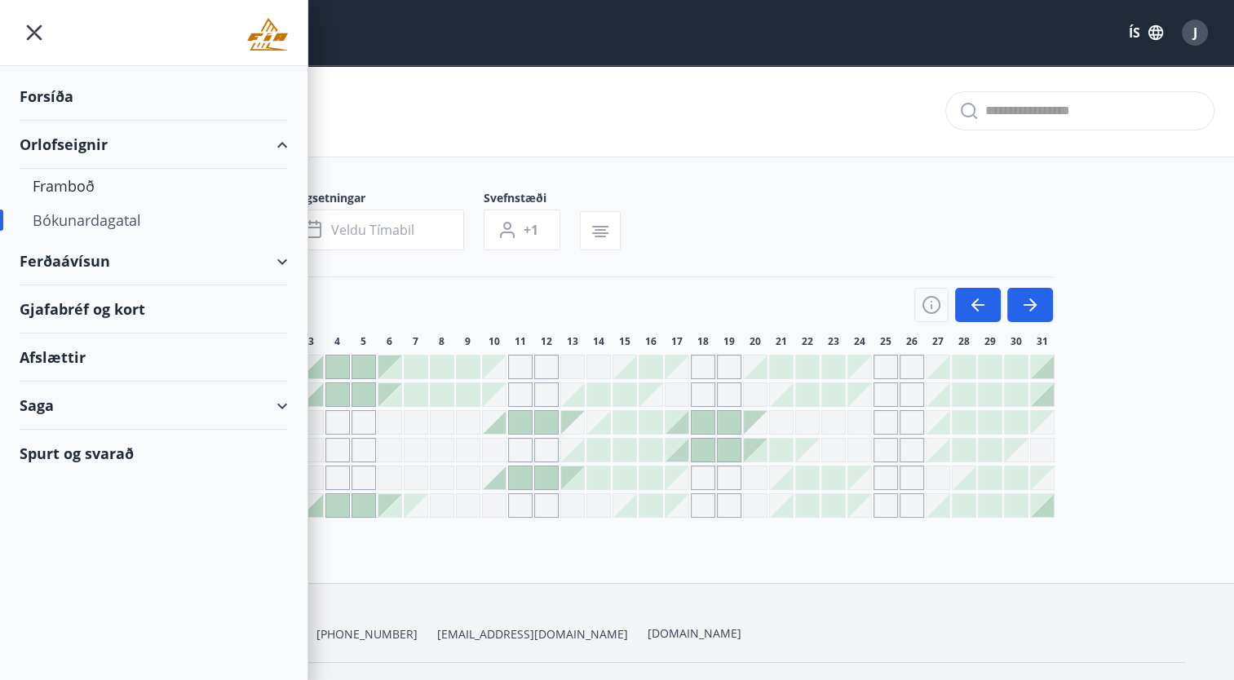
click at [73, 466] on div "Spurt og svarað" at bounding box center [154, 453] width 268 height 47
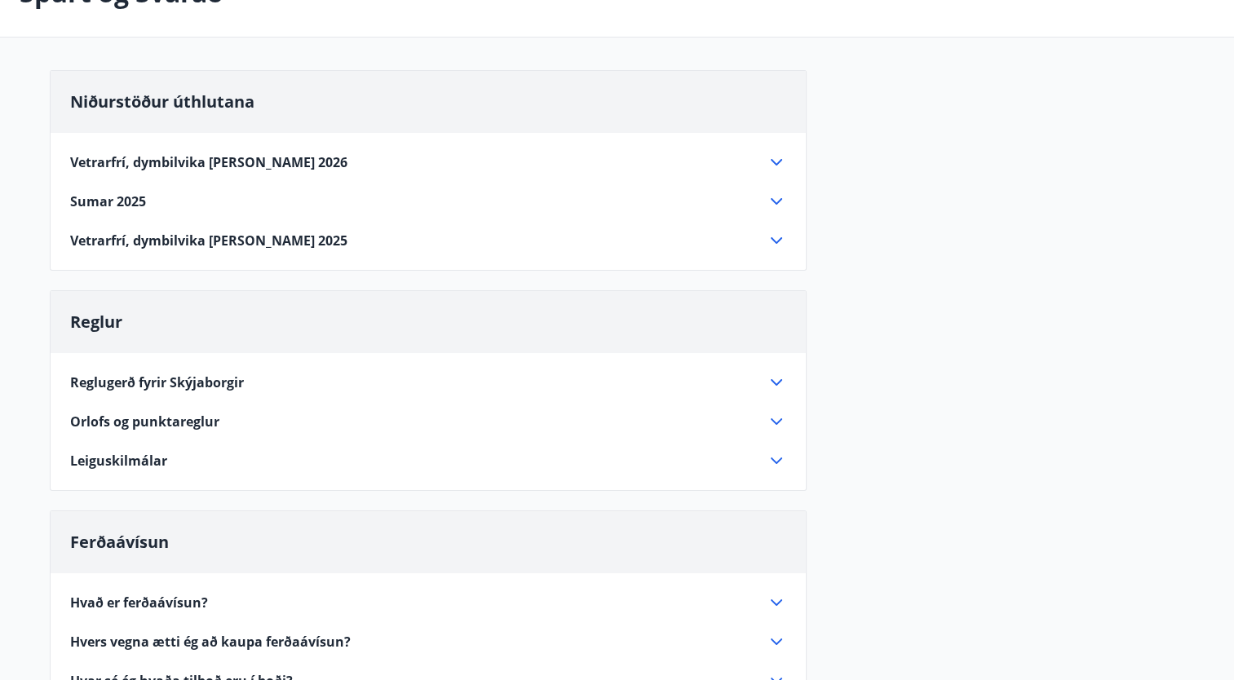
scroll to position [65, 0]
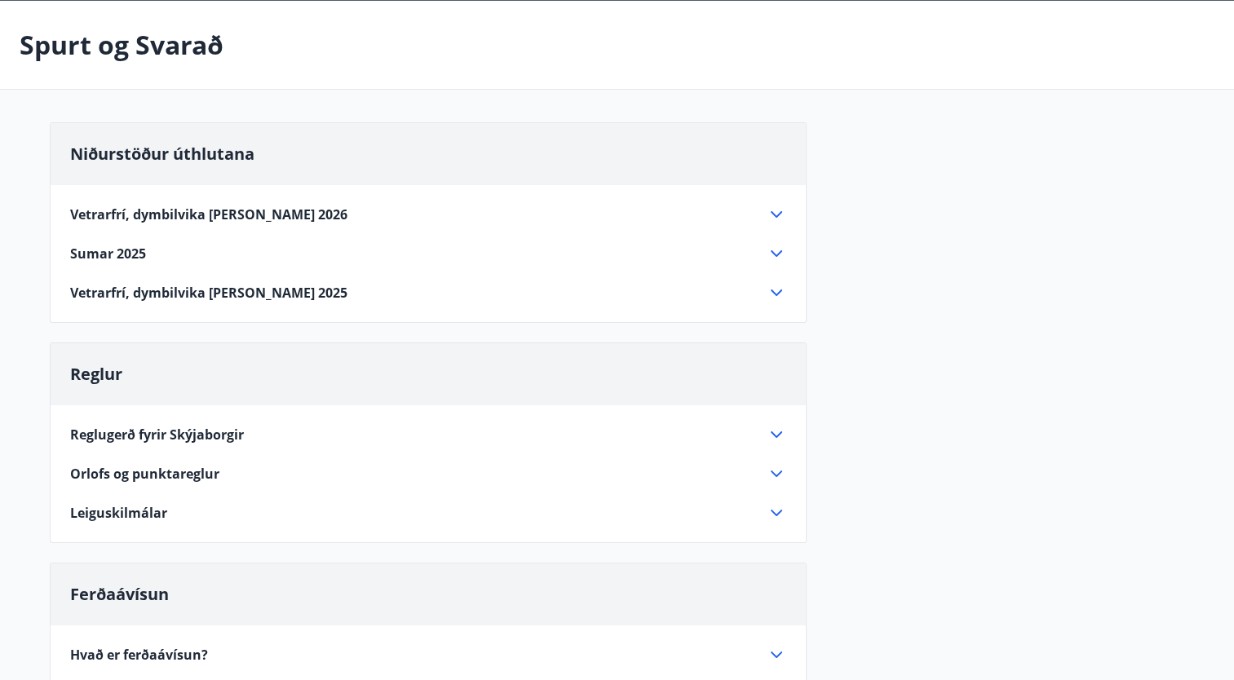
click at [117, 430] on span "Reglugerð fyrir Skýjaborgir" at bounding box center [157, 435] width 174 height 18
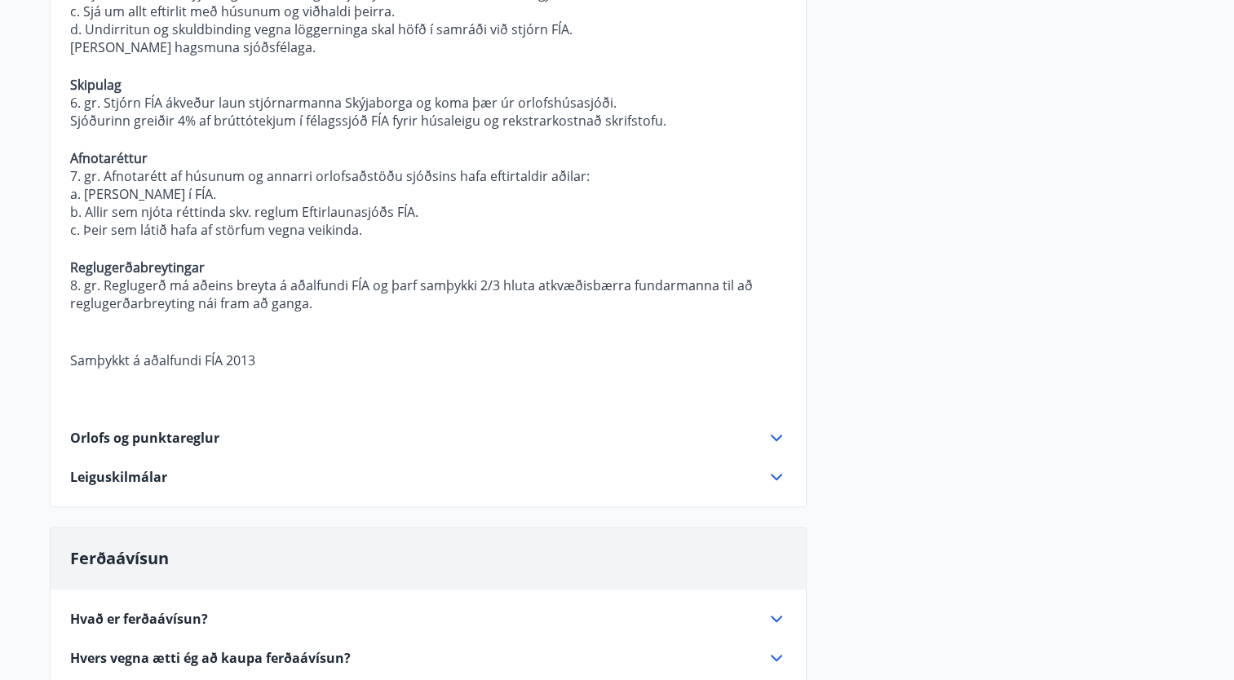
scroll to position [1011, 0]
click at [108, 427] on span "Orlofs og punktareglur" at bounding box center [144, 436] width 149 height 18
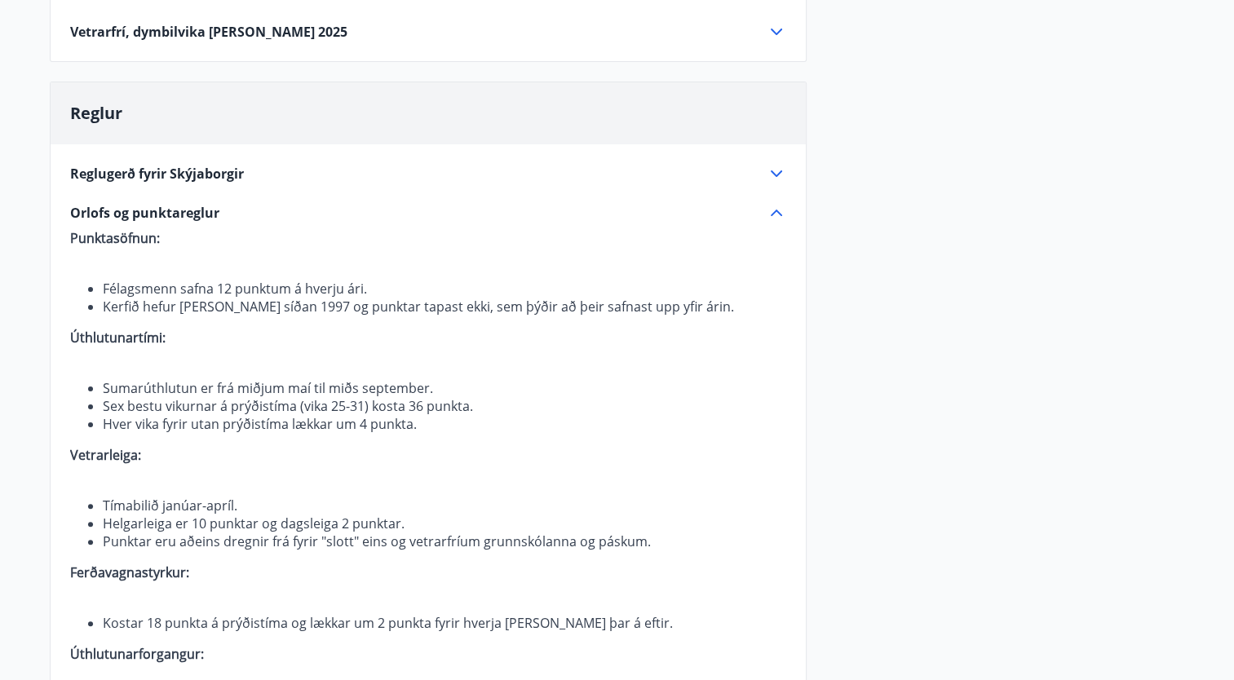
scroll to position [294, 0]
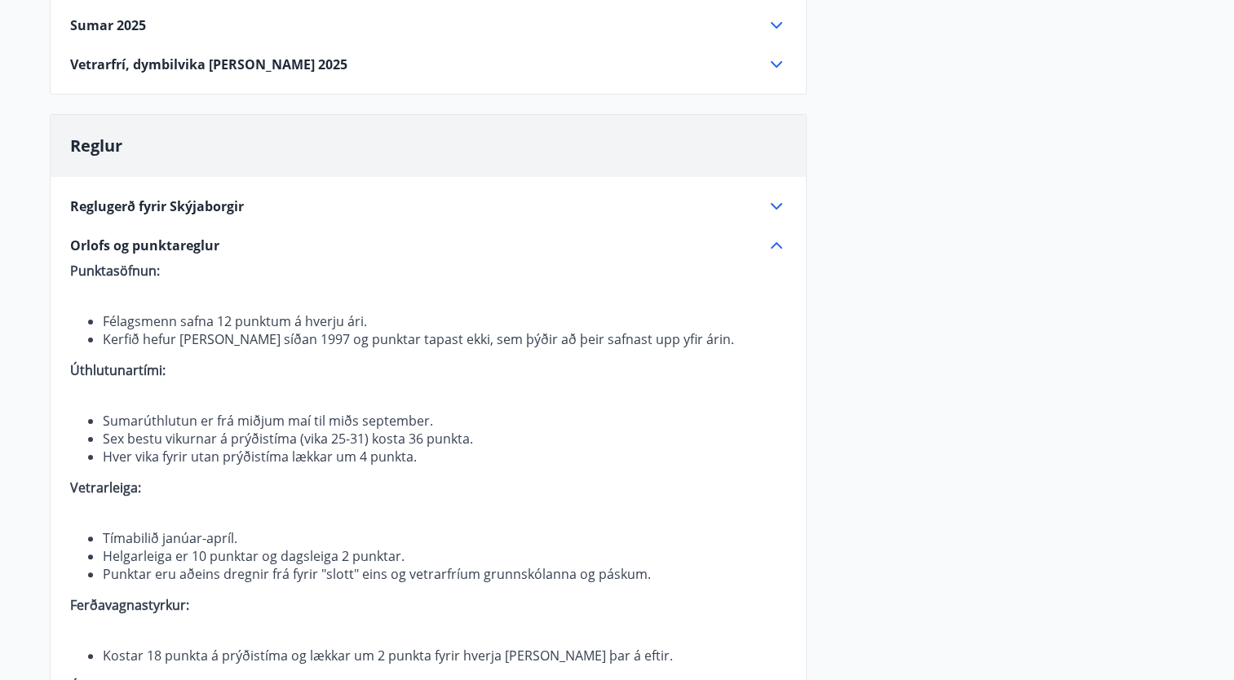
click at [153, 243] on span "Orlofs og punktareglur" at bounding box center [144, 245] width 149 height 18
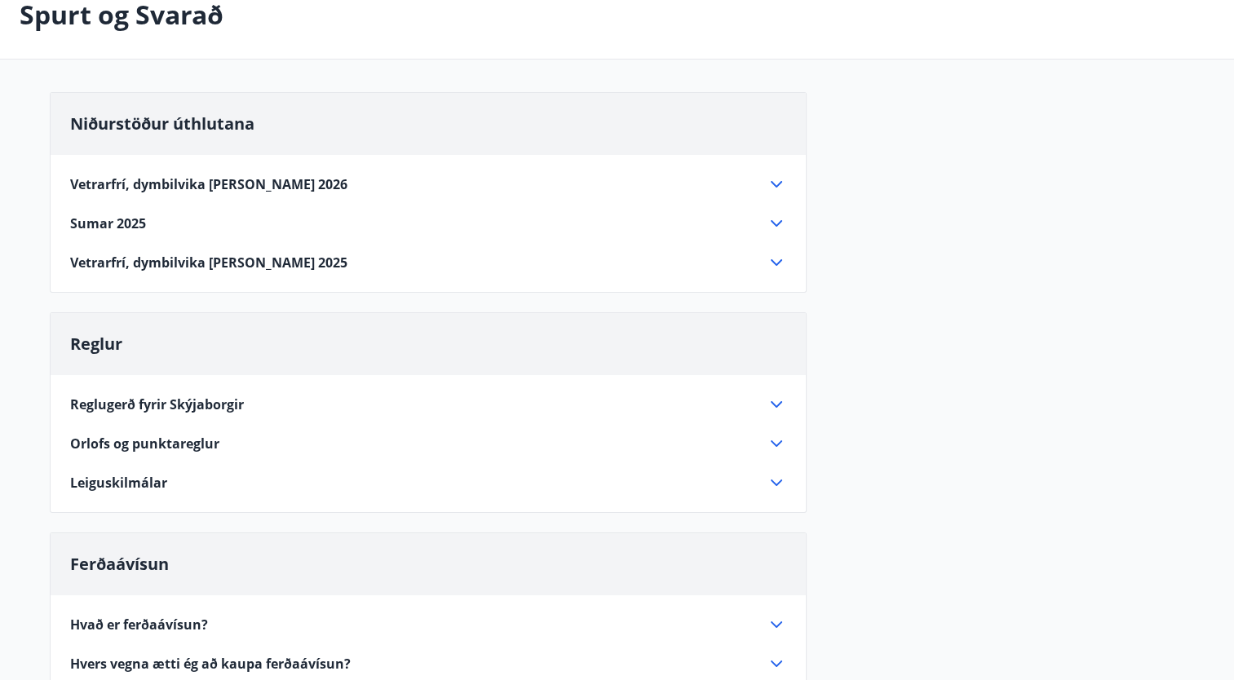
scroll to position [65, 0]
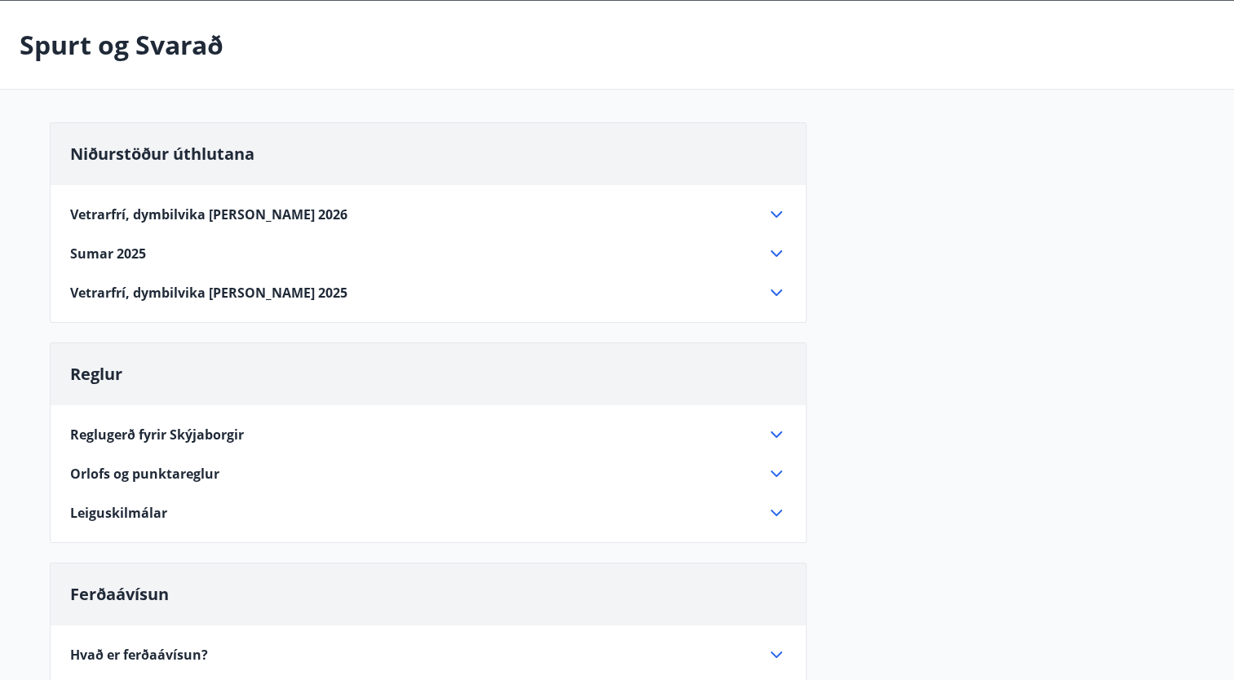
click at [188, 205] on span "Vetrarfrí, dymbilvika og páskar 2026" at bounding box center [208, 214] width 277 height 18
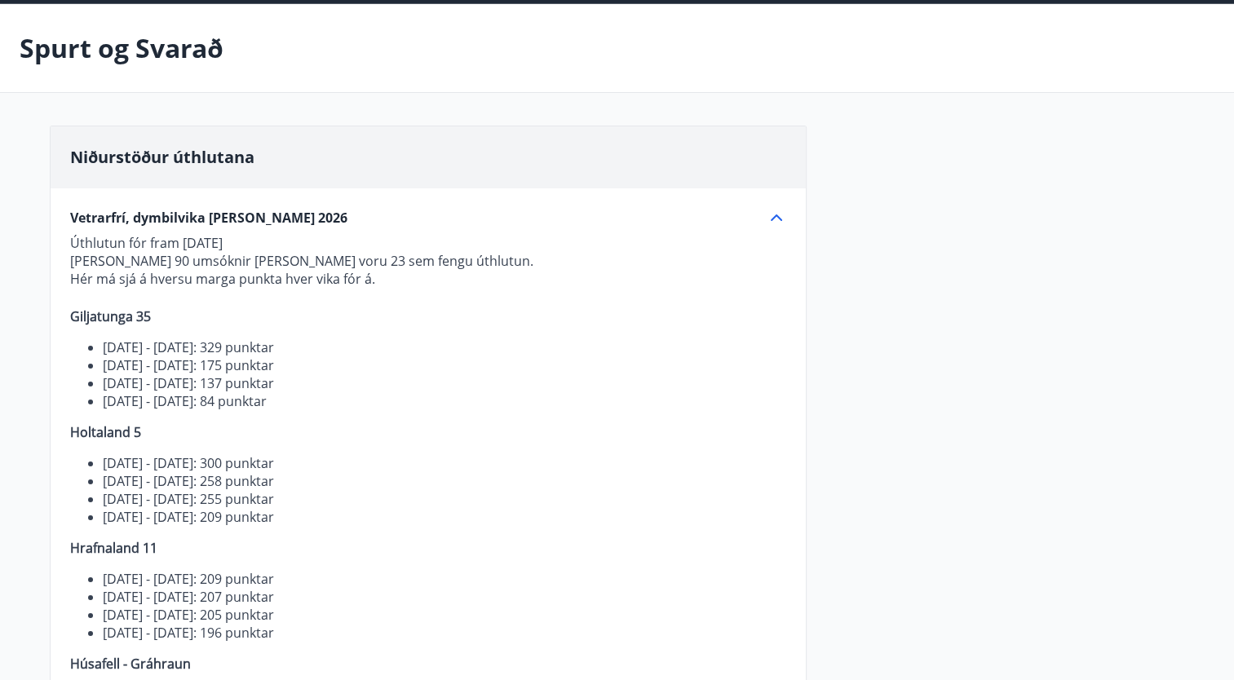
scroll to position [0, 0]
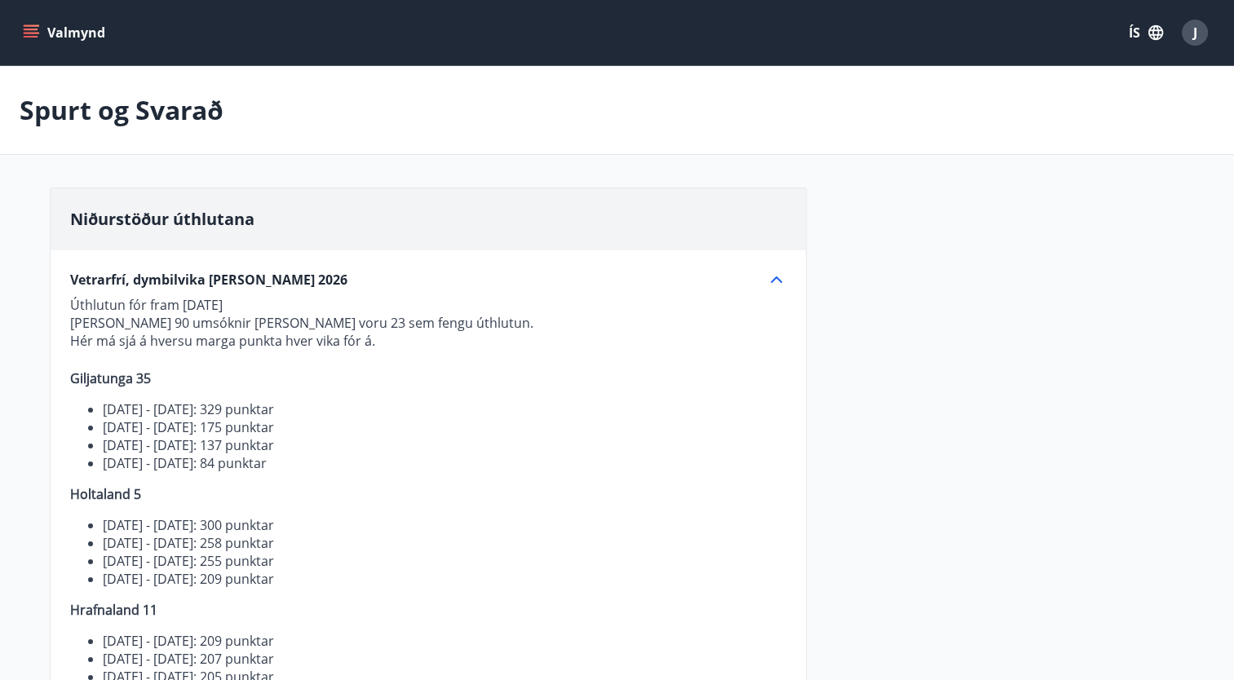
click at [245, 266] on div "Vetrarfrí, dymbilvika og páskar 2026 Úthlutun fór fram 17. september 2025 Alls …" at bounding box center [428, 687] width 755 height 874
click at [238, 273] on span "Vetrarfrí, dymbilvika og páskar 2026" at bounding box center [208, 280] width 277 height 18
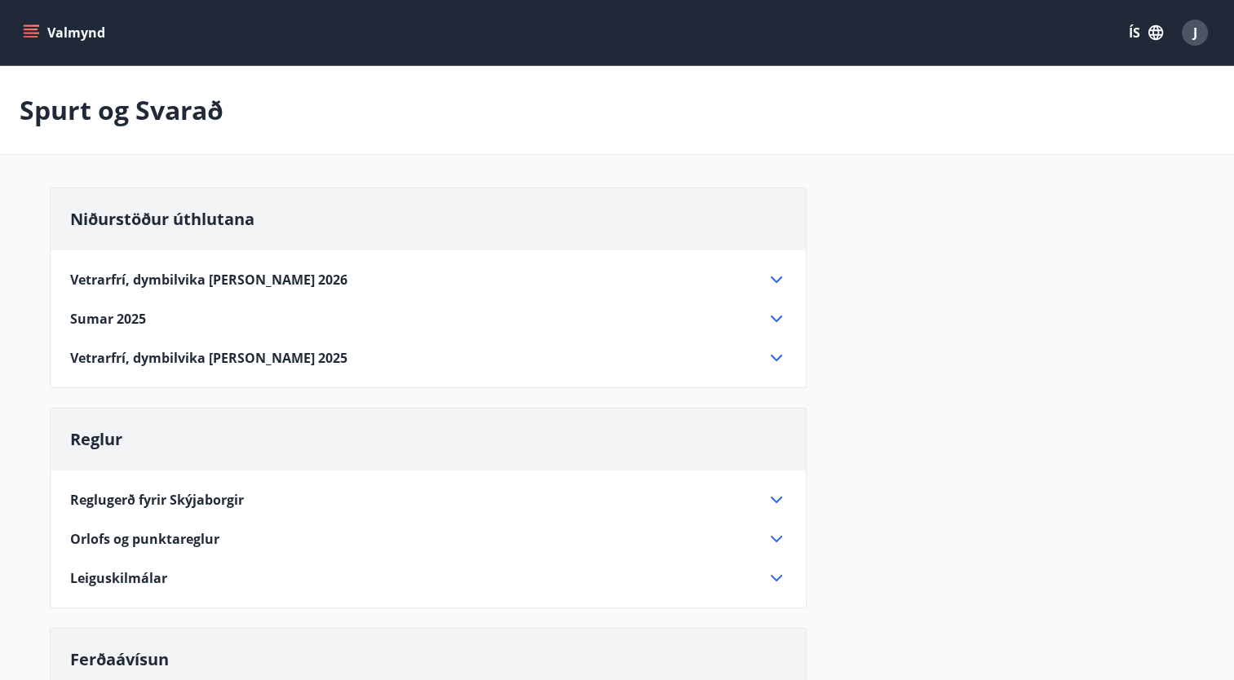
click at [23, 43] on button "Valmynd" at bounding box center [66, 32] width 92 height 29
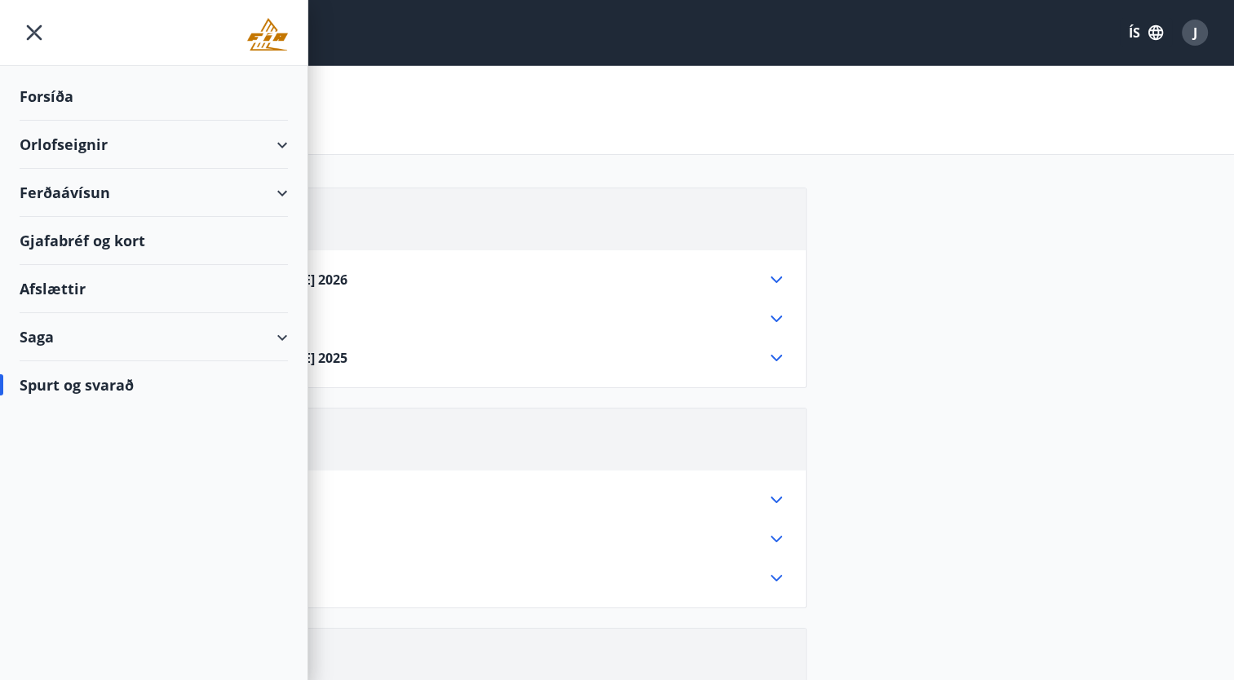
click at [47, 100] on div "Forsíða" at bounding box center [154, 97] width 268 height 48
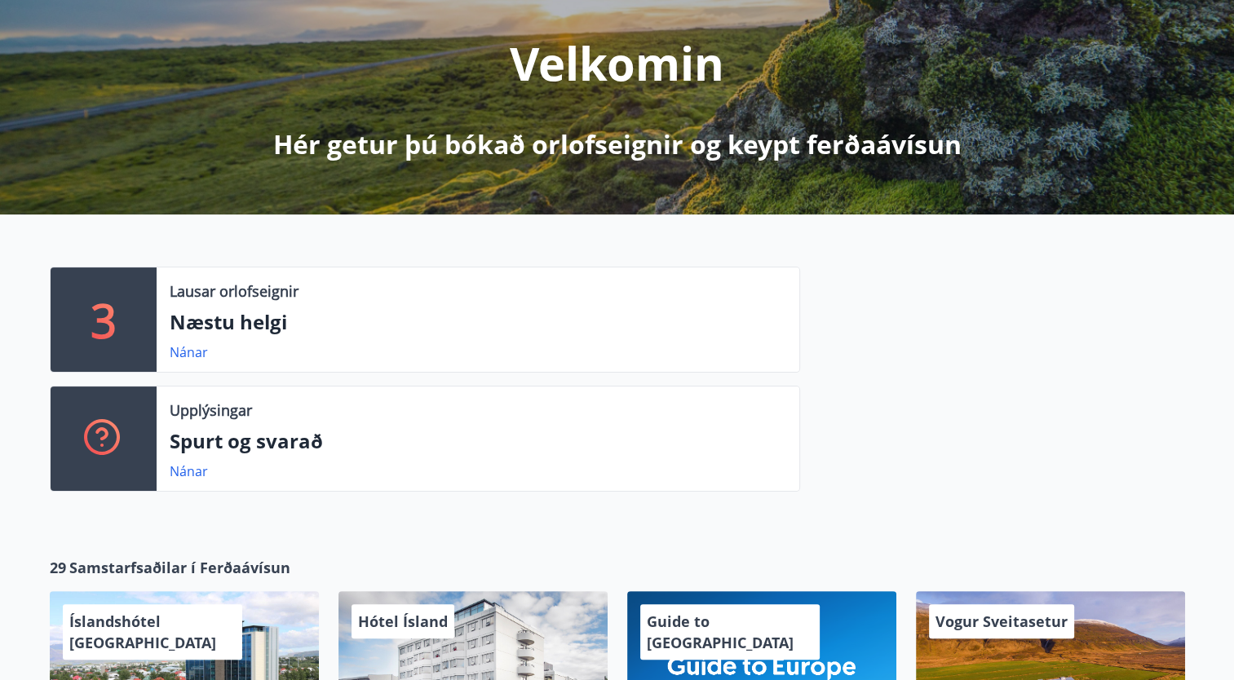
scroll to position [261, 0]
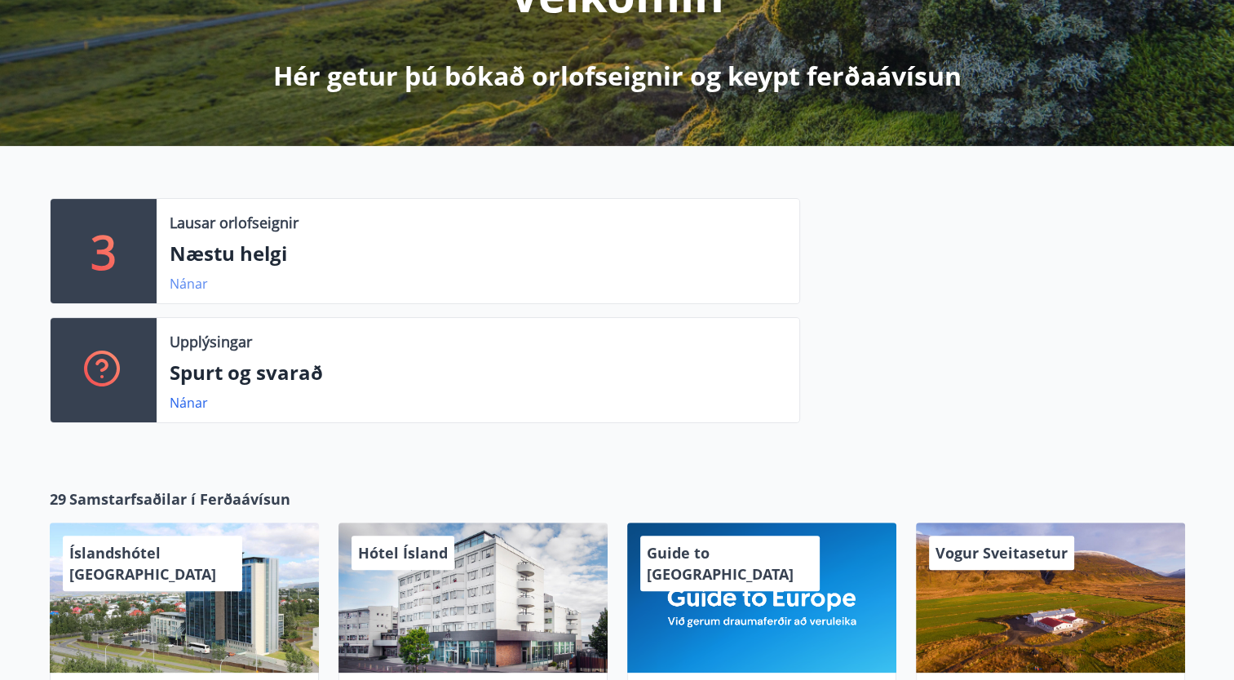
click at [184, 289] on link "Nánar" at bounding box center [189, 284] width 38 height 18
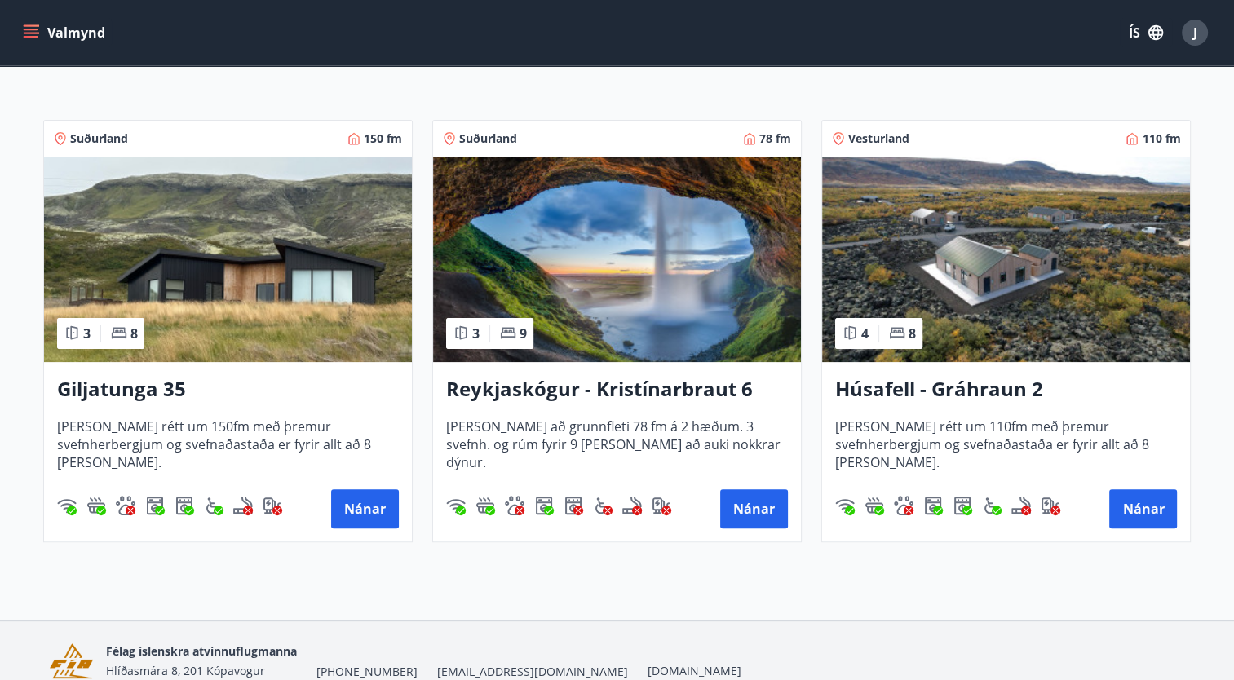
scroll to position [326, 0]
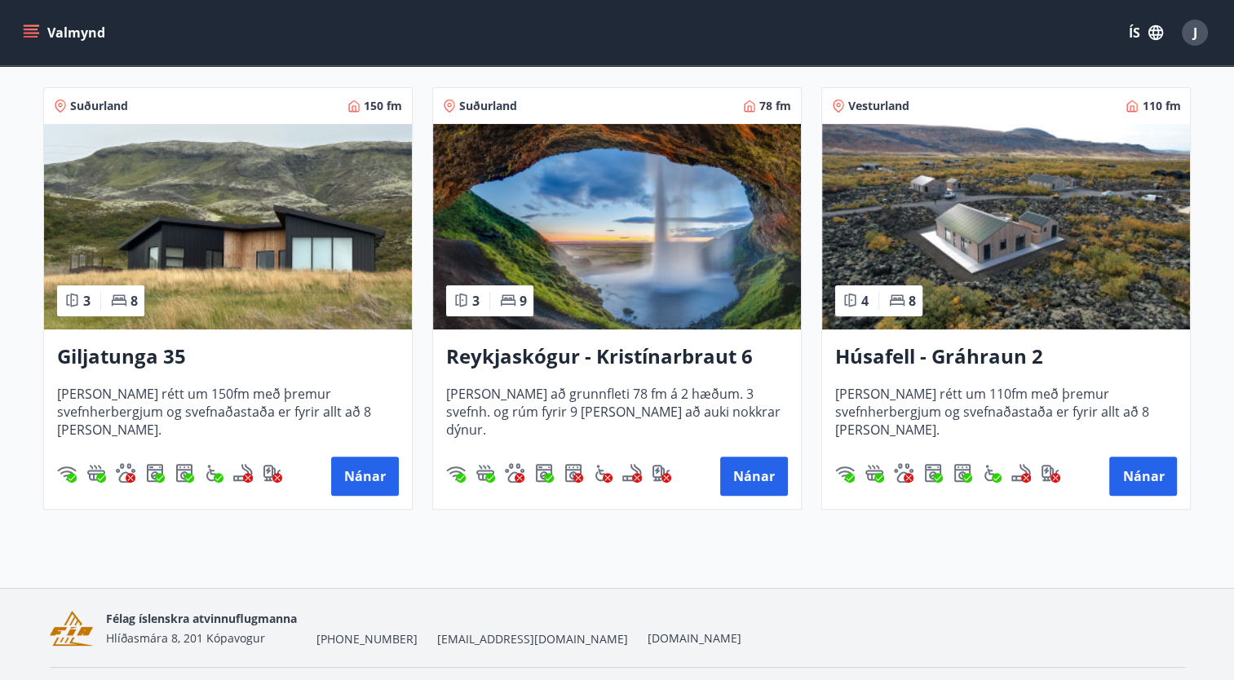
click at [199, 308] on img at bounding box center [228, 226] width 368 height 205
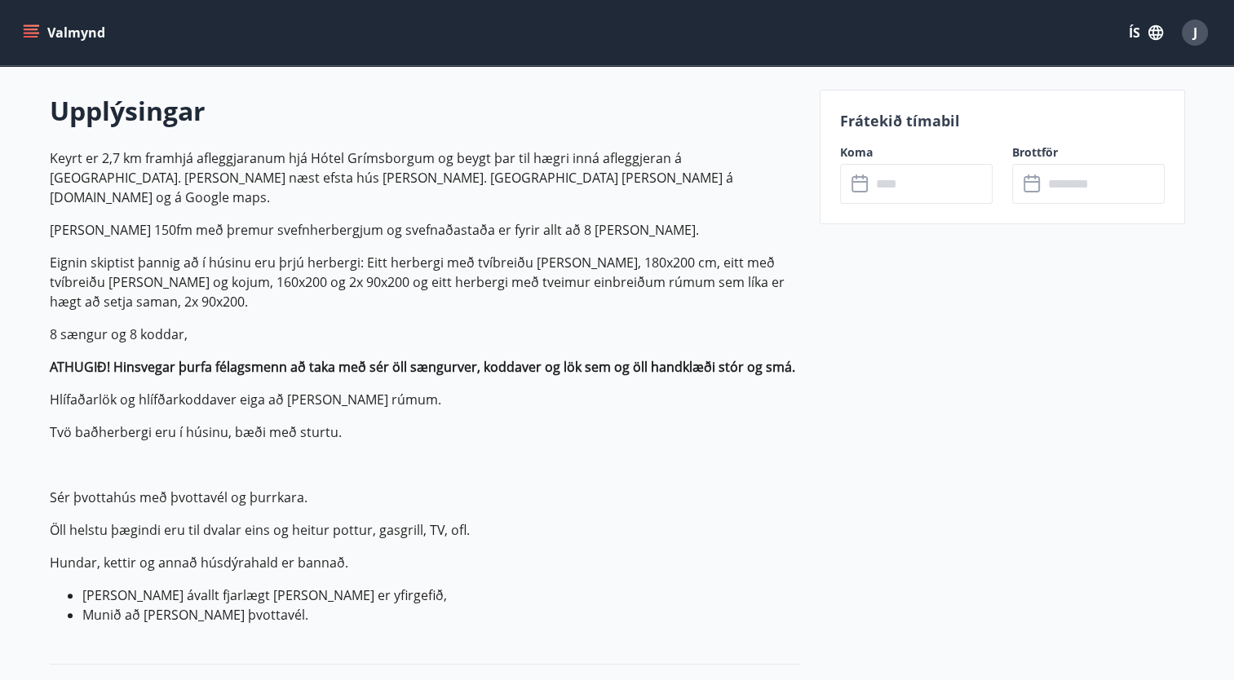
scroll to position [457, 0]
click at [954, 184] on input "text" at bounding box center [931, 184] width 121 height 40
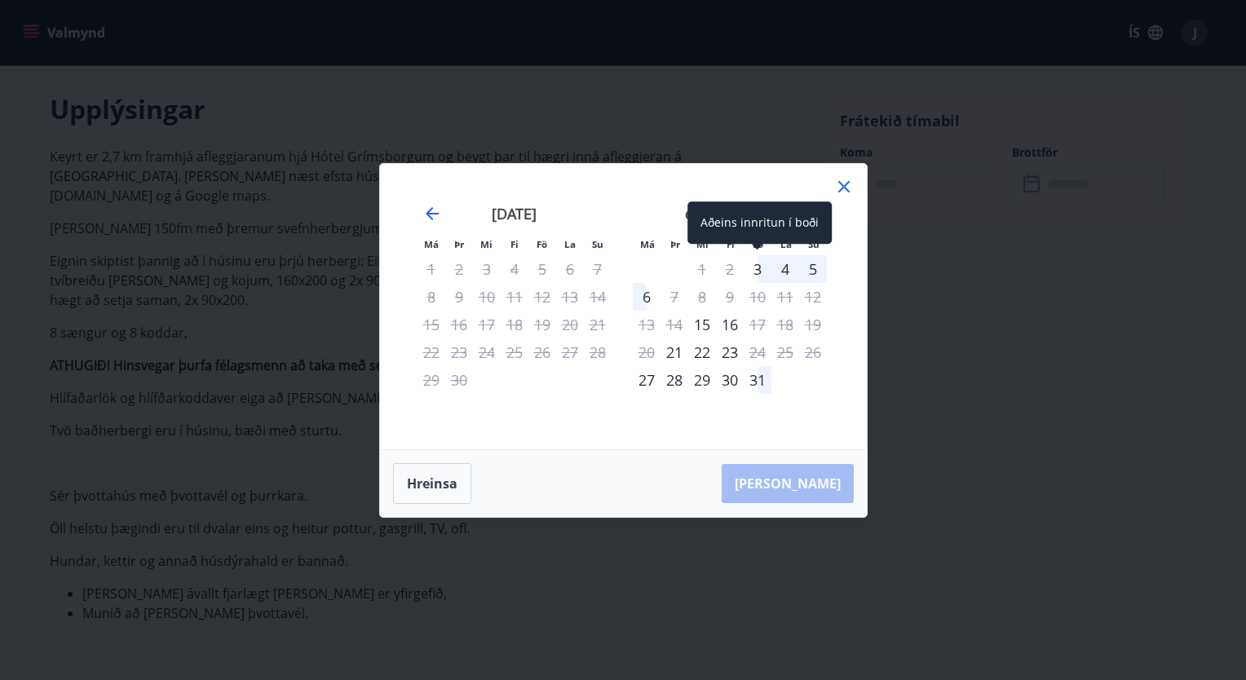
click at [755, 269] on div "3" at bounding box center [758, 269] width 28 height 28
click at [813, 272] on div "5" at bounding box center [813, 269] width 28 height 28
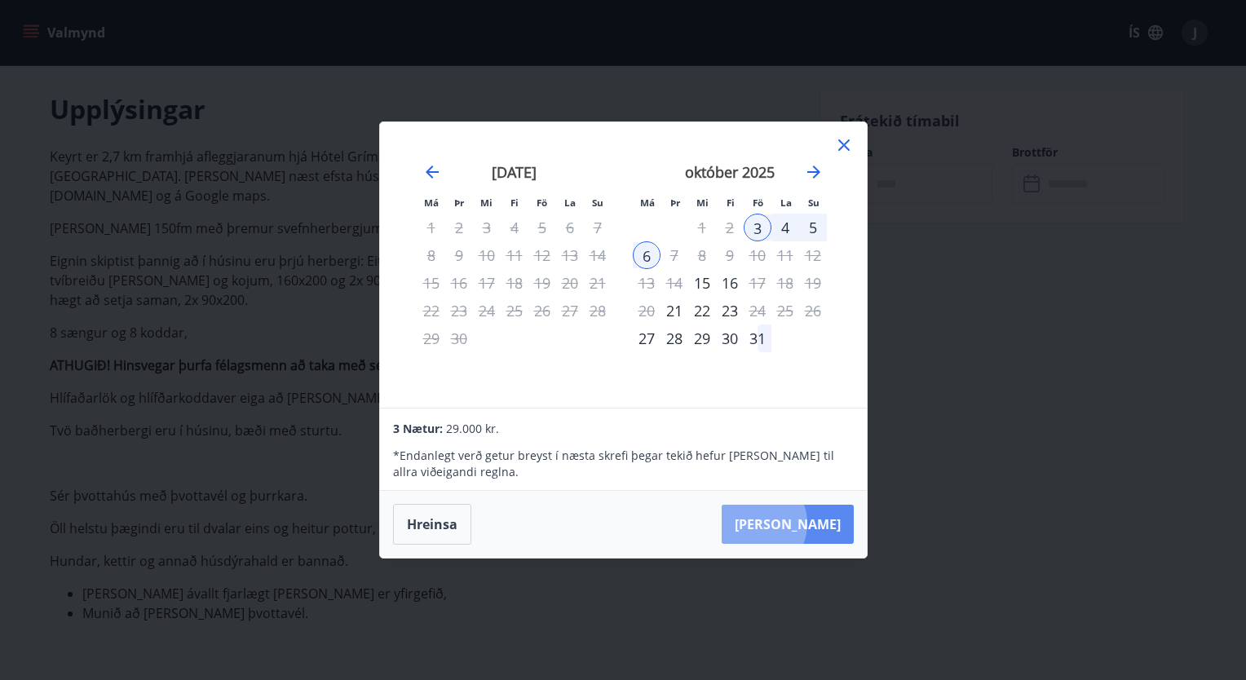
click at [802, 523] on button "[PERSON_NAME]" at bounding box center [788, 524] width 132 height 39
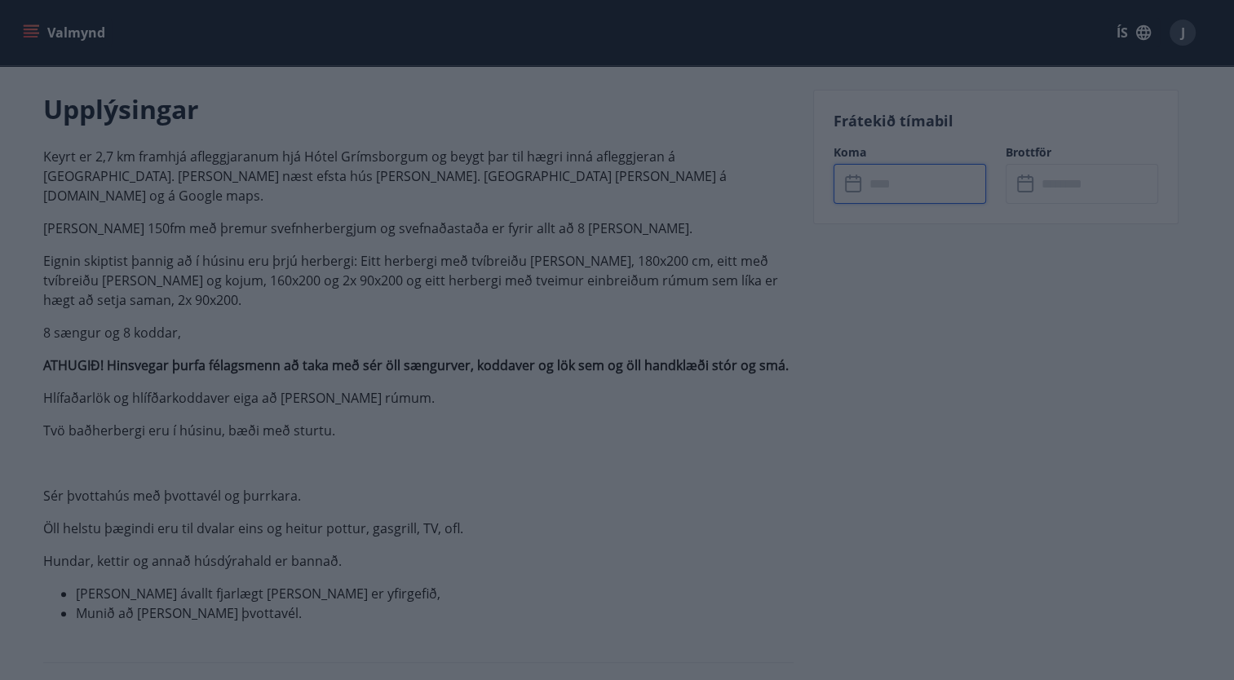
type input "******"
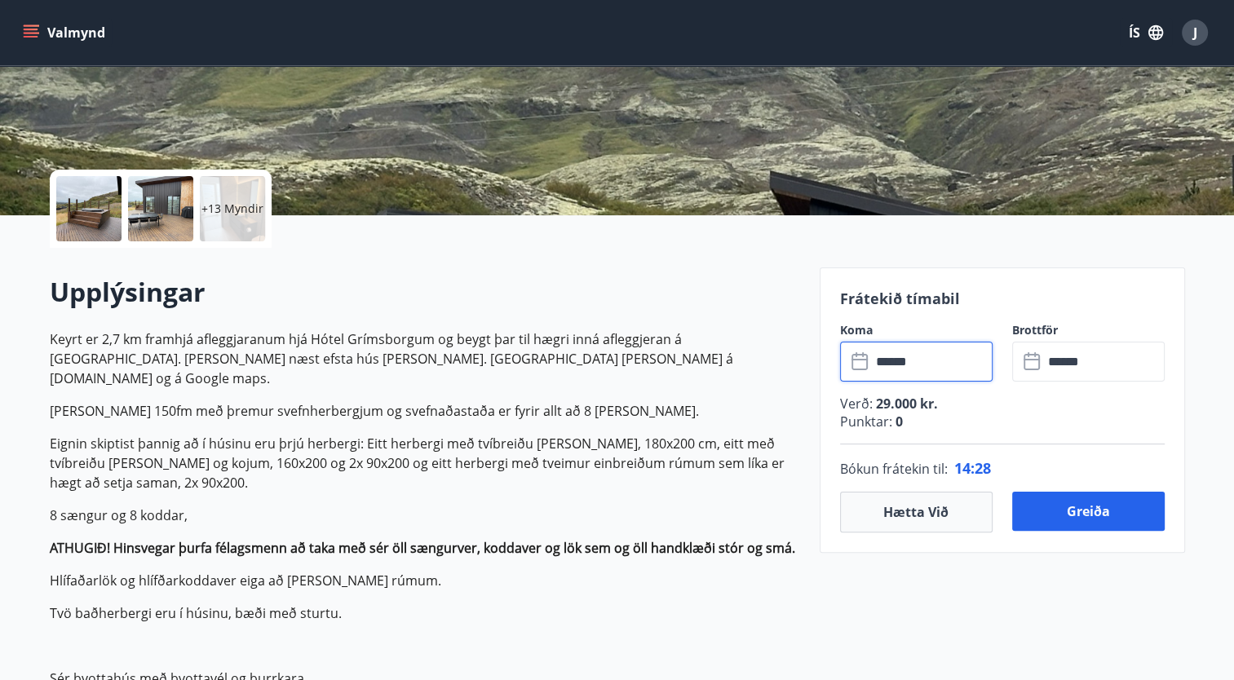
scroll to position [0, 0]
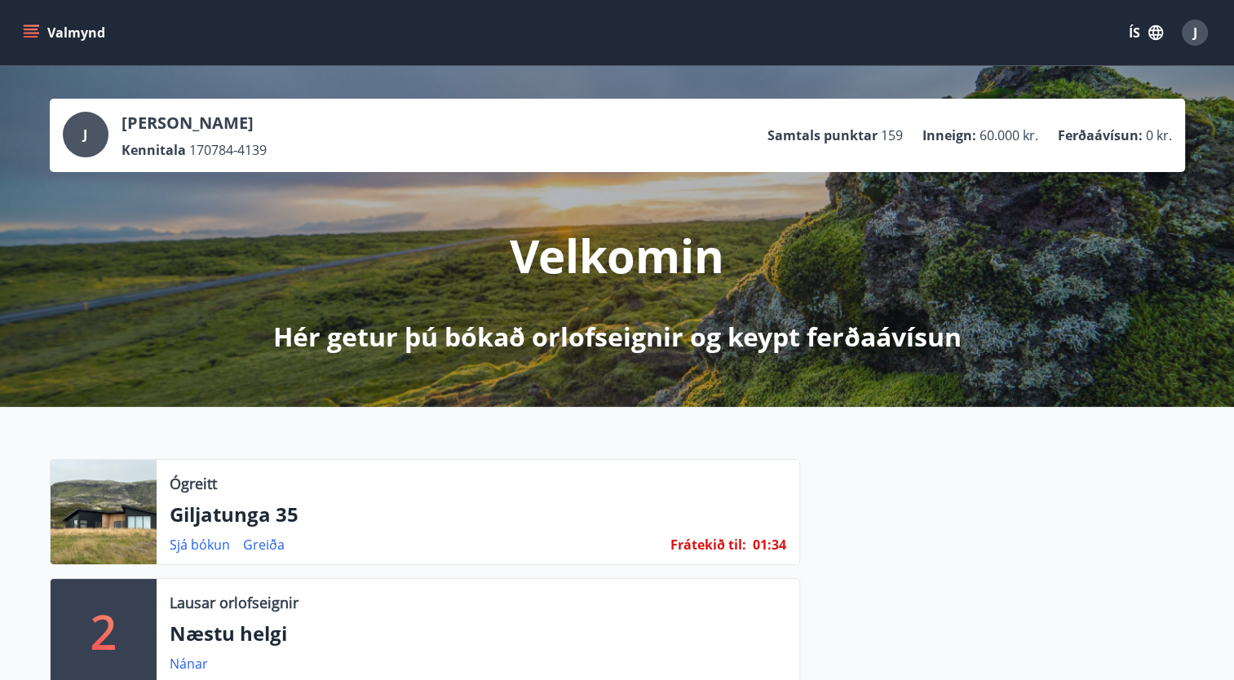
click at [104, 523] on div at bounding box center [104, 512] width 106 height 104
click at [188, 547] on link "Sjá bókun" at bounding box center [200, 545] width 60 height 18
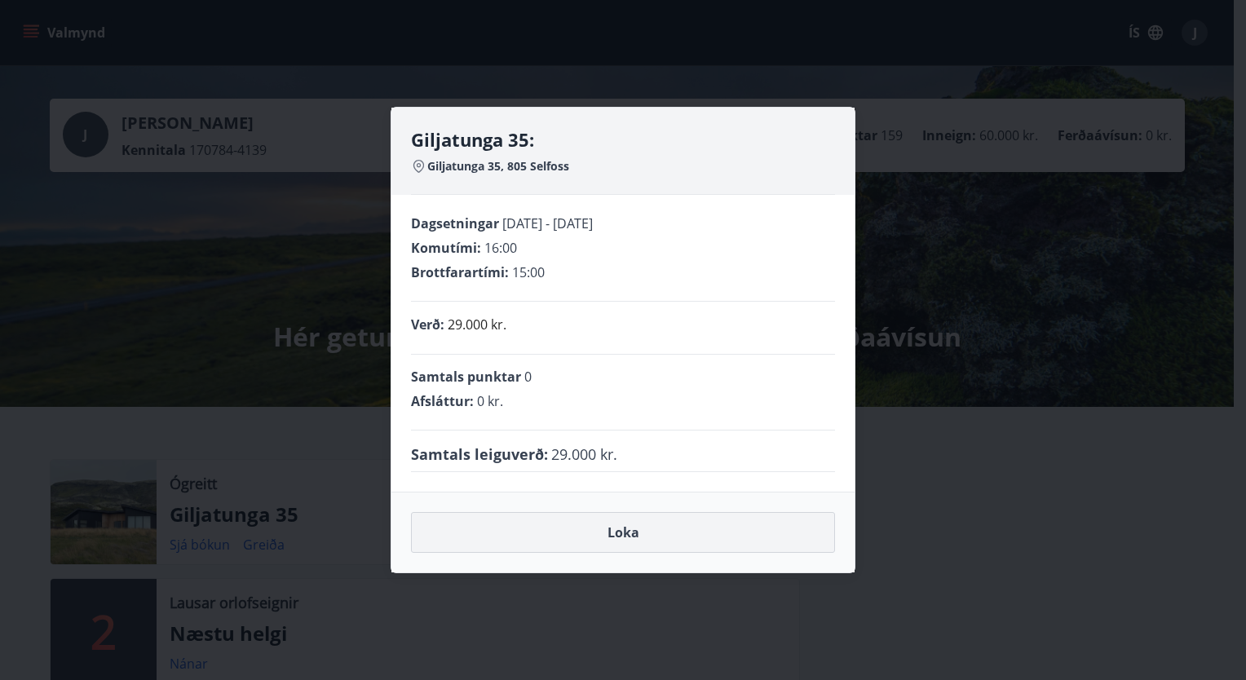
click at [600, 541] on button "Loka" at bounding box center [623, 532] width 424 height 41
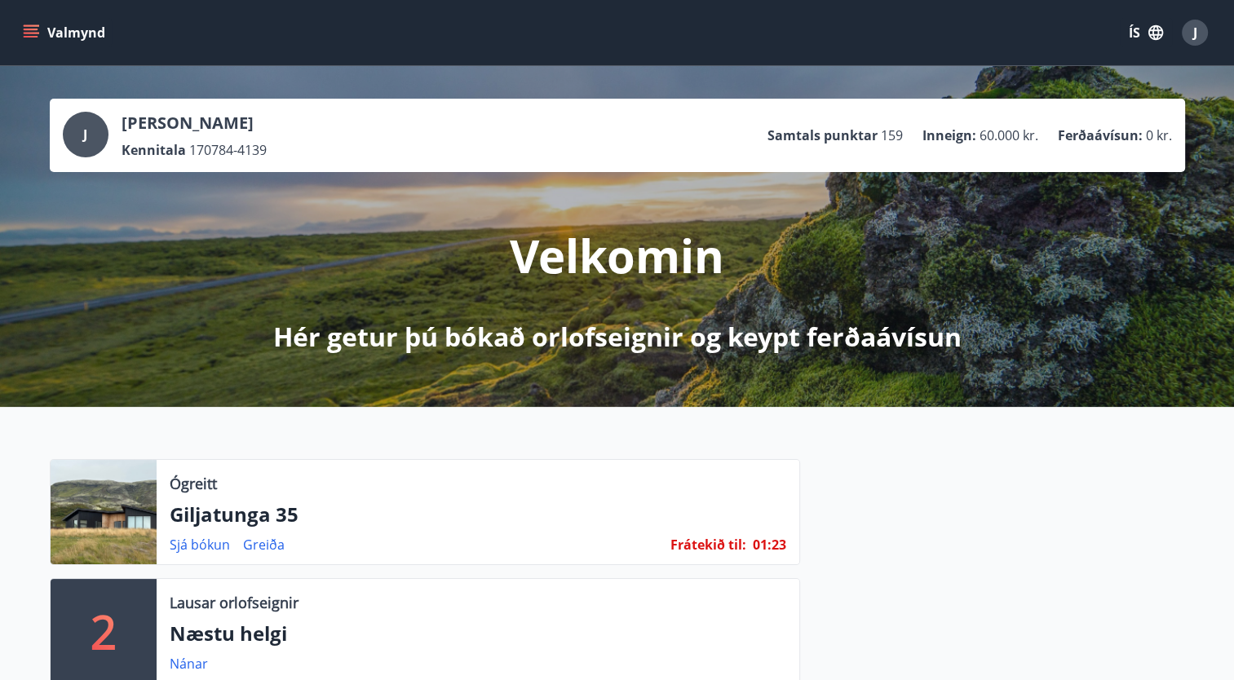
click at [85, 523] on div at bounding box center [104, 512] width 106 height 104
click at [199, 565] on div "Ógreitt Giljatunga 35 Sjá bókun Greiða Frátekið til : 01 : 22 2 Lausar orlofsei…" at bounding box center [415, 637] width 770 height 357
click at [208, 554] on div "Ógreitt Giljatunga 35 Sjá bókun Greiða Frátekið til : 01 : 22" at bounding box center [478, 512] width 642 height 104
click at [215, 545] on link "Sjá bókun" at bounding box center [200, 545] width 60 height 18
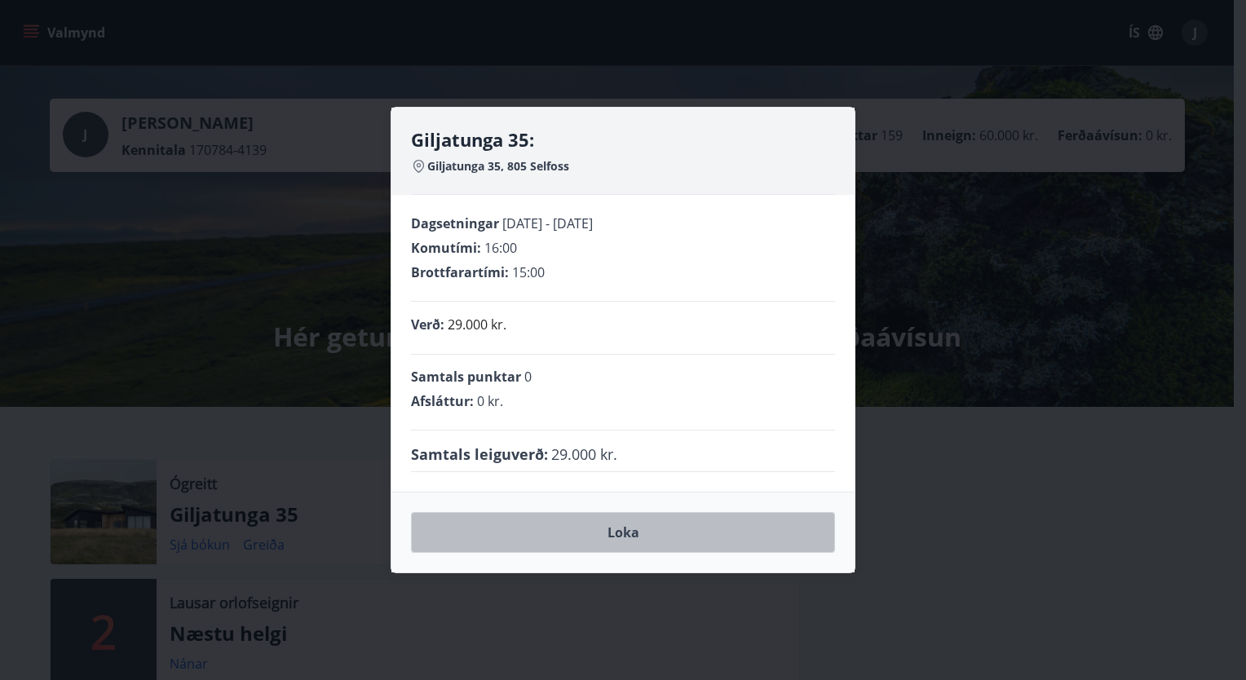
click at [573, 533] on button "Loka" at bounding box center [623, 532] width 424 height 41
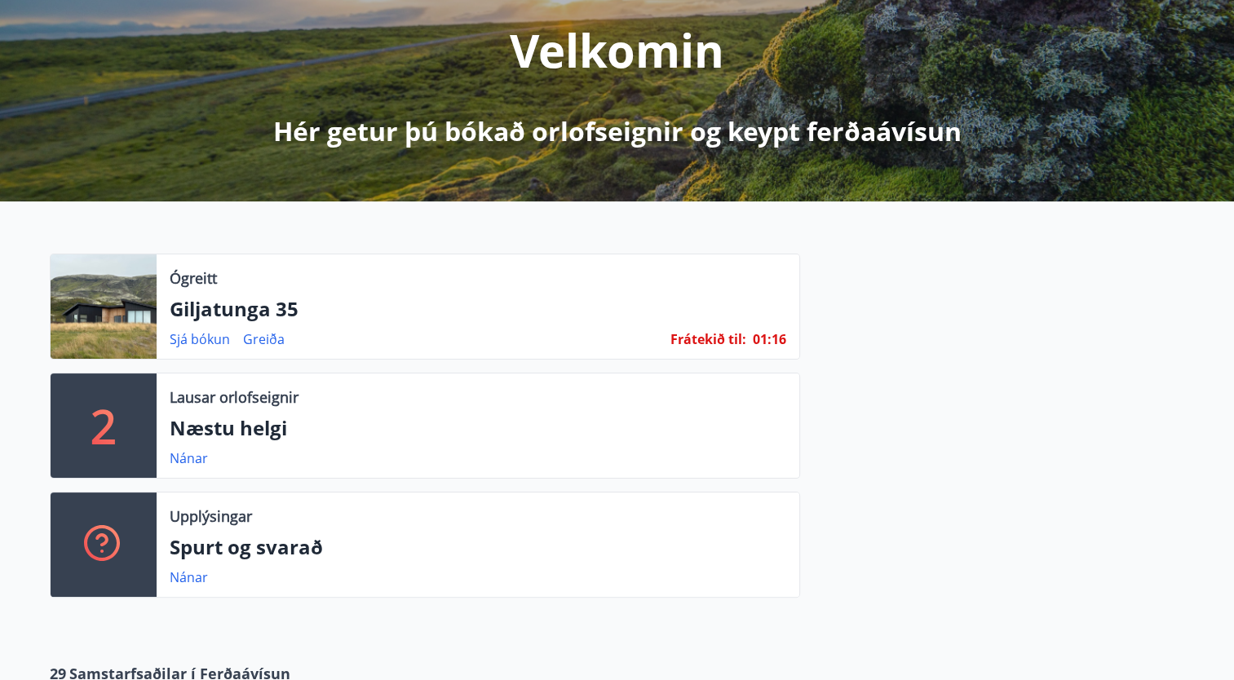
scroll to position [212, 0]
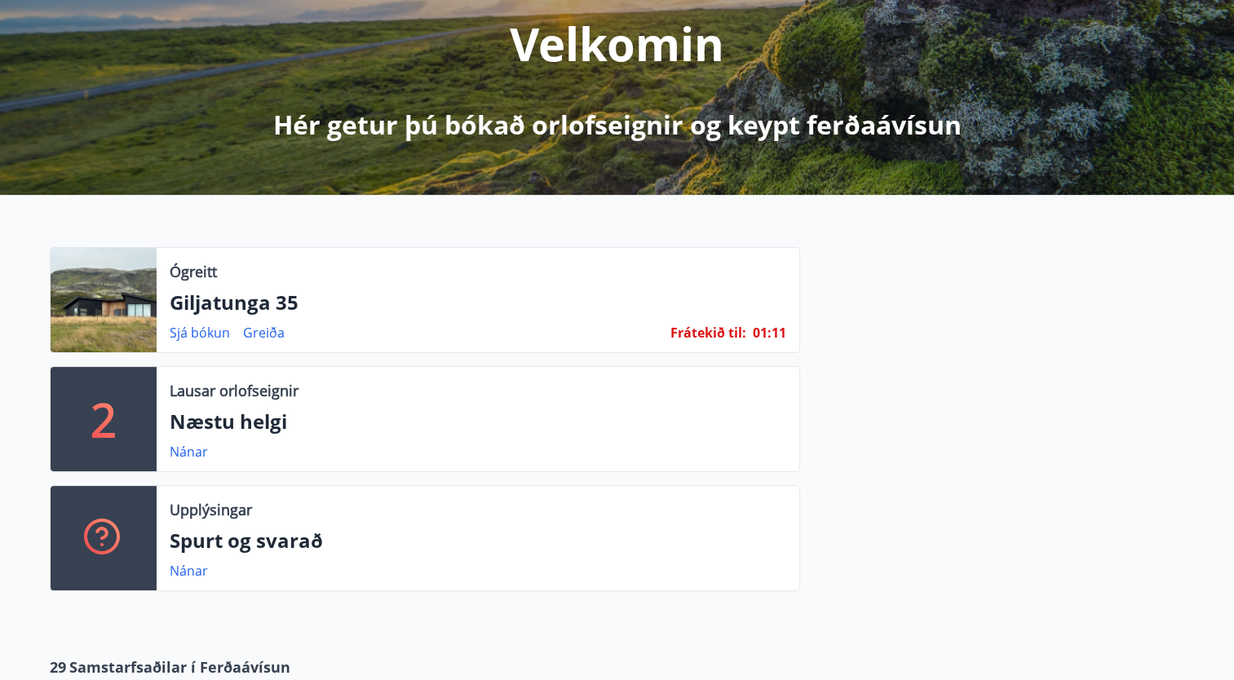
click at [112, 302] on div at bounding box center [104, 300] width 106 height 104
click at [192, 459] on div "Nánar" at bounding box center [195, 452] width 51 height 20
click at [196, 452] on link "Nánar" at bounding box center [189, 452] width 38 height 18
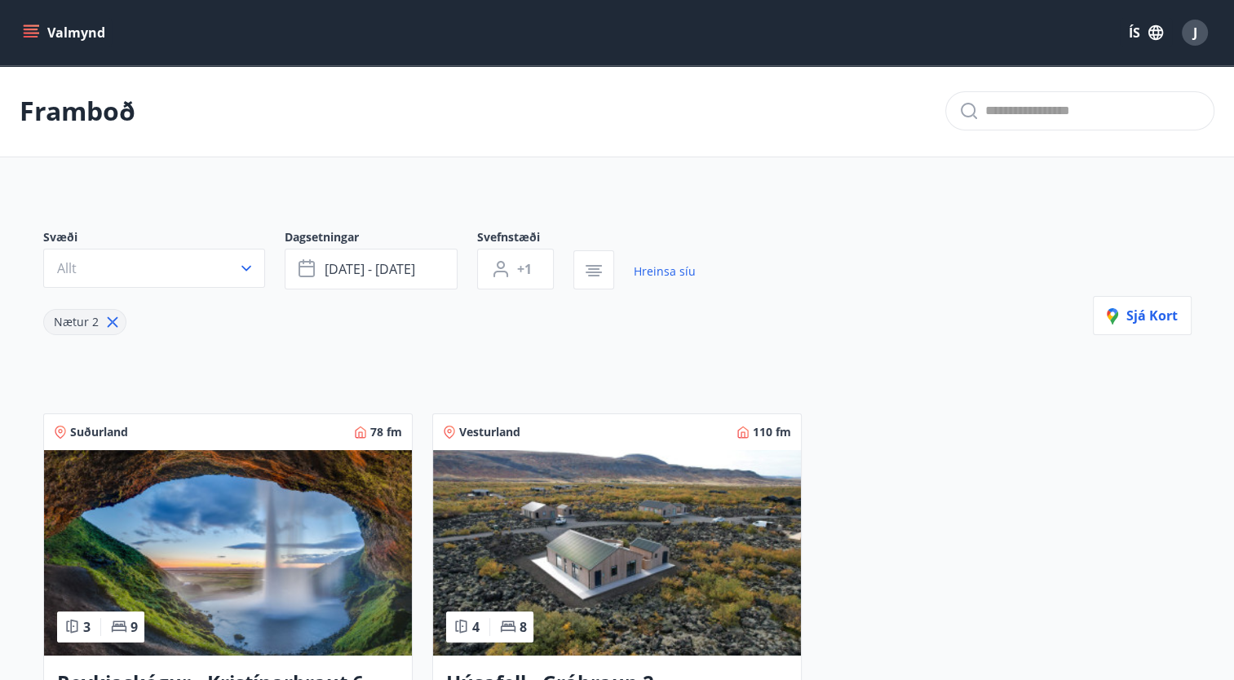
scroll to position [212, 0]
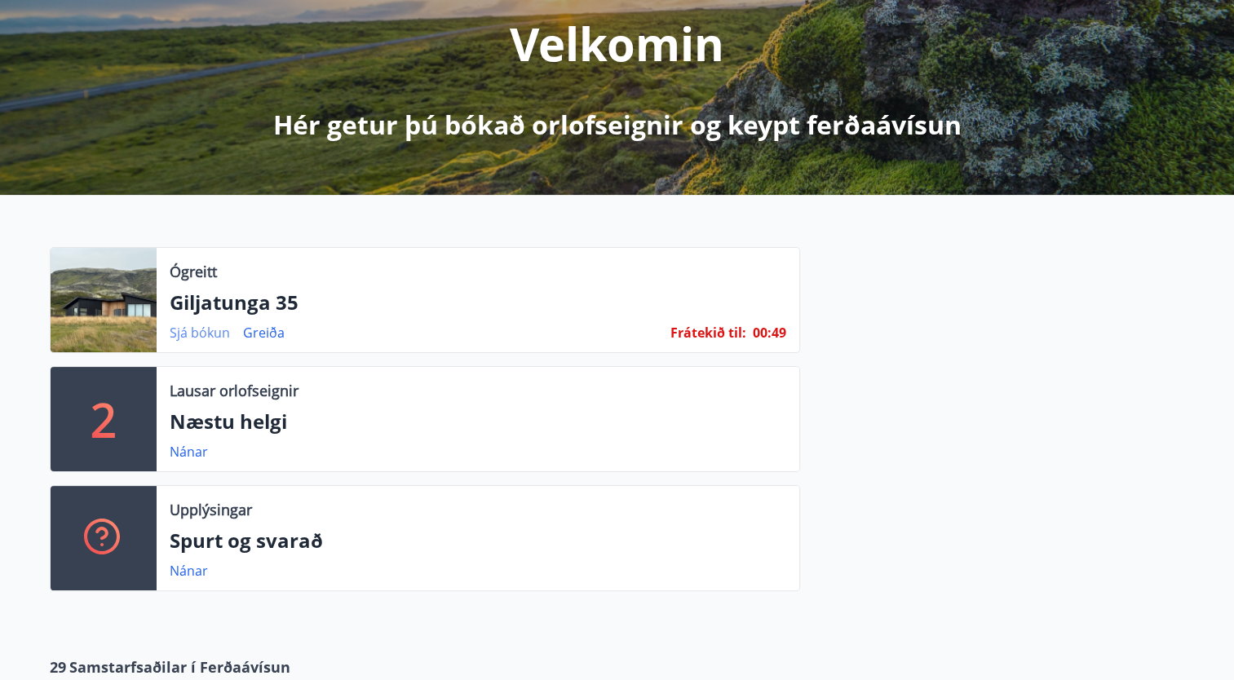
click at [208, 326] on link "Sjá bókun" at bounding box center [200, 333] width 60 height 18
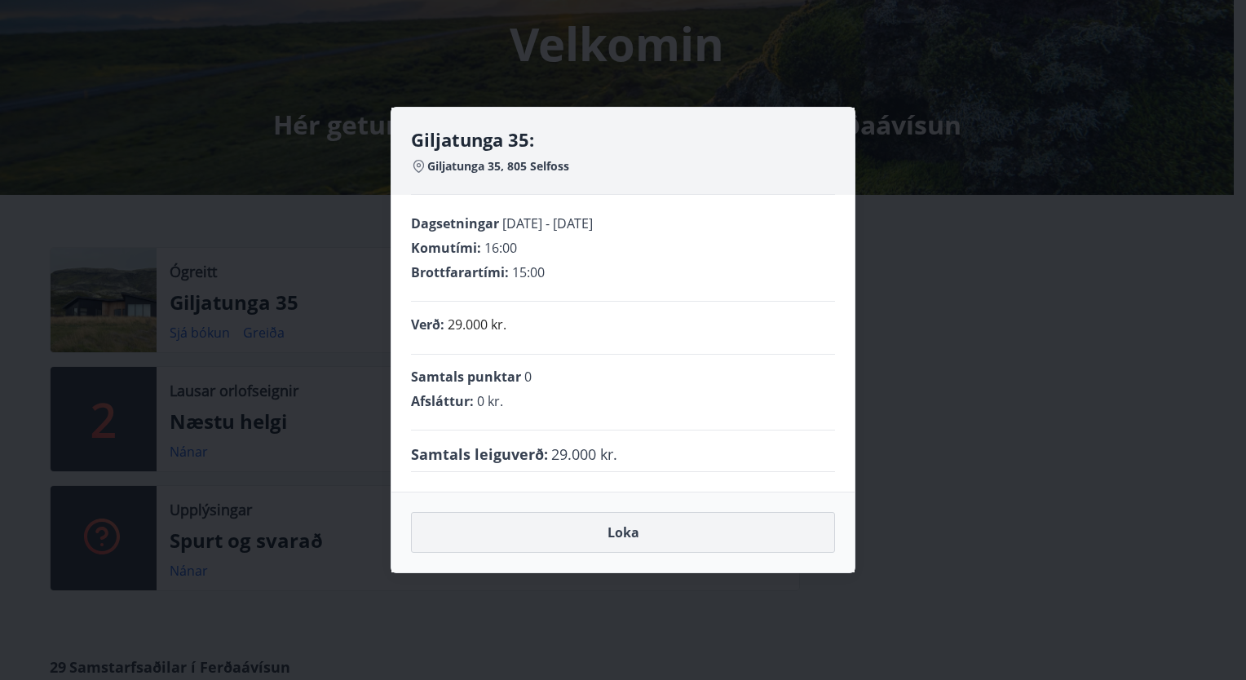
click at [638, 538] on button "Loka" at bounding box center [623, 532] width 424 height 41
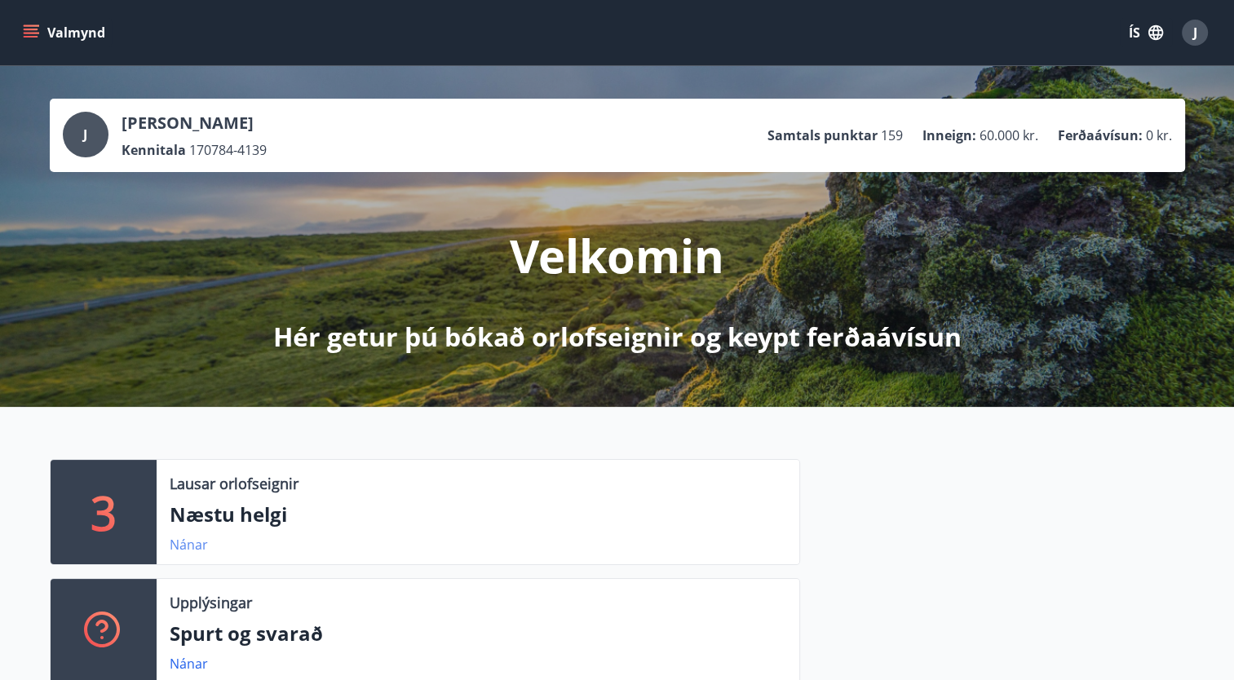
click at [176, 537] on link "Nánar" at bounding box center [189, 545] width 38 height 18
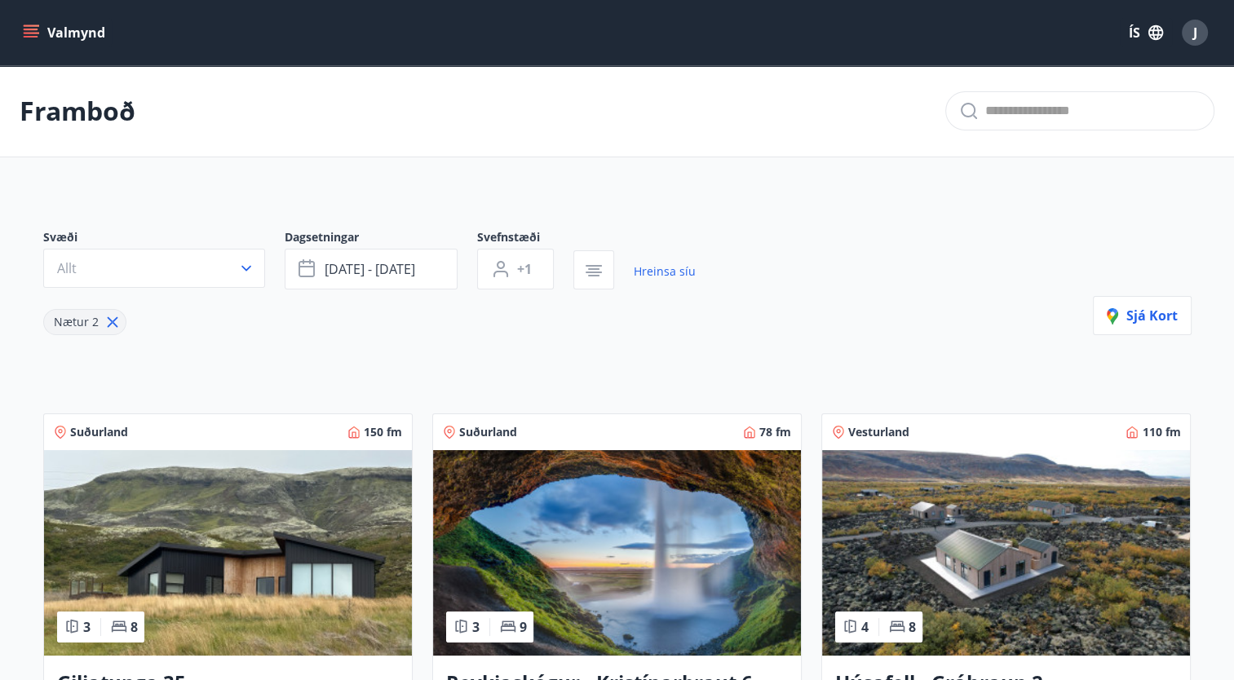
click at [192, 494] on img at bounding box center [228, 552] width 368 height 205
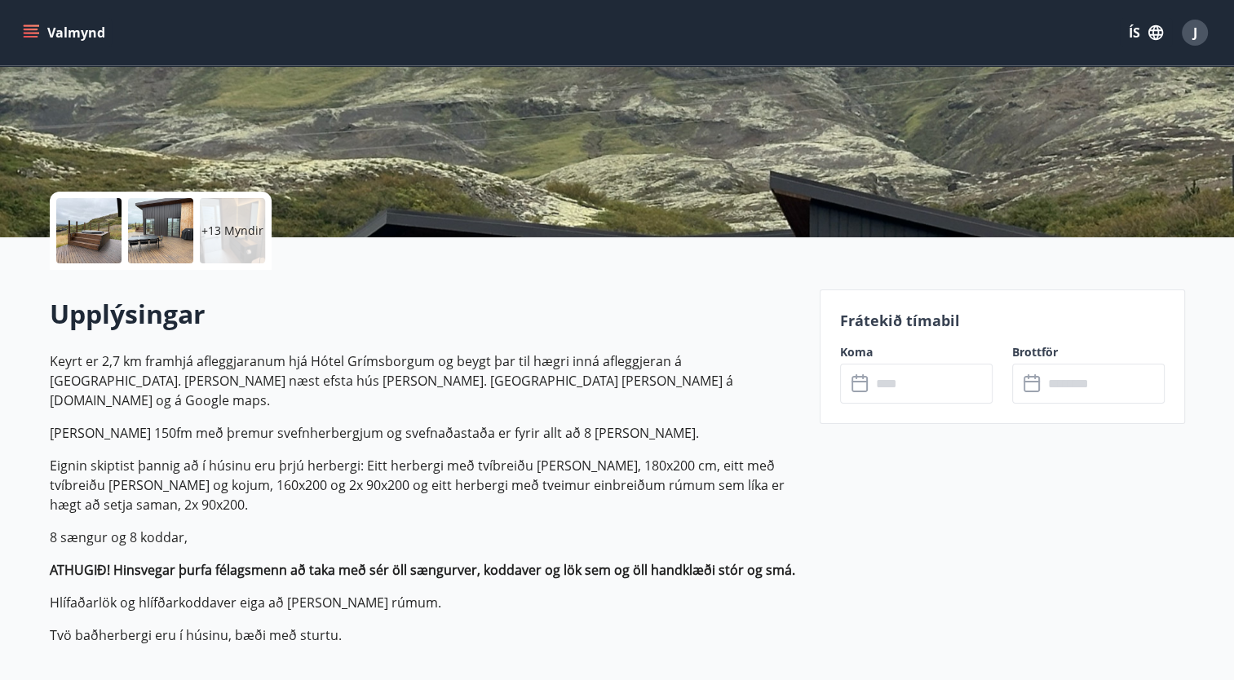
scroll to position [339, 0]
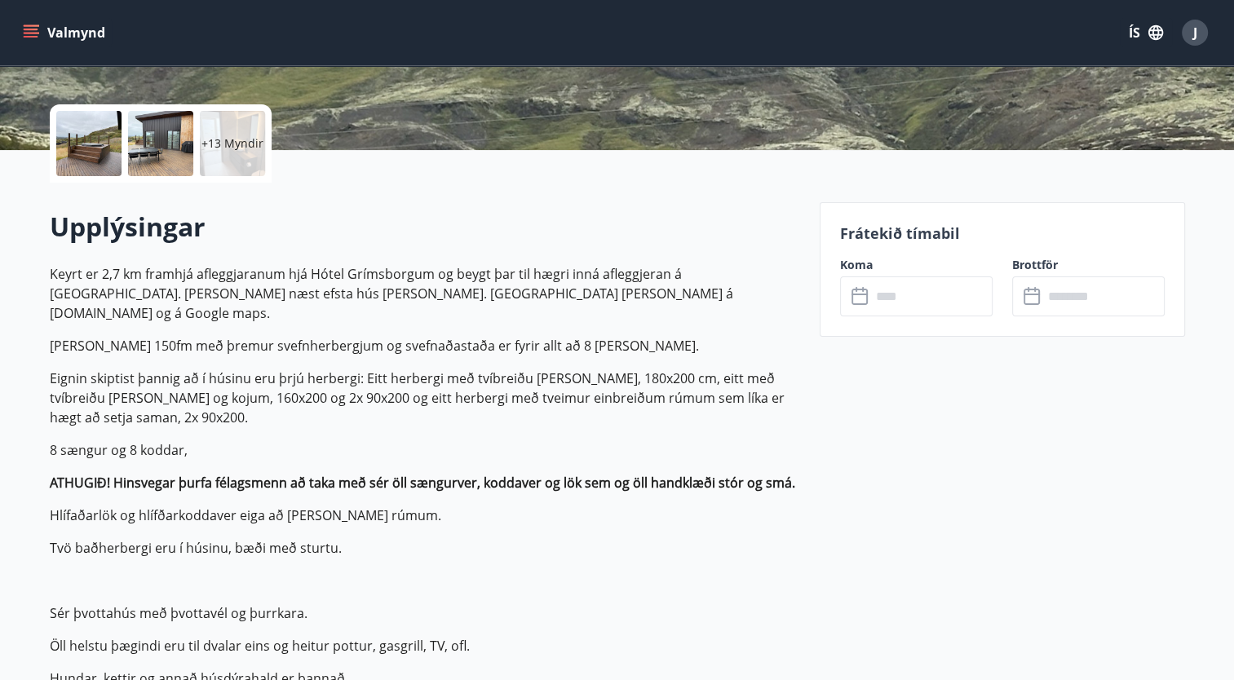
click at [918, 292] on input "text" at bounding box center [931, 296] width 121 height 40
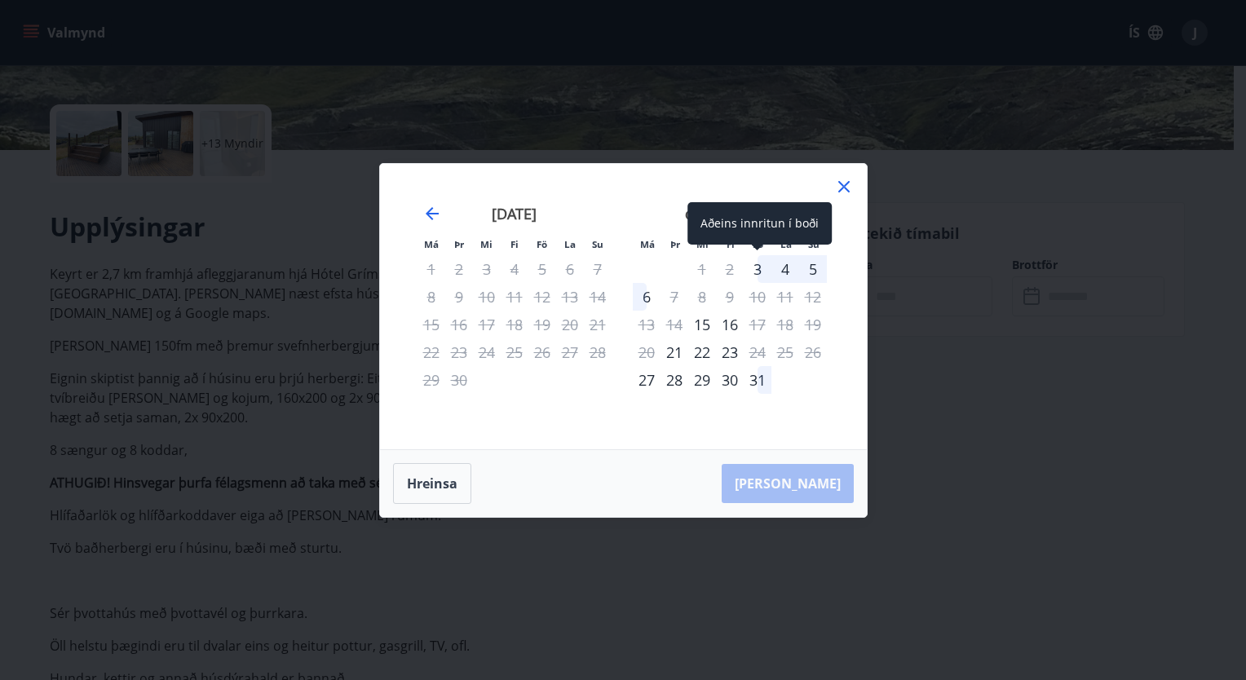
click at [760, 272] on div "3" at bounding box center [758, 269] width 28 height 28
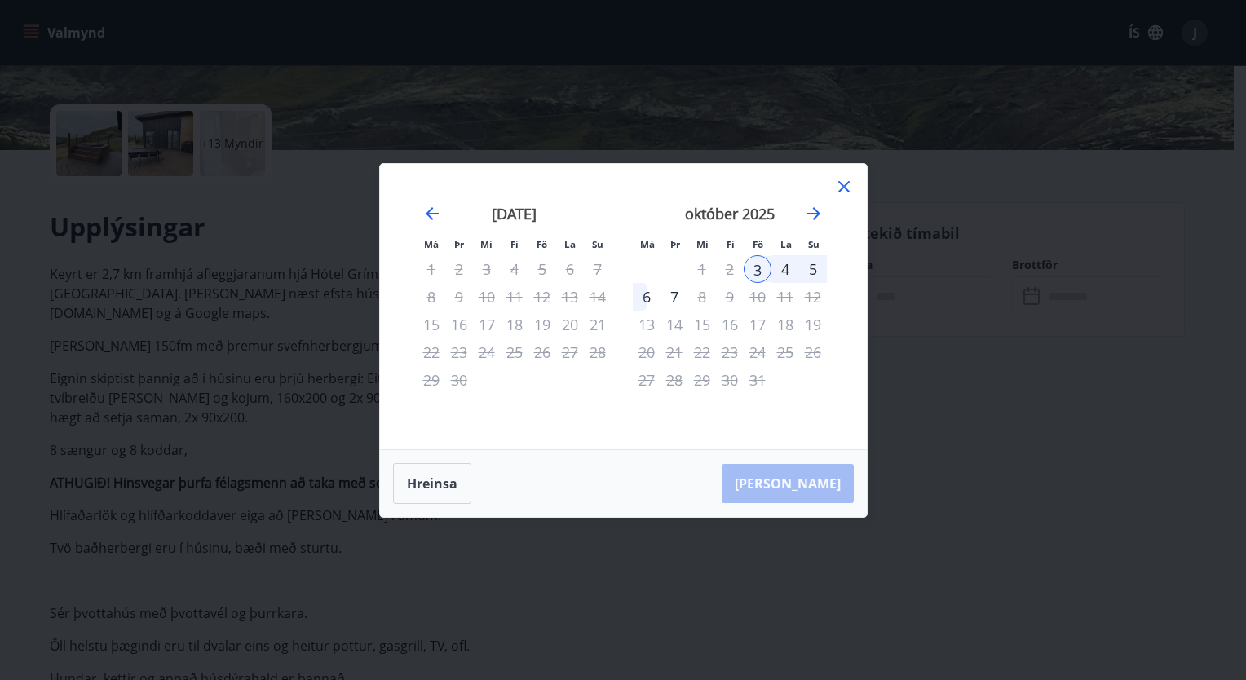
click at [811, 271] on div "5" at bounding box center [813, 269] width 28 height 28
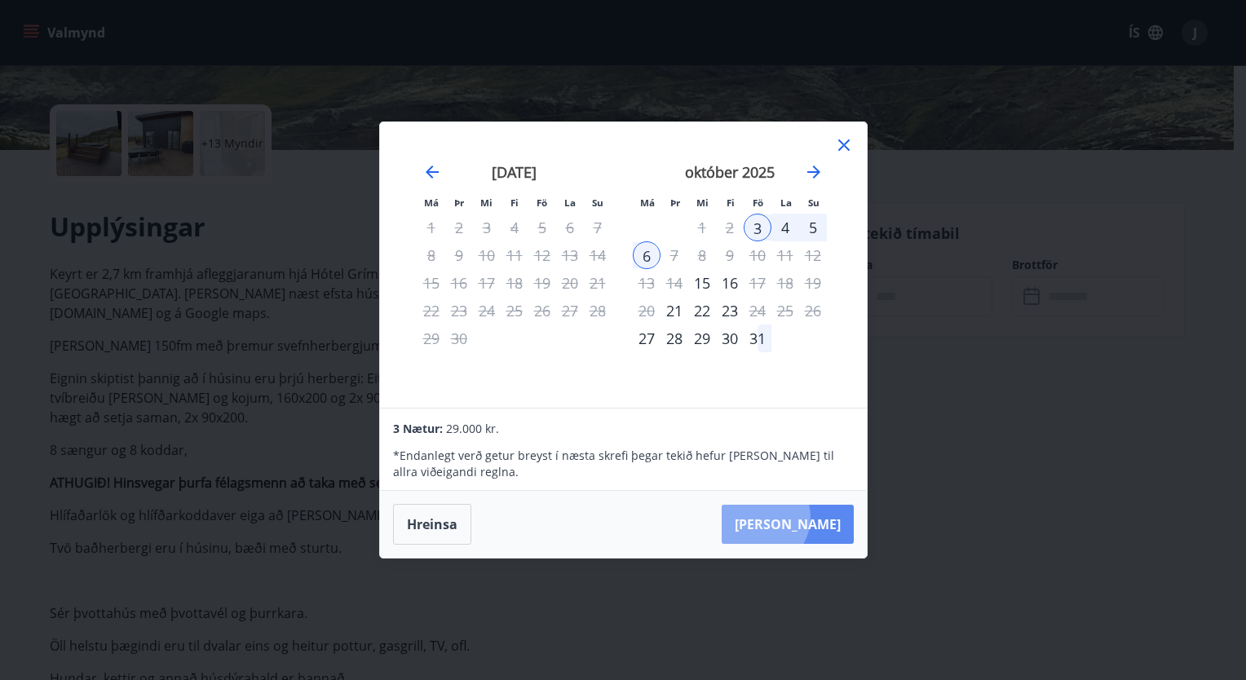
click at [809, 516] on button "[PERSON_NAME]" at bounding box center [788, 524] width 132 height 39
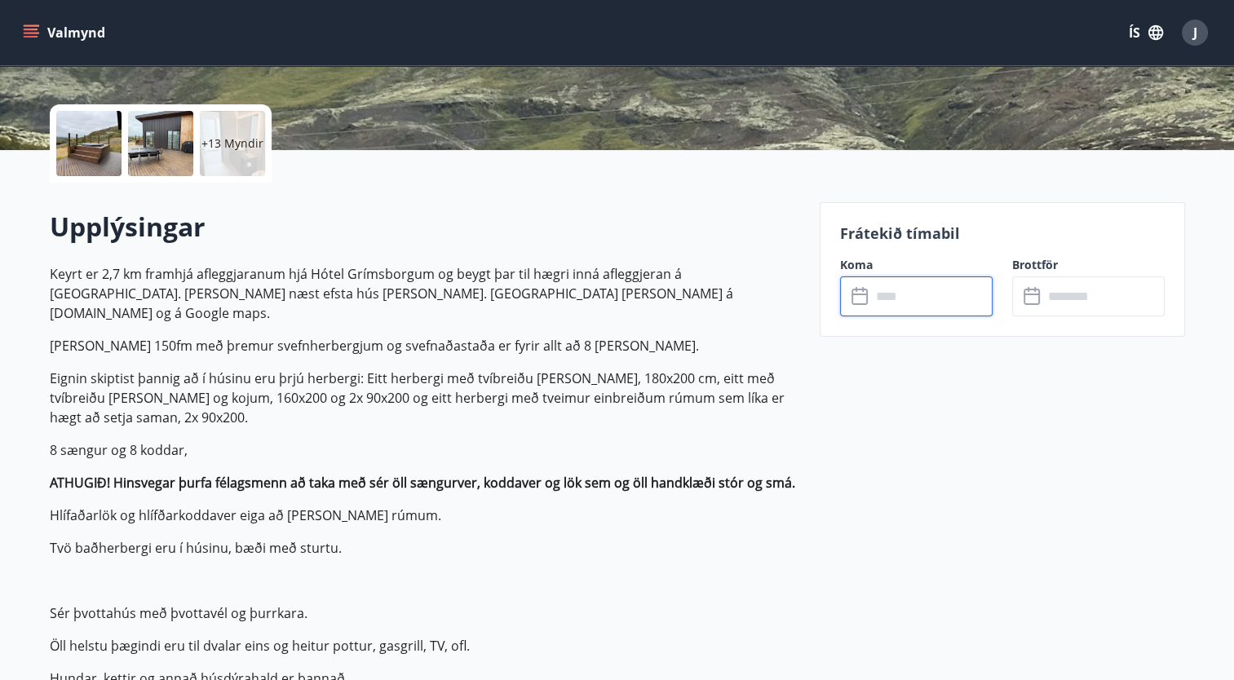
type input "******"
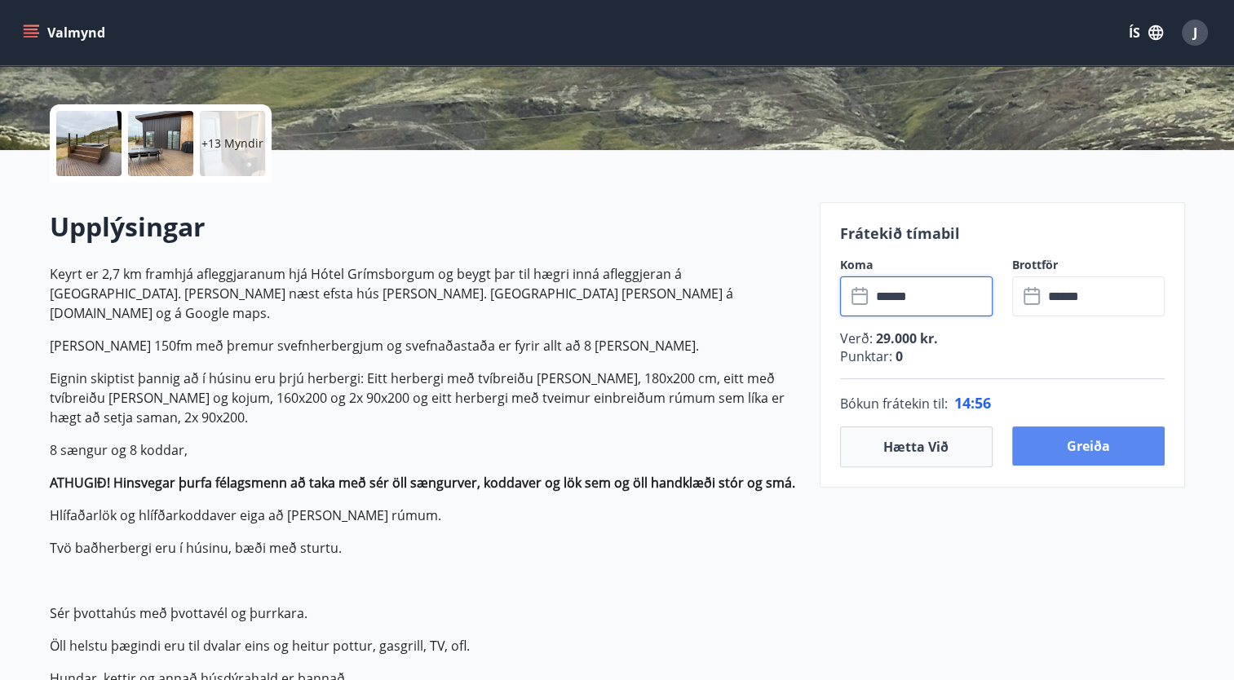
click at [1049, 453] on button "Greiða" at bounding box center [1088, 445] width 152 height 39
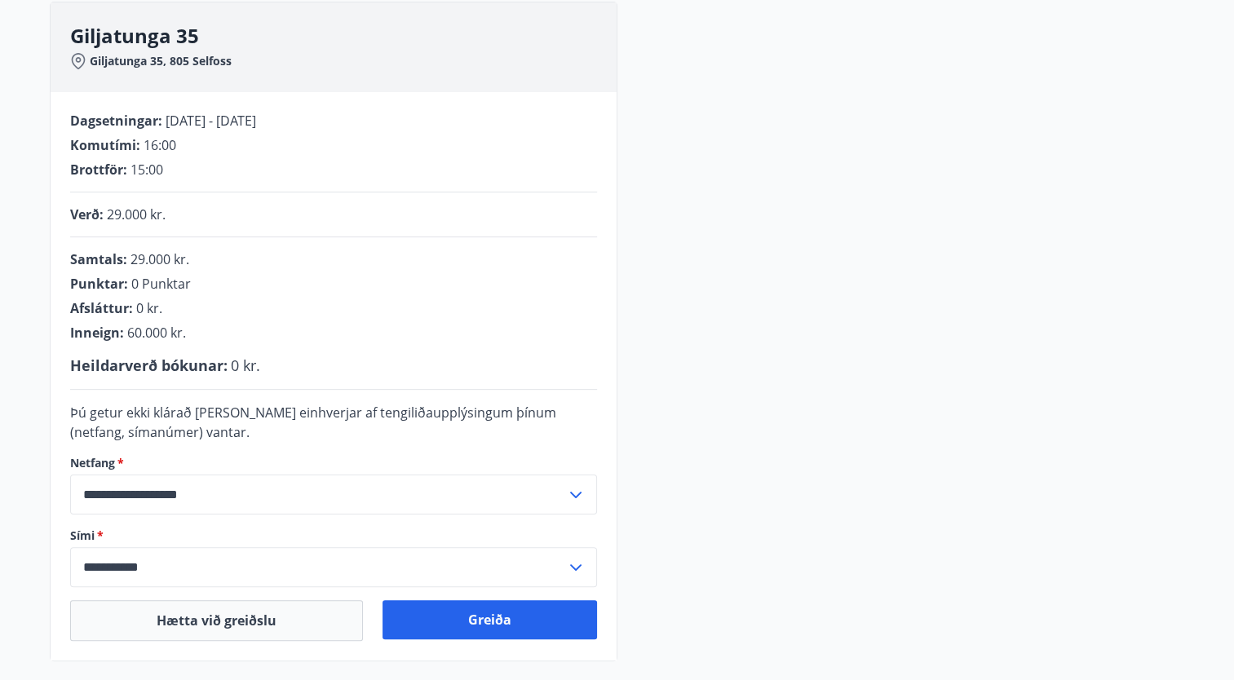
scroll to position [248, 0]
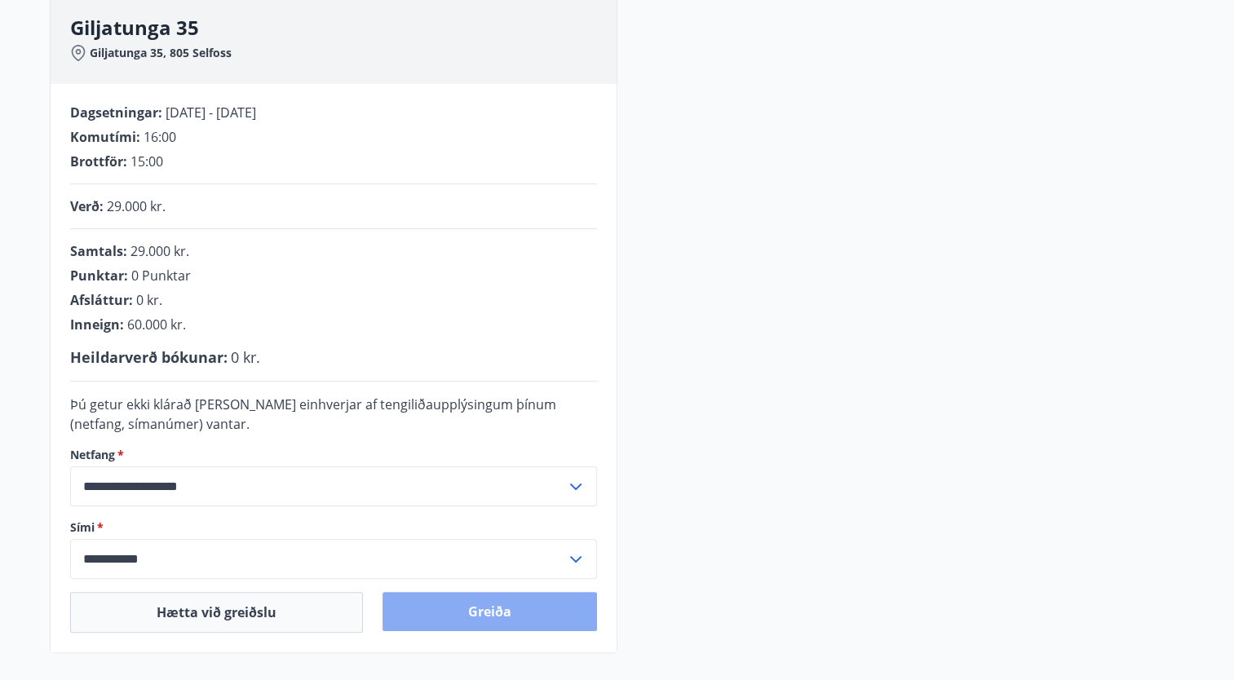
click at [511, 608] on button "Greiða" at bounding box center [489, 611] width 214 height 39
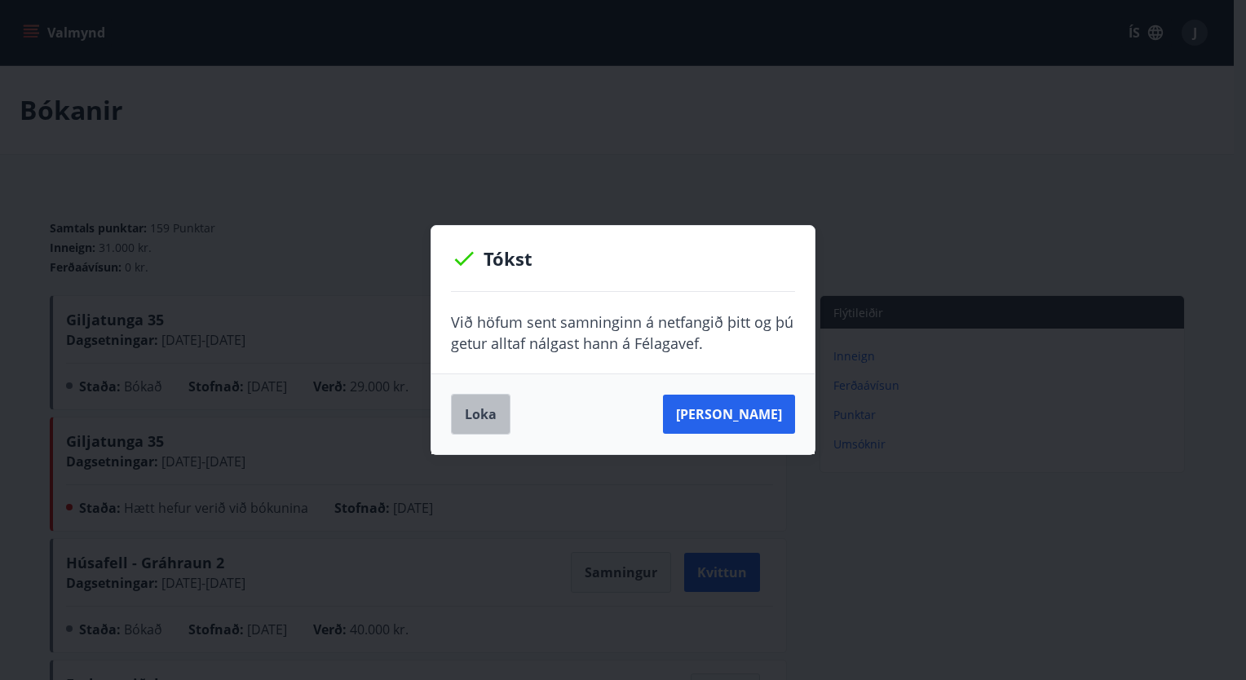
click at [485, 413] on button "Loka" at bounding box center [481, 414] width 60 height 41
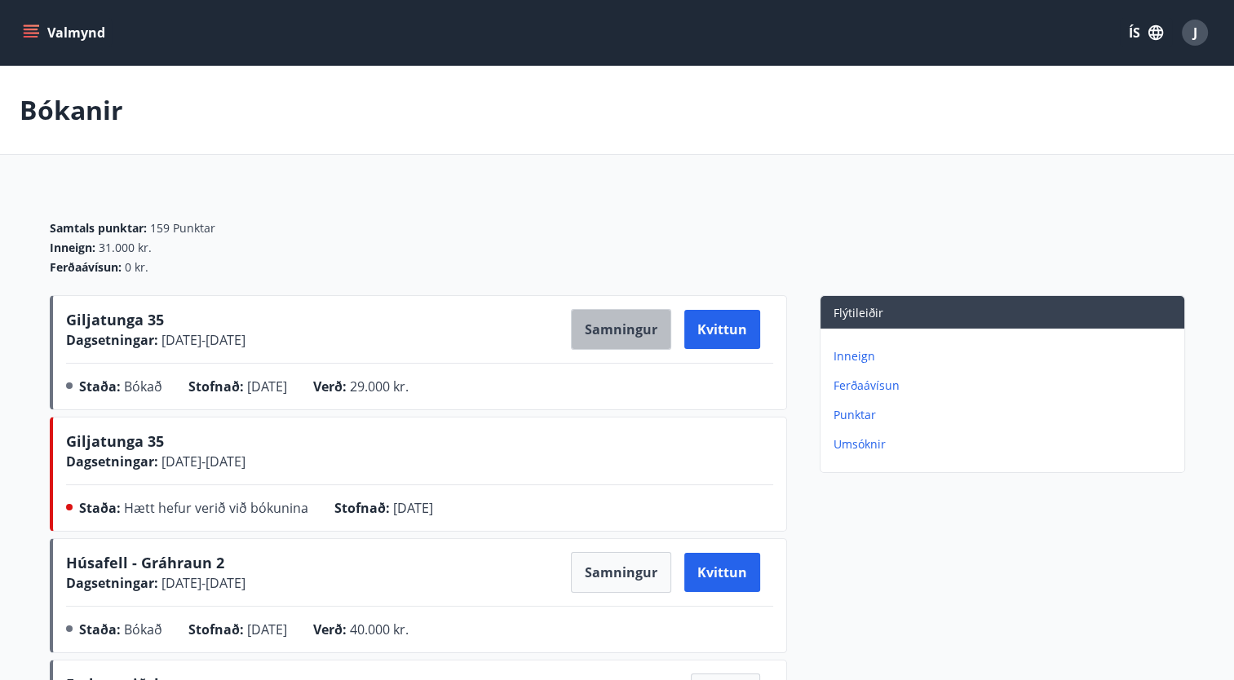
click at [642, 334] on button "Samningur" at bounding box center [621, 329] width 100 height 41
click at [29, 37] on icon "menu" at bounding box center [31, 37] width 15 height 2
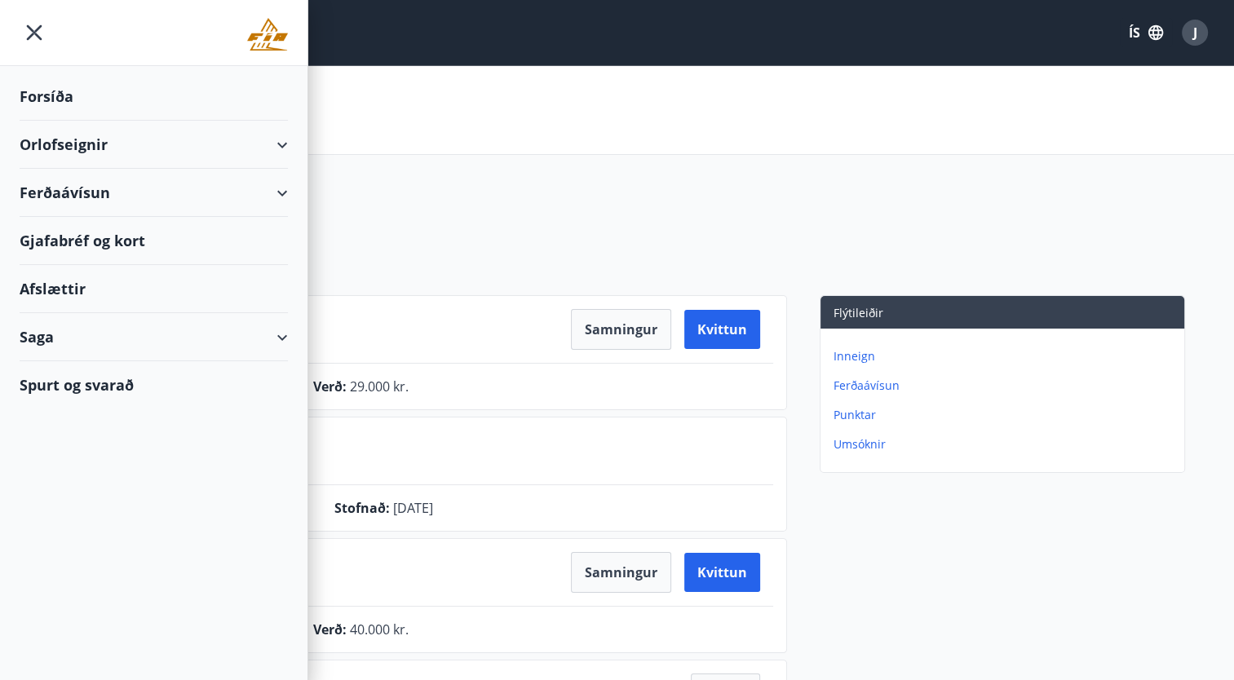
click at [52, 111] on div "Forsíða" at bounding box center [154, 97] width 268 height 48
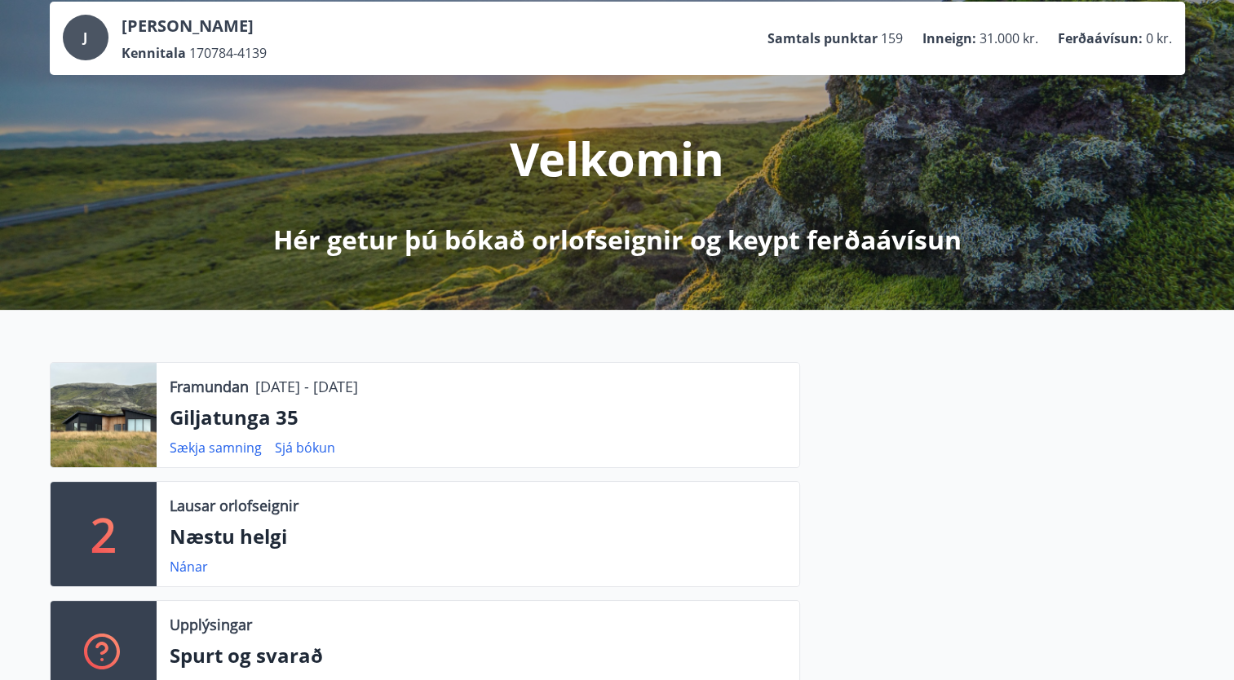
scroll to position [98, 0]
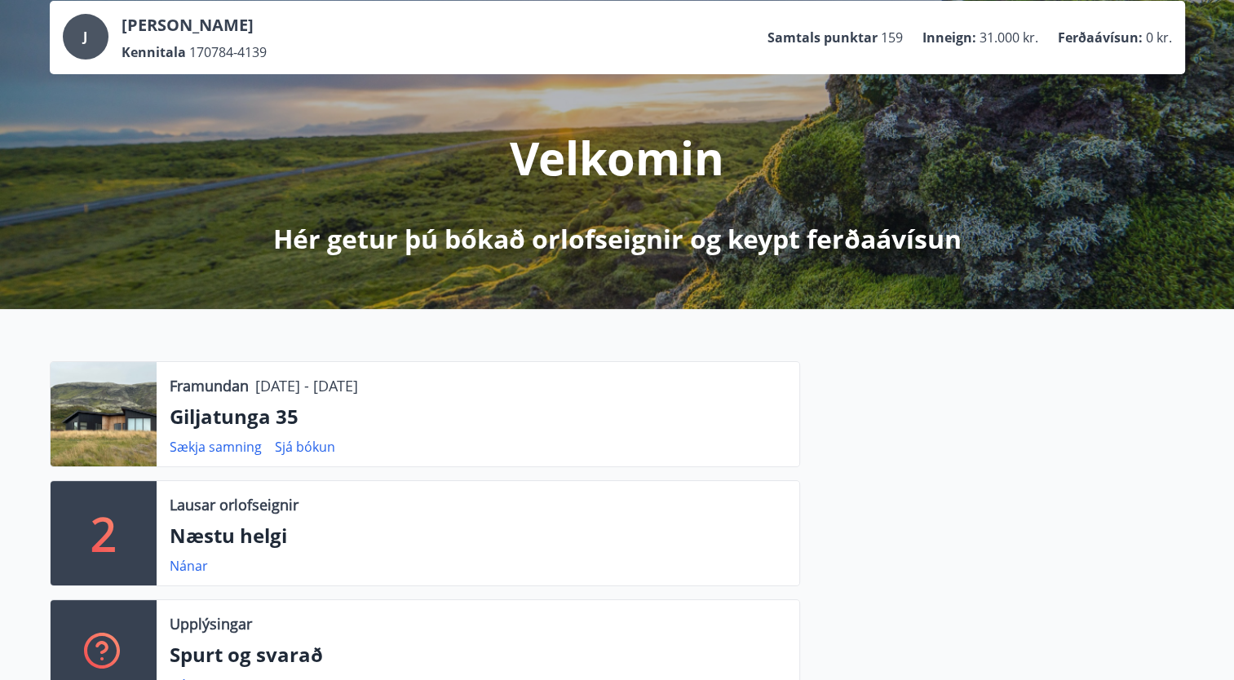
click at [124, 417] on div at bounding box center [104, 414] width 106 height 104
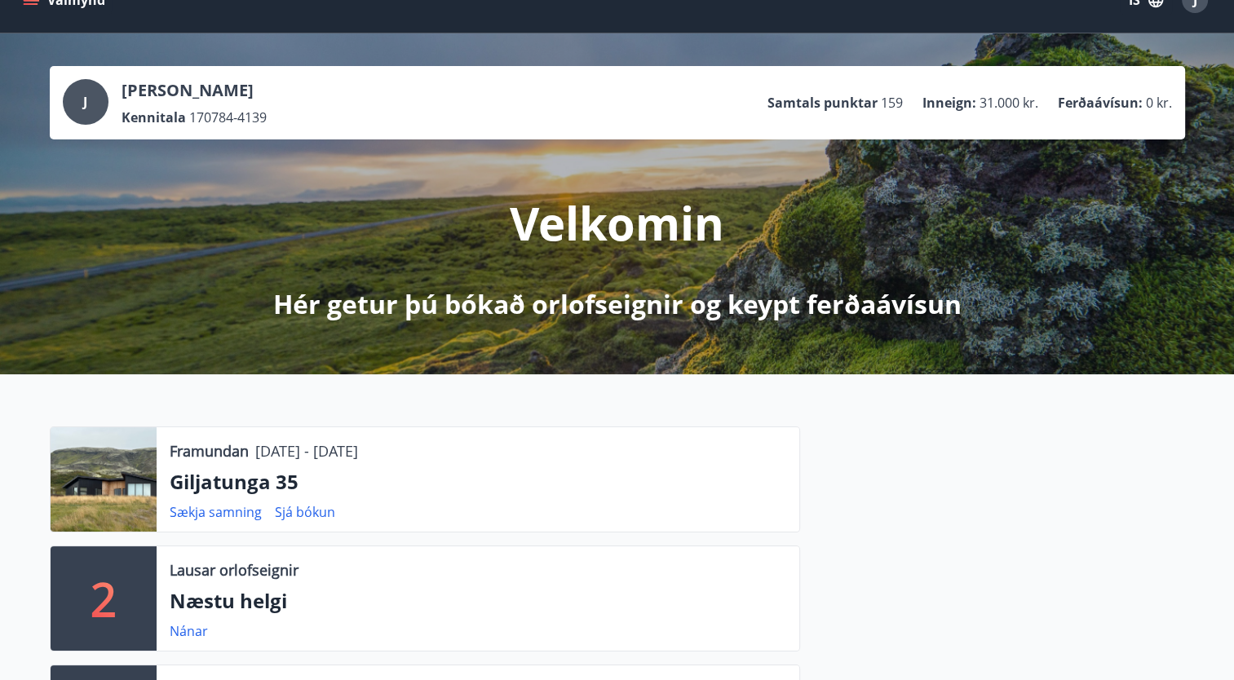
scroll to position [0, 0]
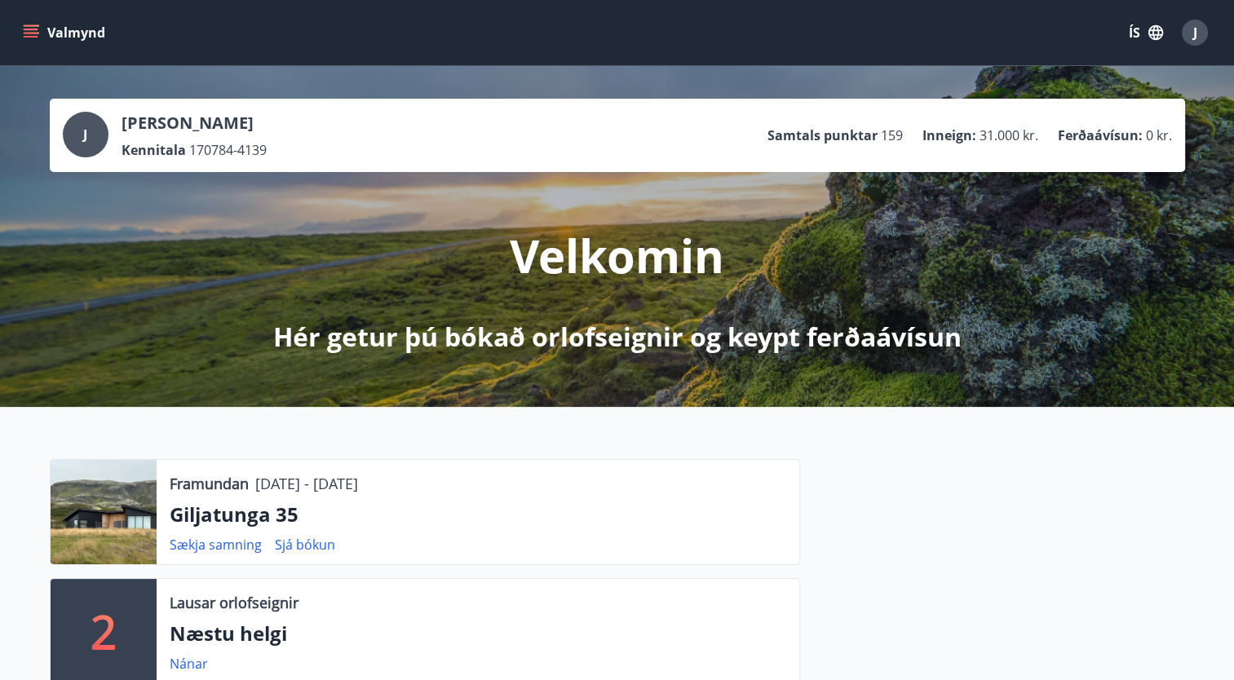
click at [24, 38] on icon "menu" at bounding box center [31, 37] width 15 height 2
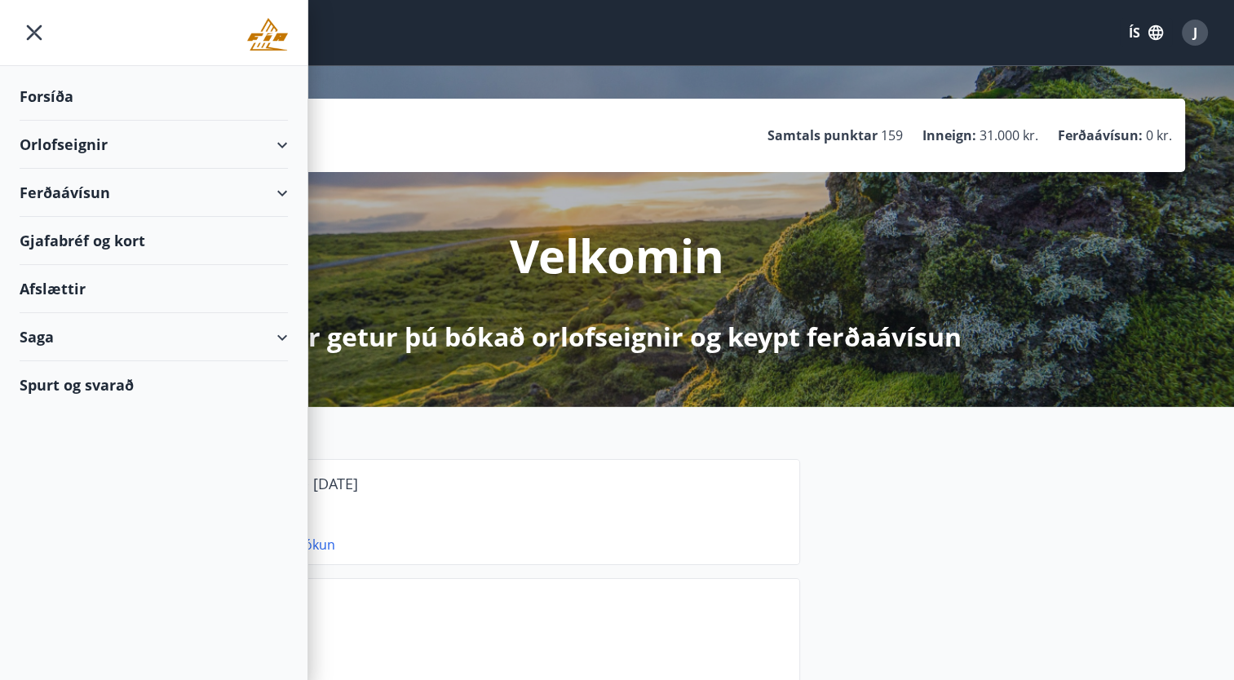
click at [236, 155] on div "Orlofseignir" at bounding box center [154, 145] width 268 height 48
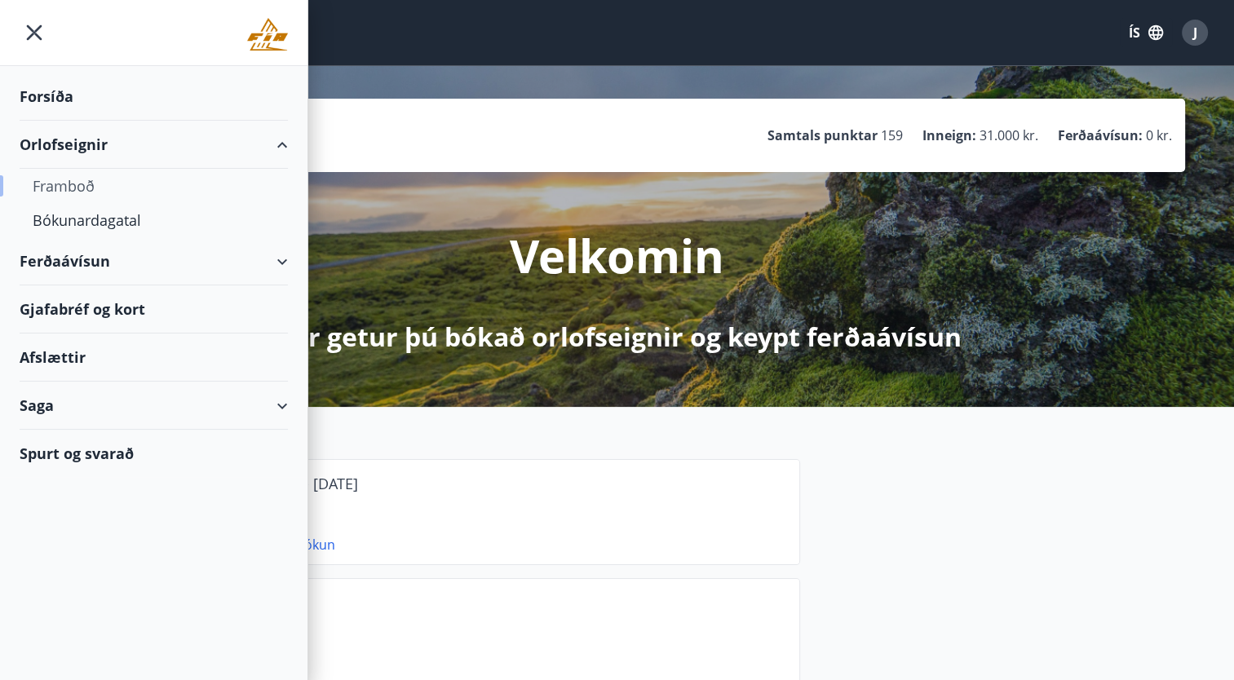
click at [62, 184] on div "Framboð" at bounding box center [154, 186] width 242 height 34
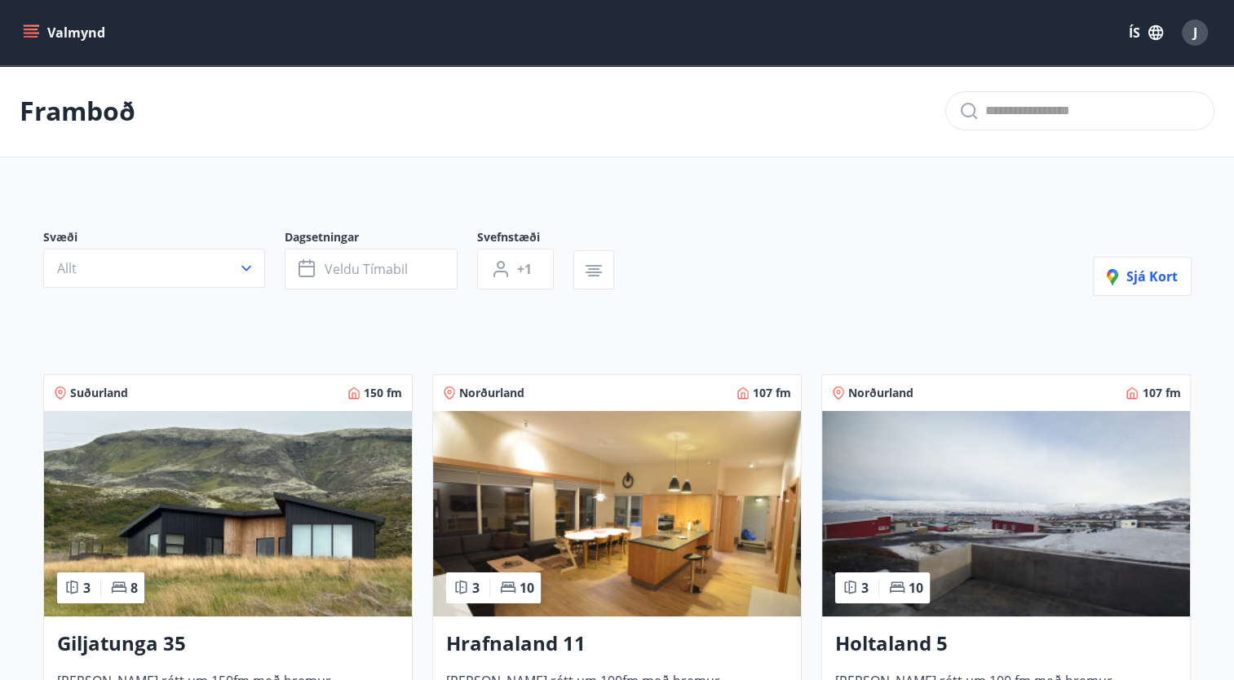
click at [232, 581] on img at bounding box center [228, 513] width 368 height 205
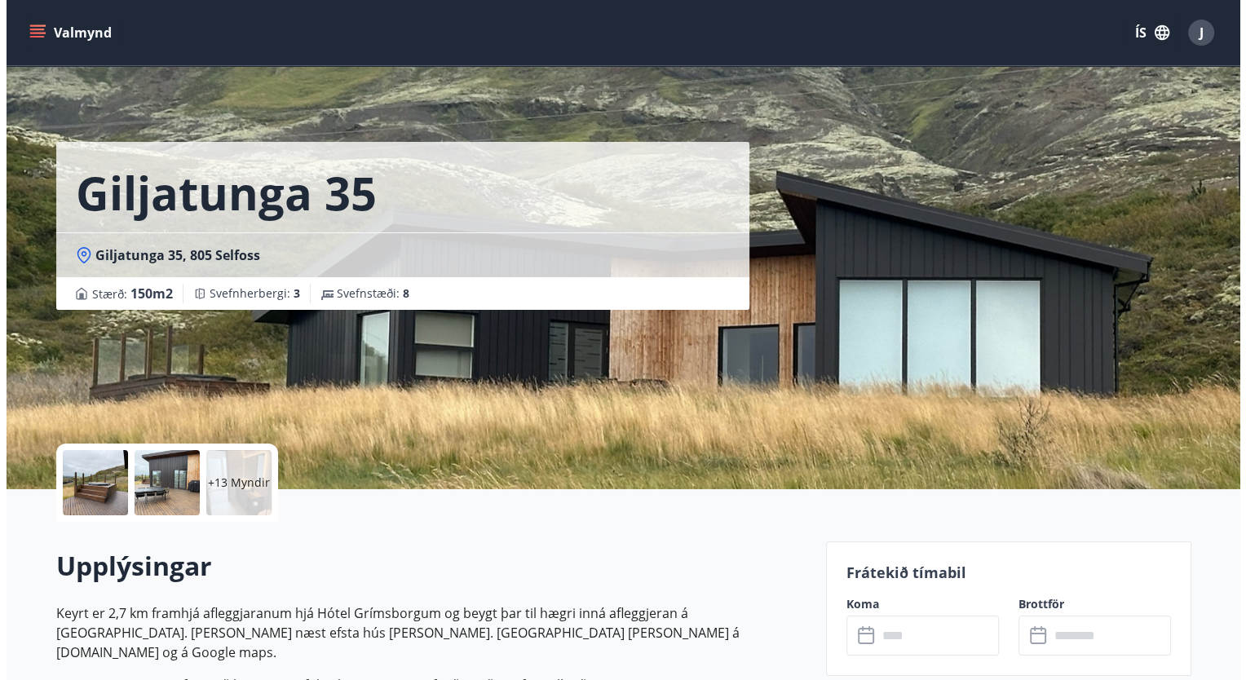
scroll to position [33, 0]
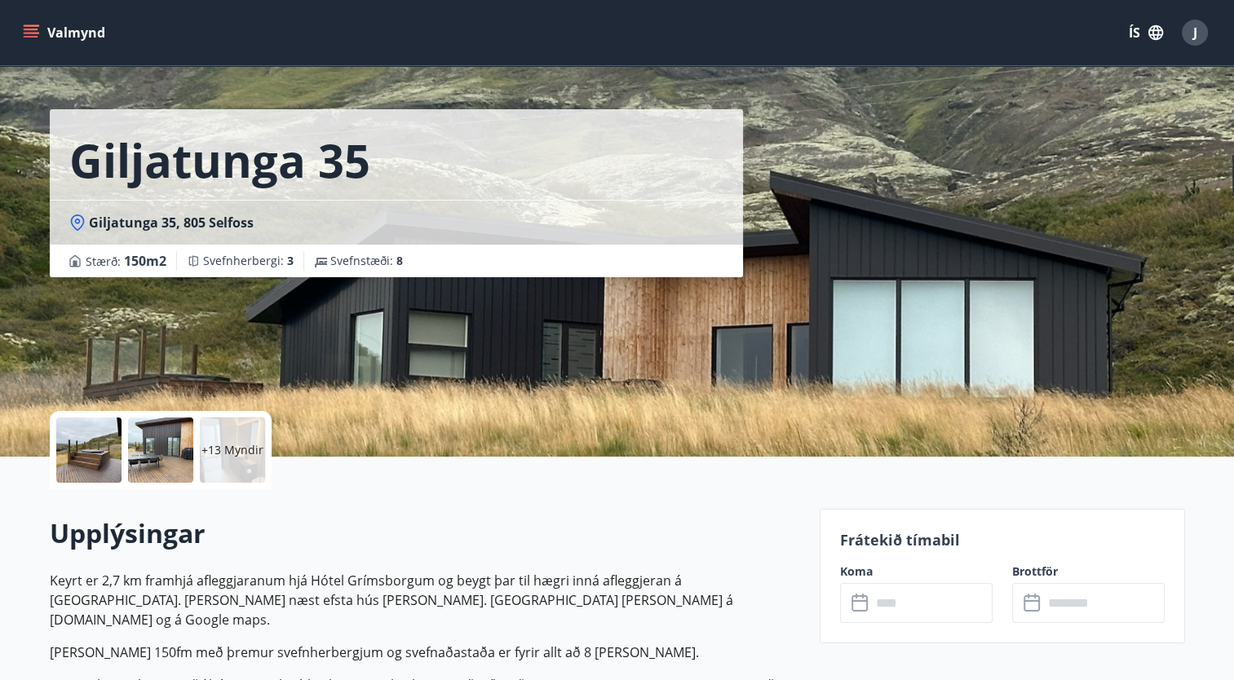
click at [224, 465] on div "+13 Myndir" at bounding box center [232, 449] width 65 height 65
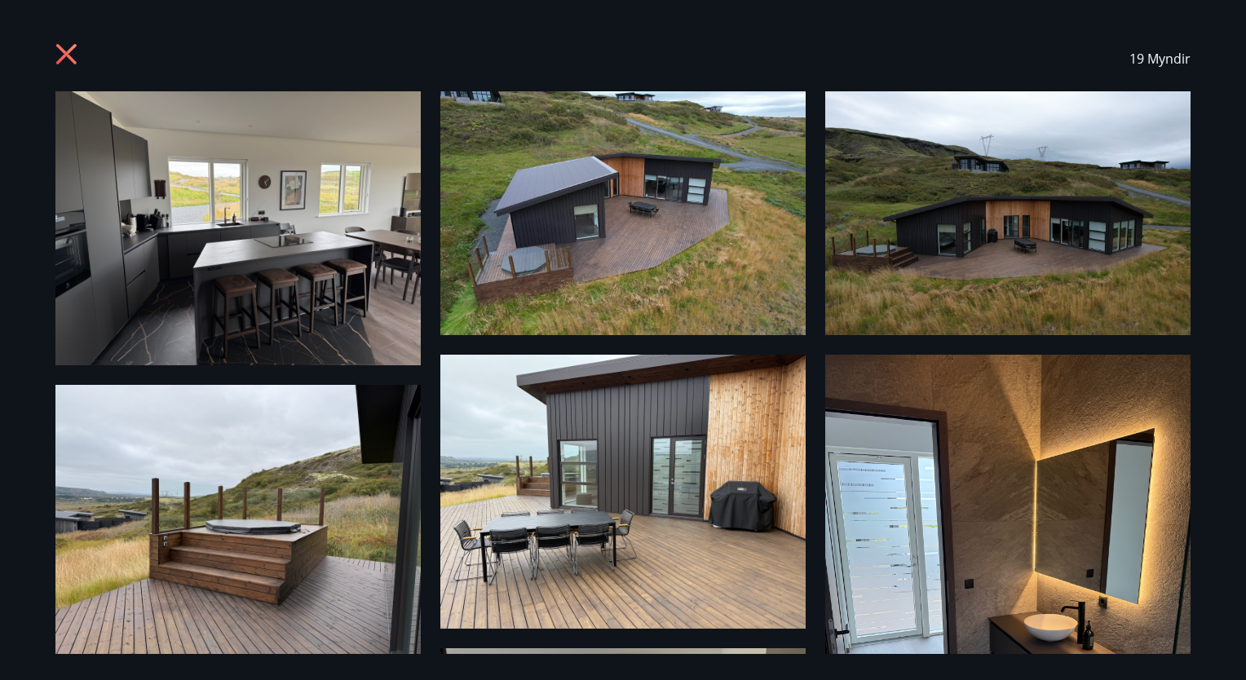
click at [700, 526] on img at bounding box center [622, 492] width 365 height 274
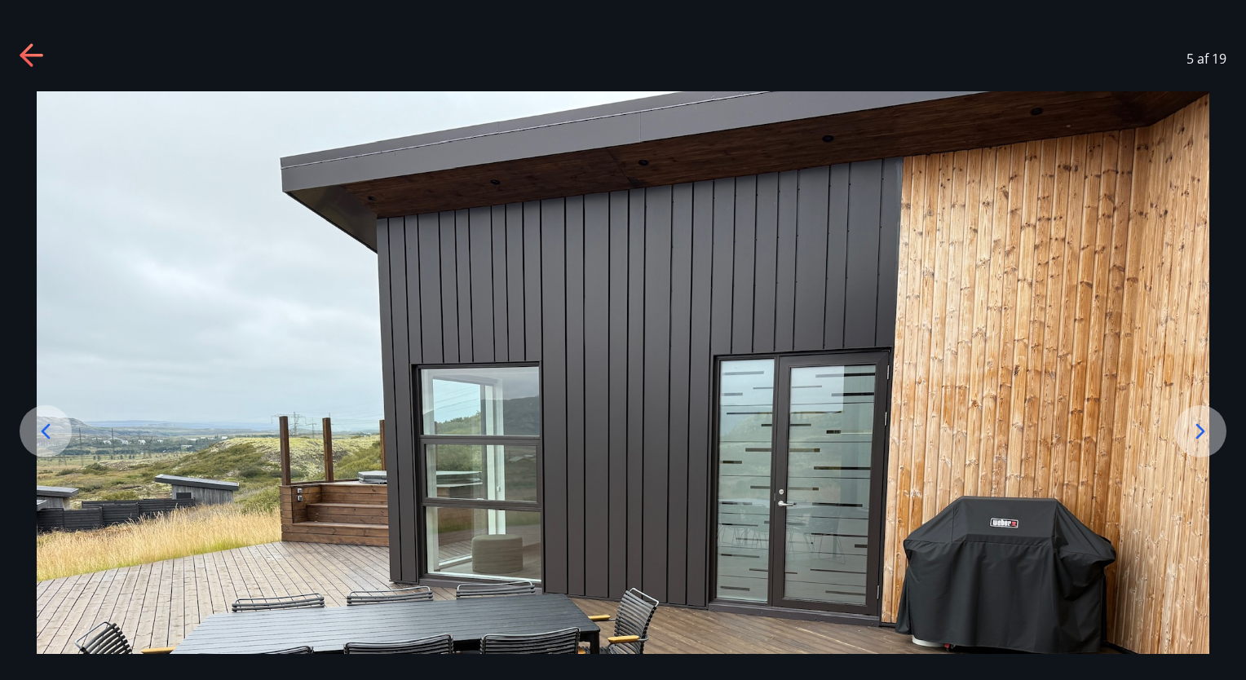
drag, startPoint x: 1236, startPoint y: 254, endPoint x: 1247, endPoint y: 160, distance: 94.5
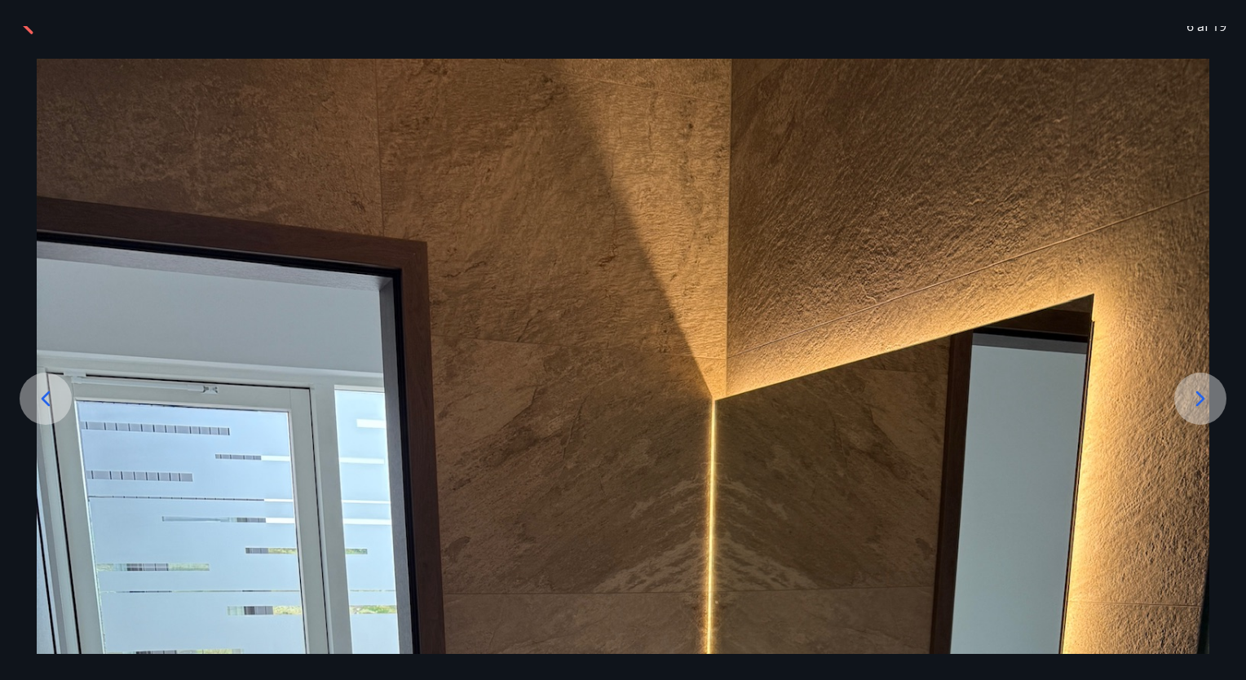
drag, startPoint x: 1245, startPoint y: 236, endPoint x: 1239, endPoint y: 379, distance: 143.6
drag, startPoint x: 1204, startPoint y: 217, endPoint x: 1246, endPoint y: 17, distance: 204.0
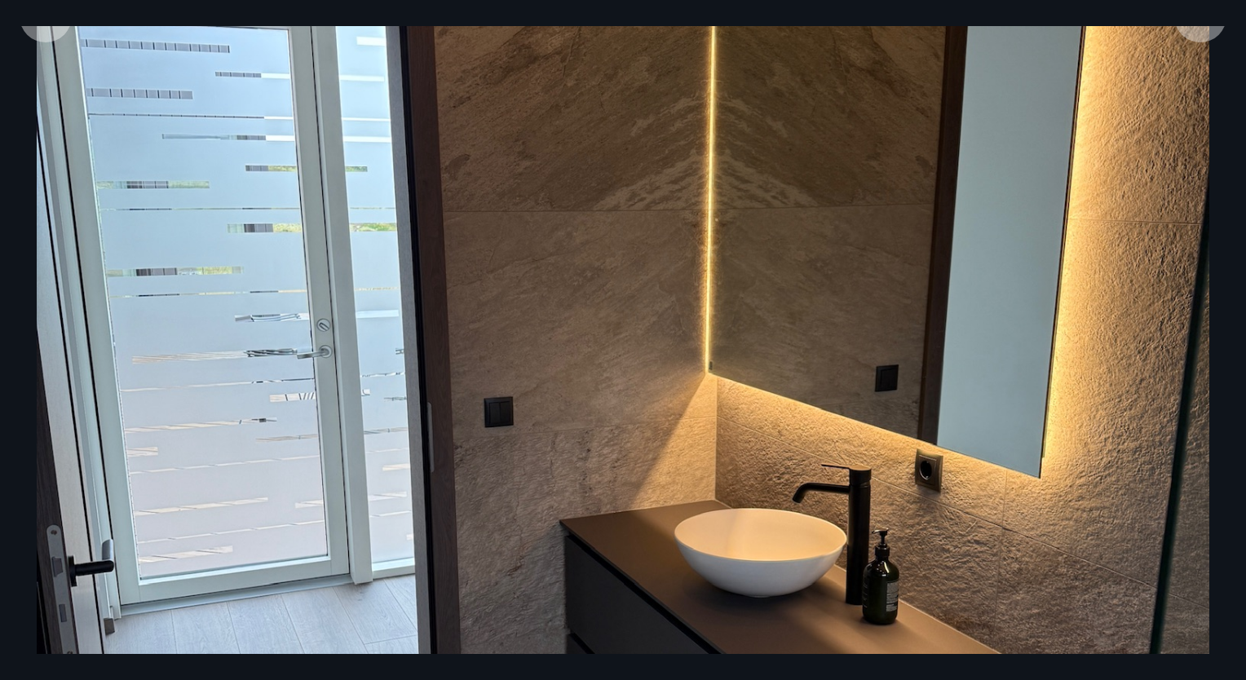
scroll to position [359, 0]
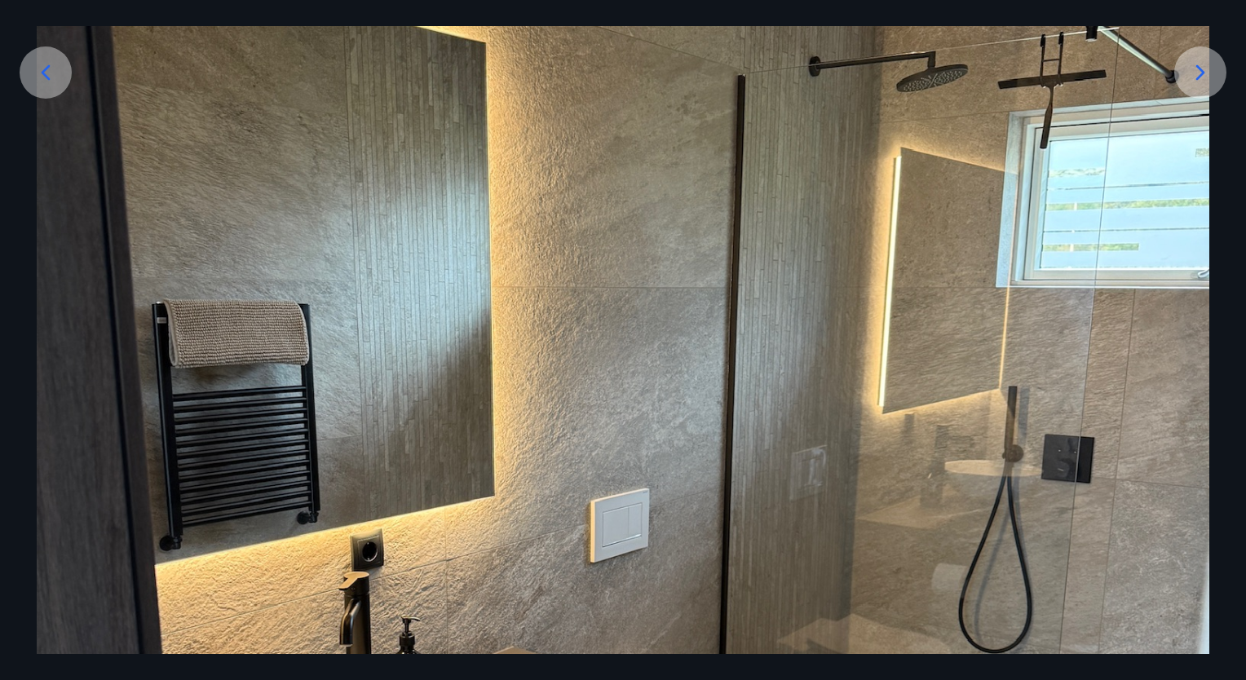
click at [1140, 175] on img at bounding box center [623, 514] width 1172 height 1563
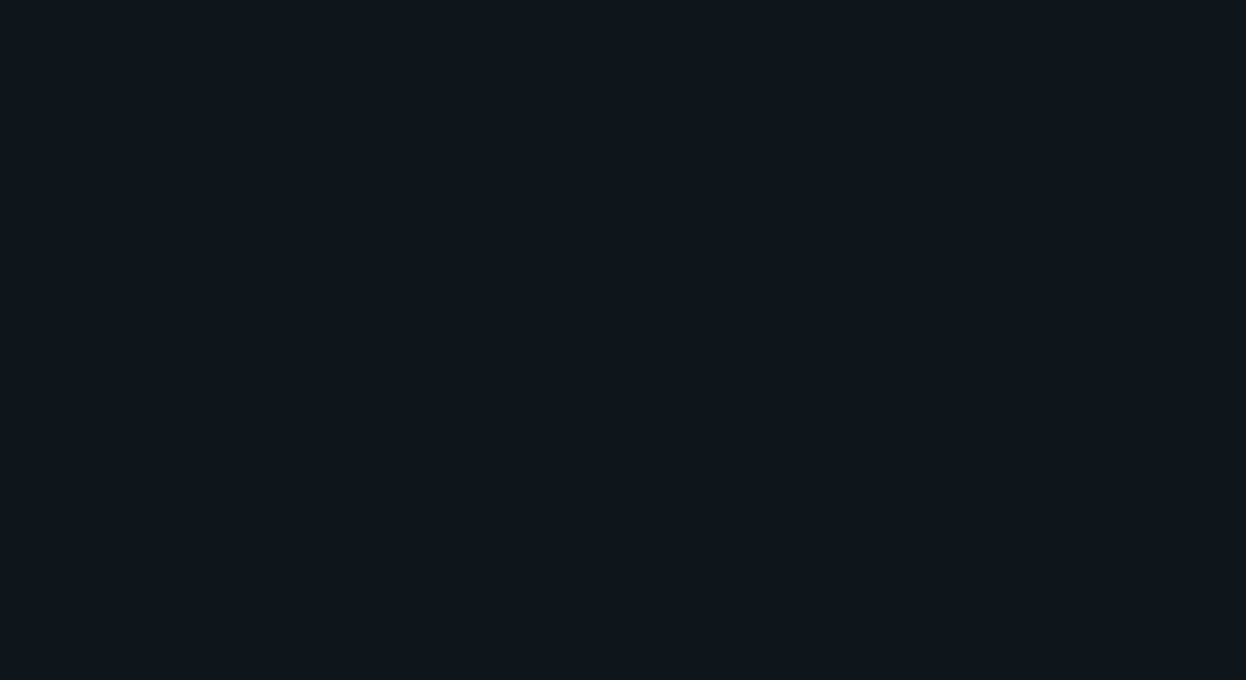
scroll to position [316, 0]
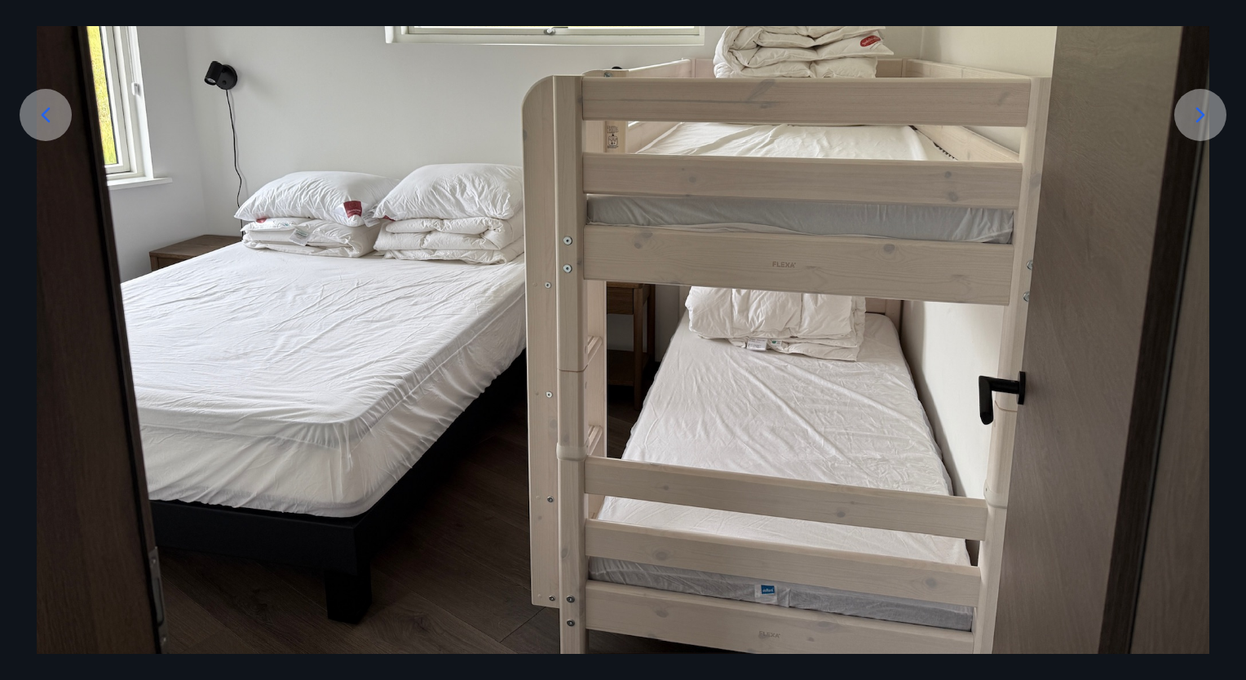
click at [962, 170] on img at bounding box center [623, 215] width 1172 height 880
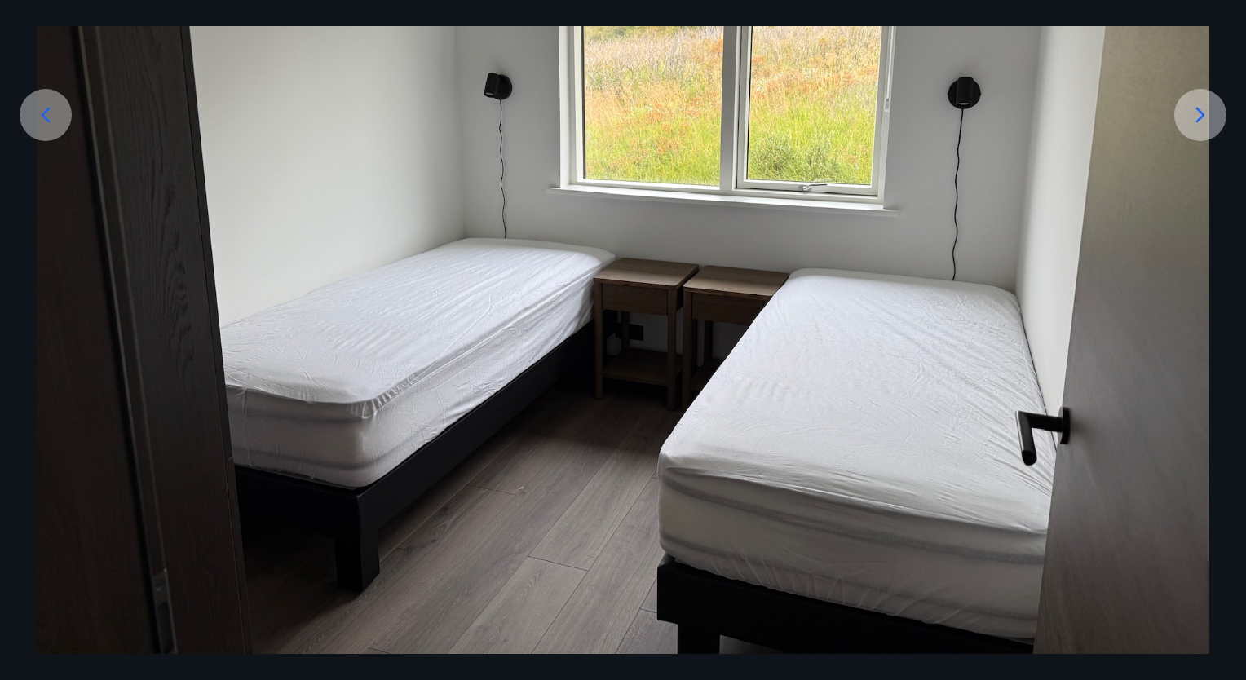
click at [1190, 108] on icon at bounding box center [1200, 115] width 26 height 26
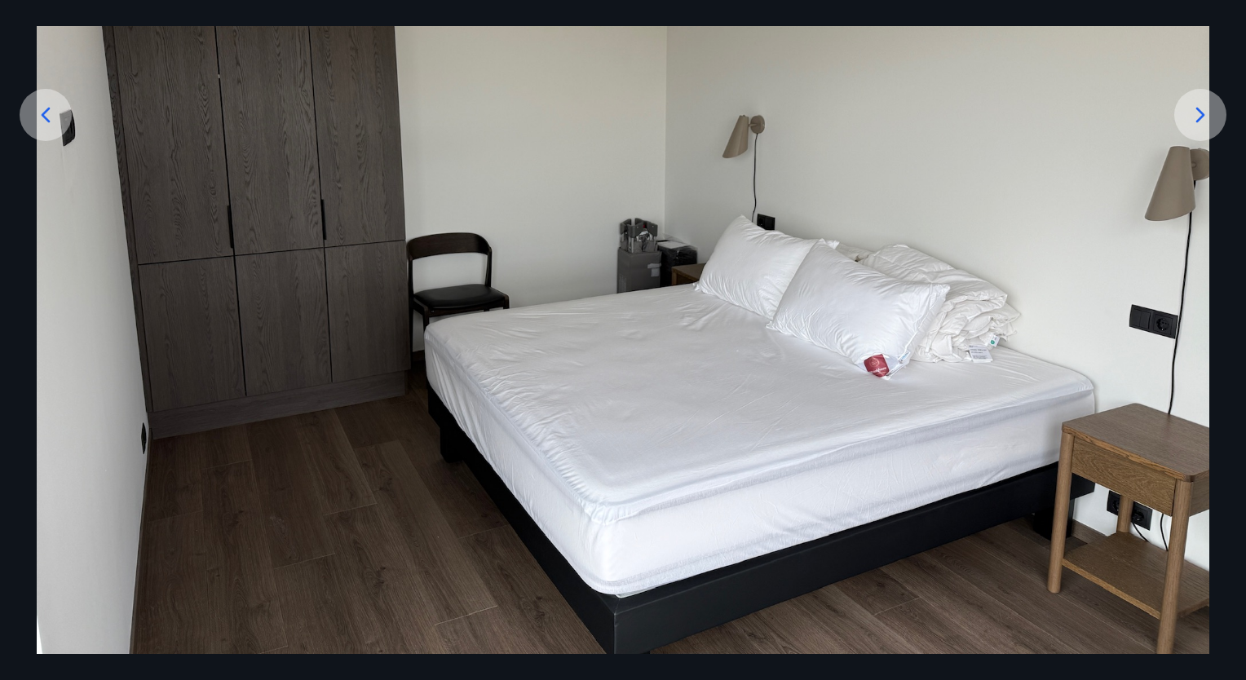
click at [1190, 108] on icon at bounding box center [1200, 115] width 26 height 26
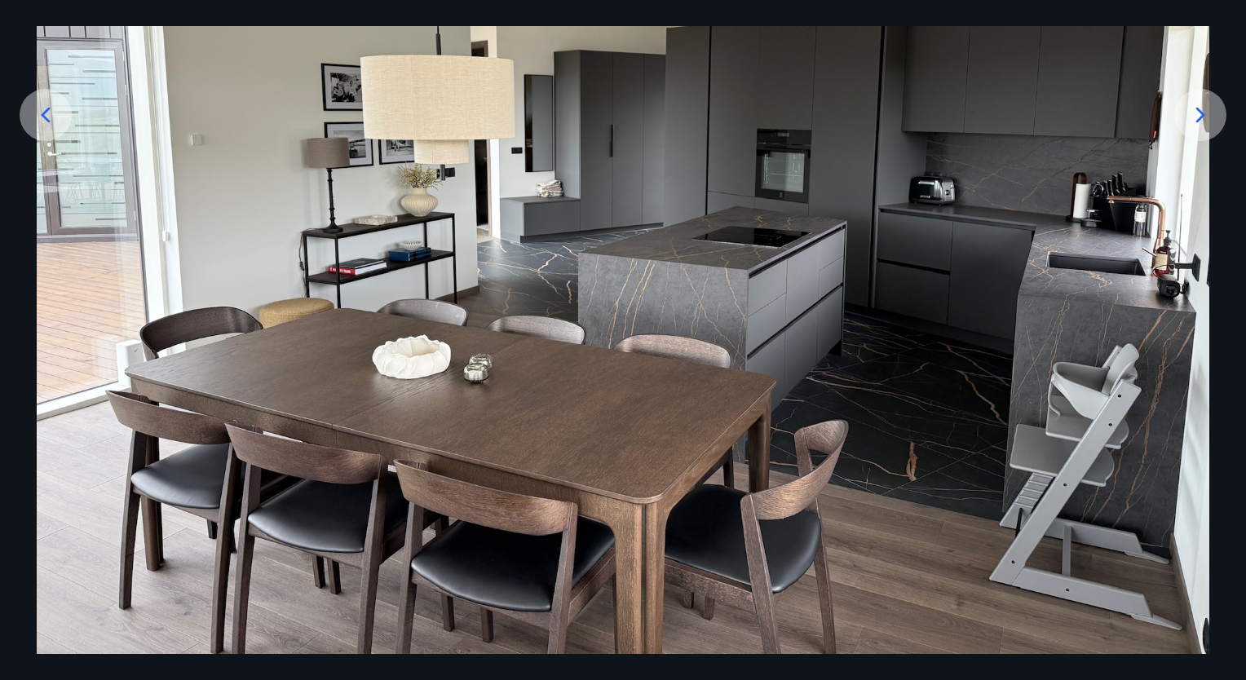
click at [1206, 118] on icon at bounding box center [1200, 115] width 26 height 26
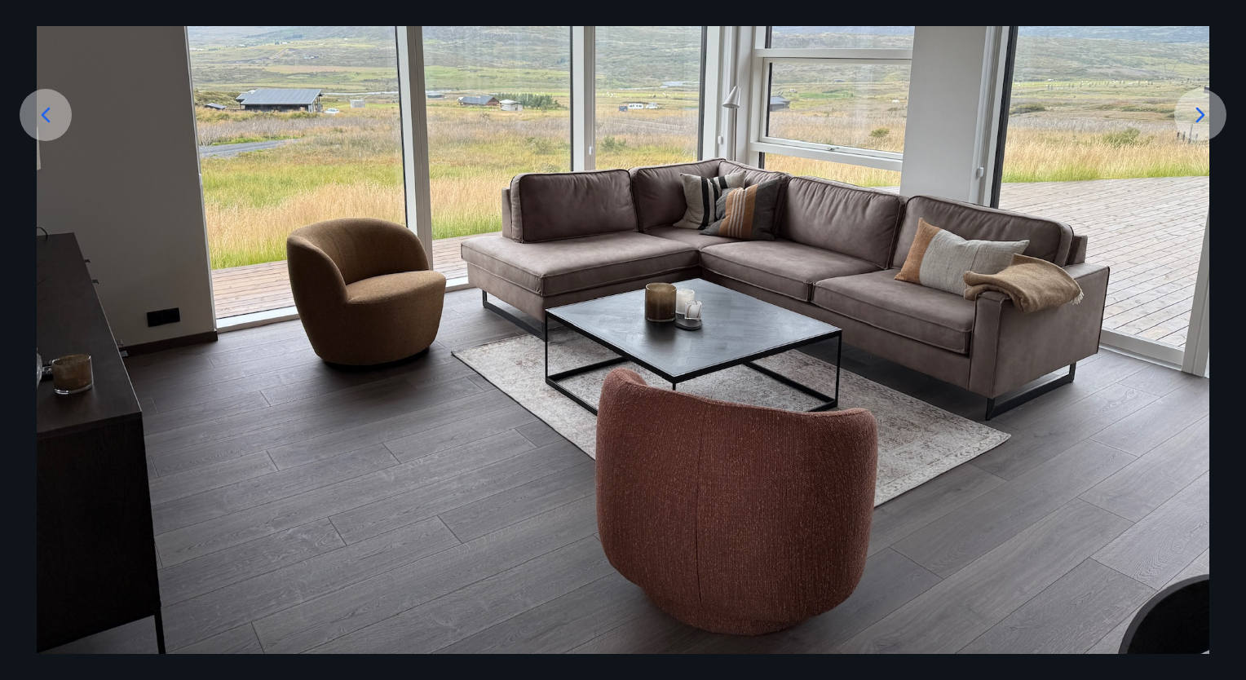
click at [1206, 118] on icon at bounding box center [1200, 115] width 26 height 26
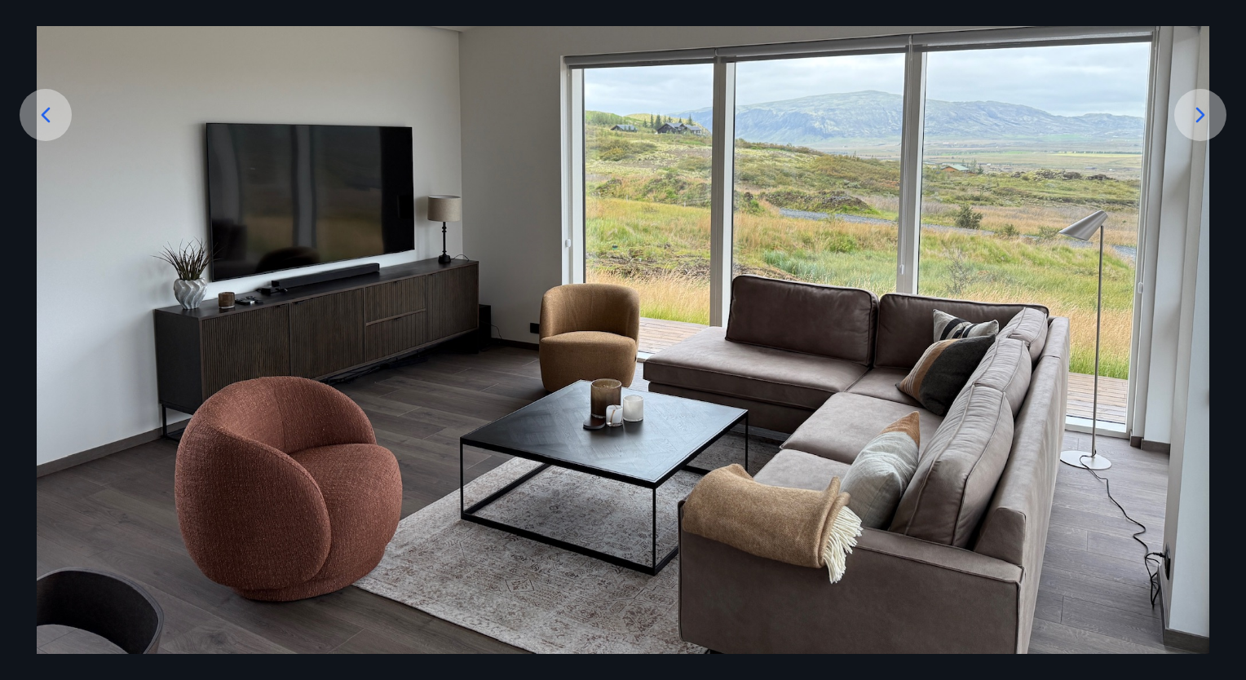
click at [1206, 118] on icon at bounding box center [1200, 115] width 26 height 26
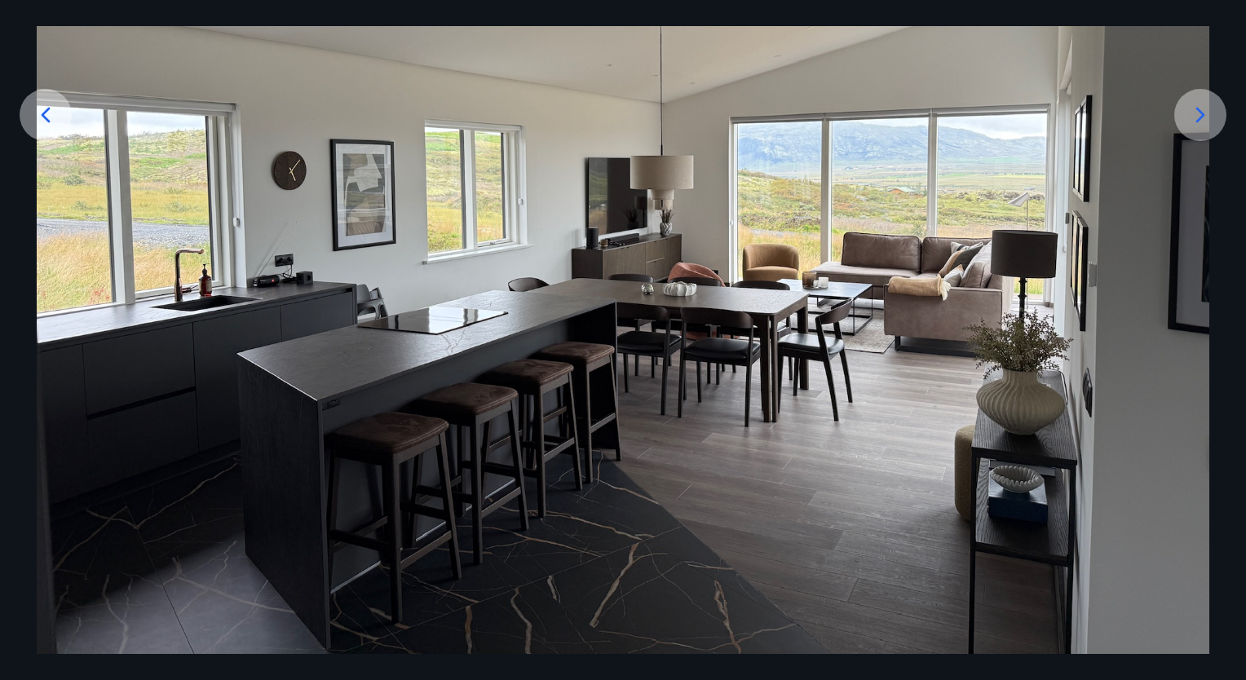
click at [1206, 118] on icon at bounding box center [1200, 115] width 26 height 26
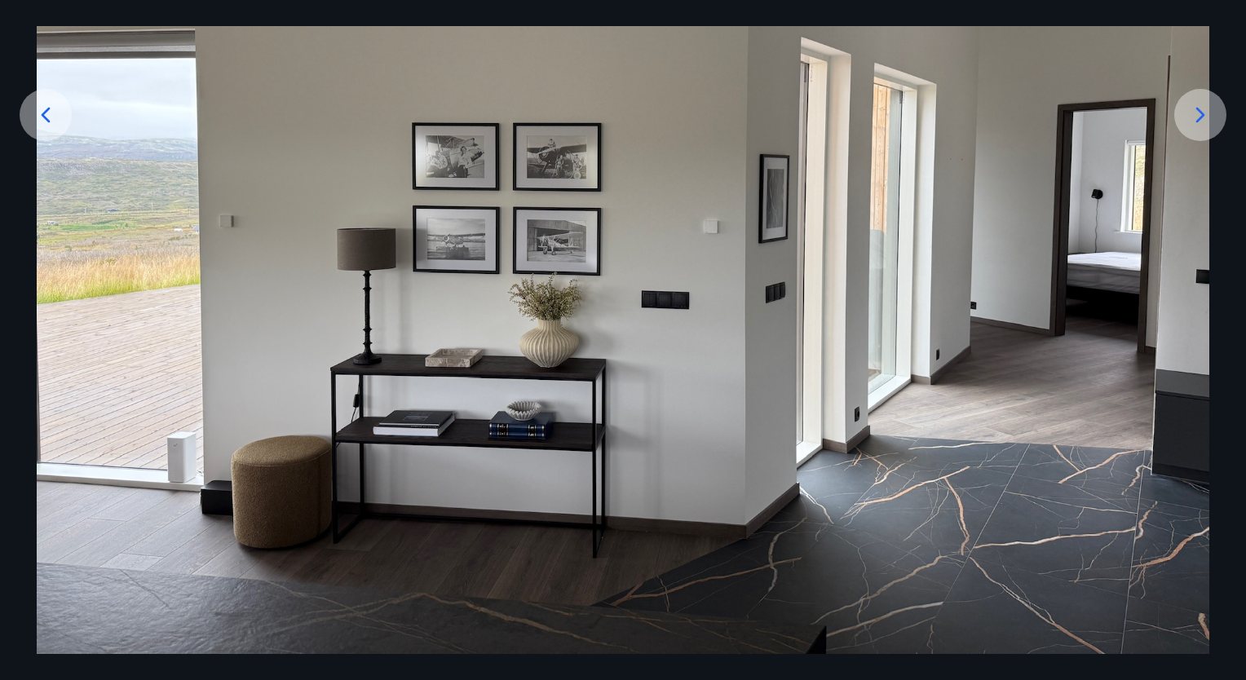
click at [1206, 118] on icon at bounding box center [1200, 115] width 26 height 26
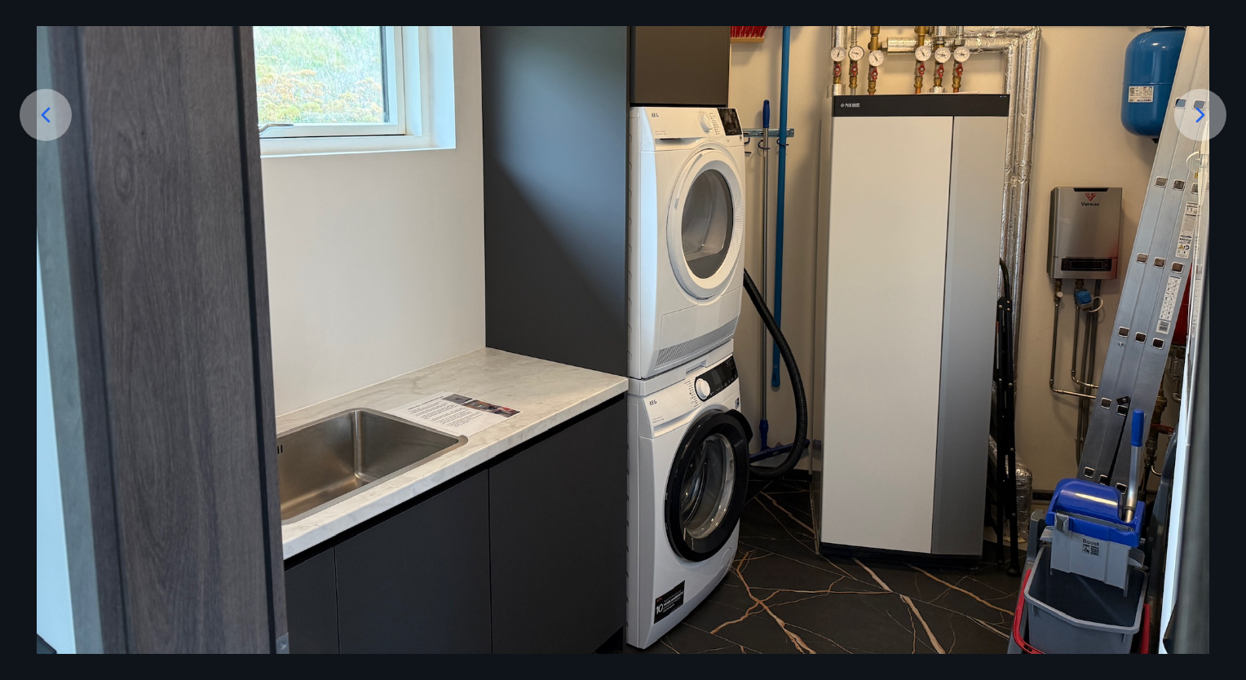
click at [1206, 118] on icon at bounding box center [1200, 115] width 26 height 26
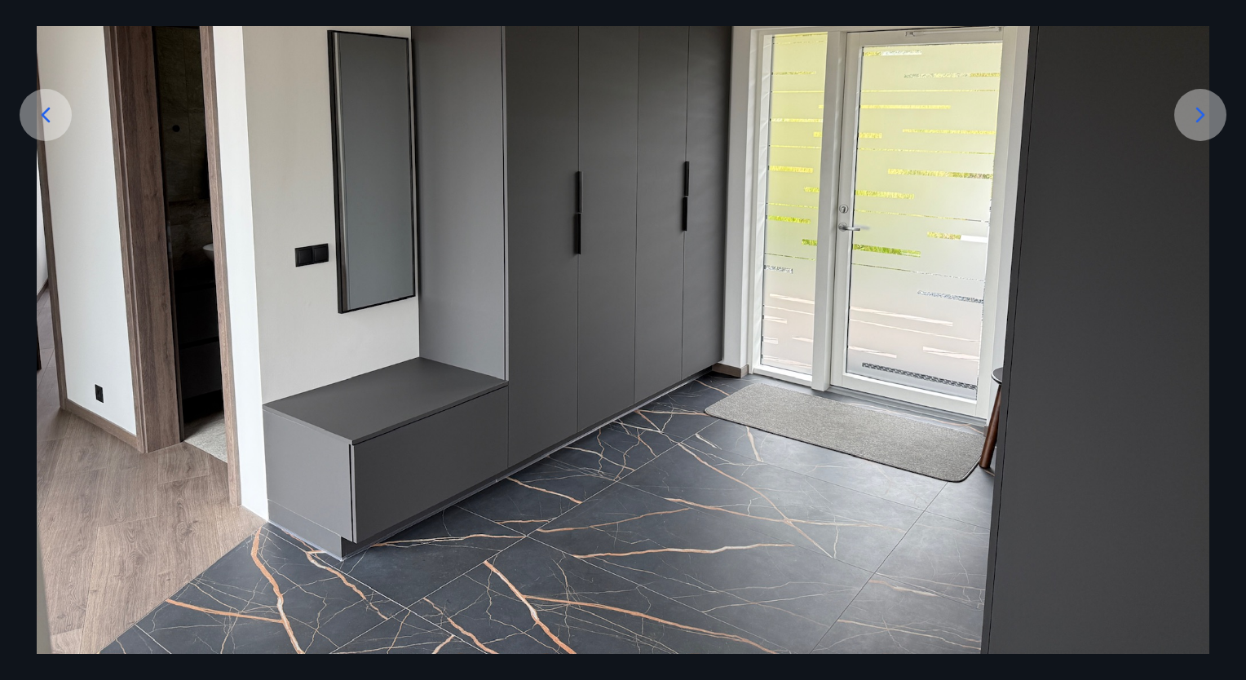
click at [1206, 118] on icon at bounding box center [1200, 115] width 26 height 26
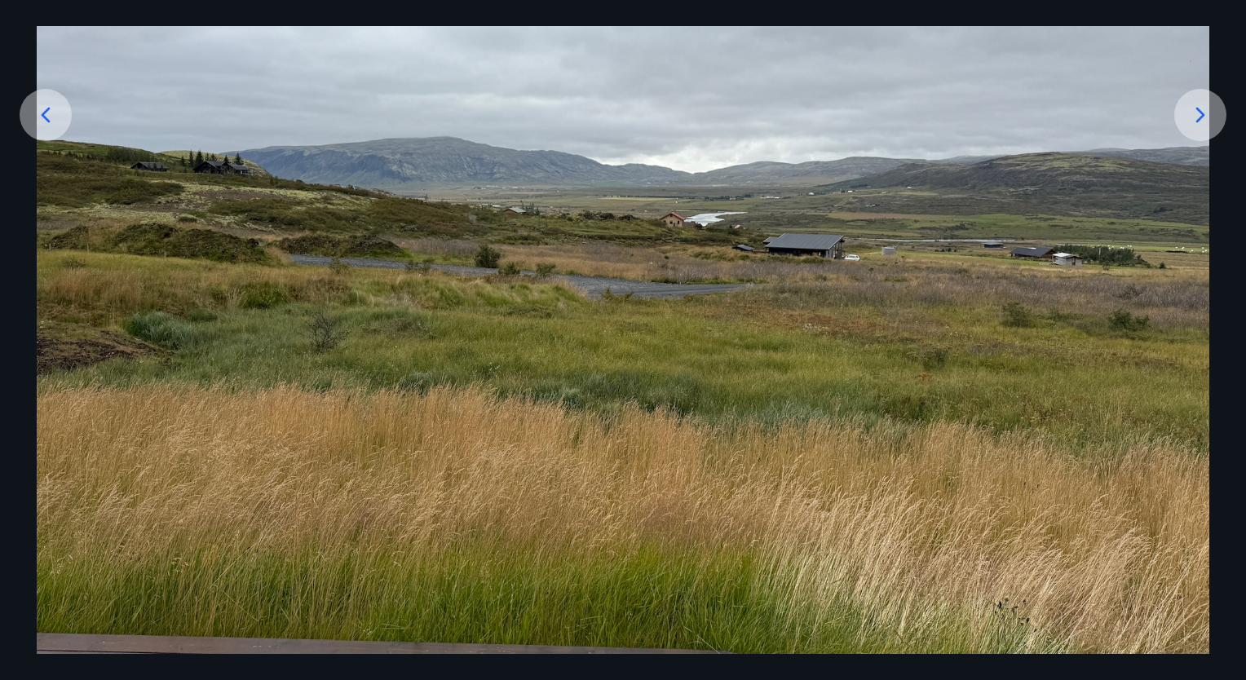
click at [1206, 118] on icon at bounding box center [1200, 115] width 26 height 26
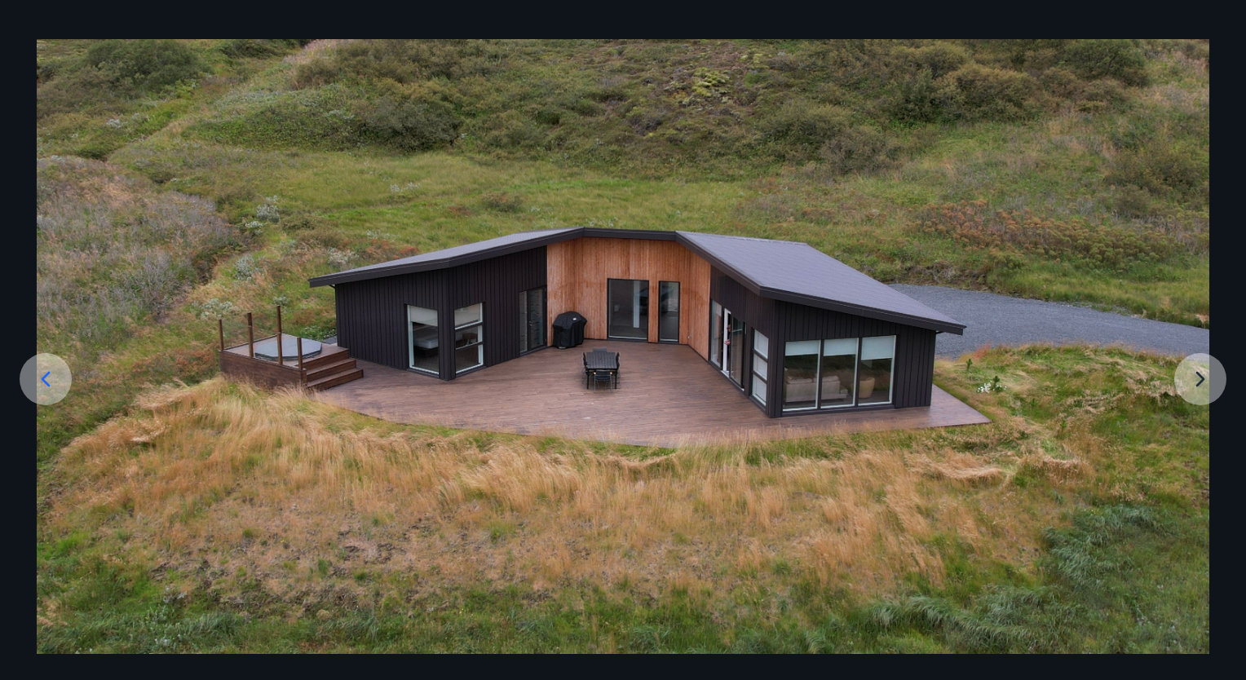
scroll to position [52, 0]
click at [1207, 370] on img at bounding box center [623, 346] width 1172 height 615
click at [1203, 385] on img at bounding box center [623, 346] width 1172 height 615
